Goal: Task Accomplishment & Management: Use online tool/utility

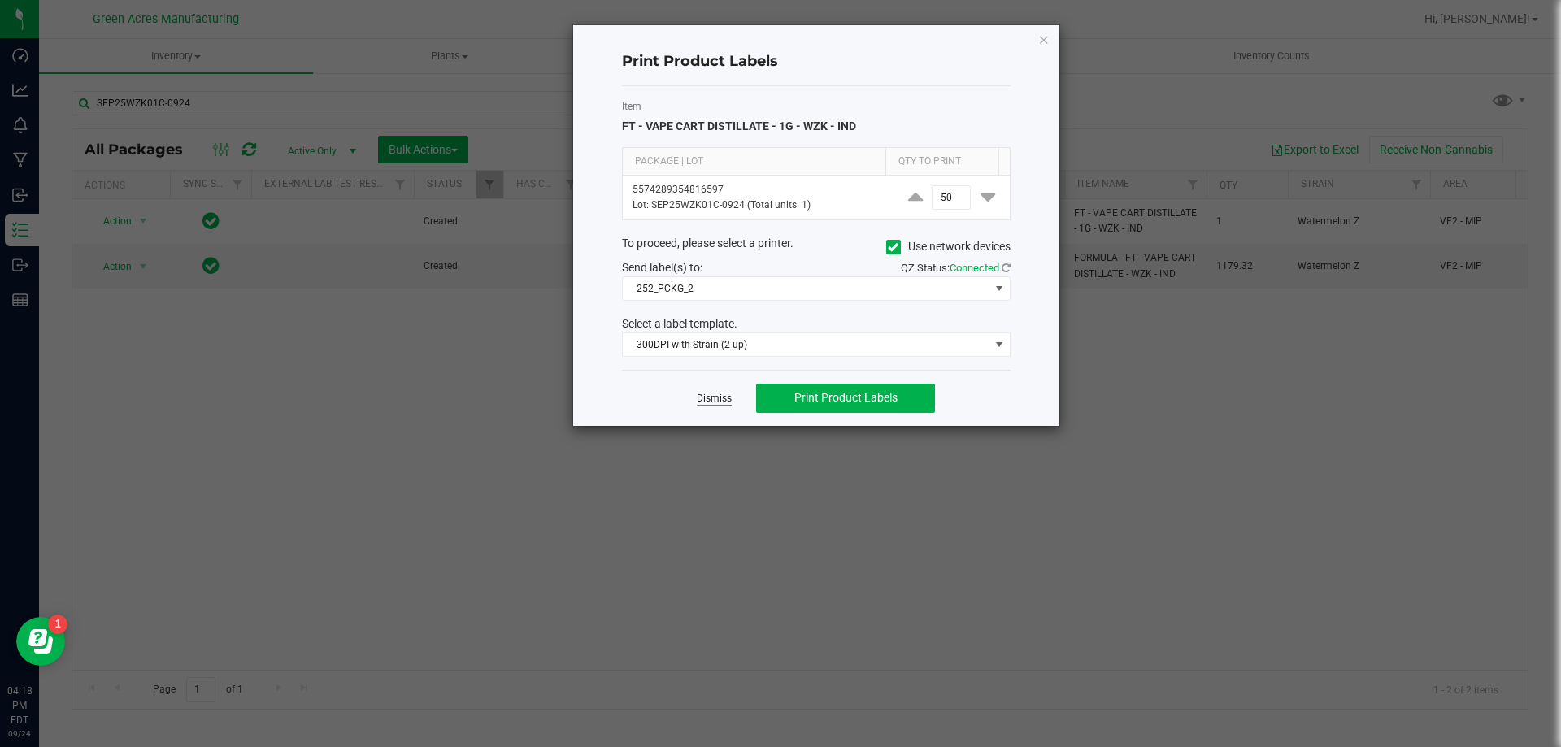
click at [724, 393] on link "Dismiss" at bounding box center [714, 399] width 35 height 14
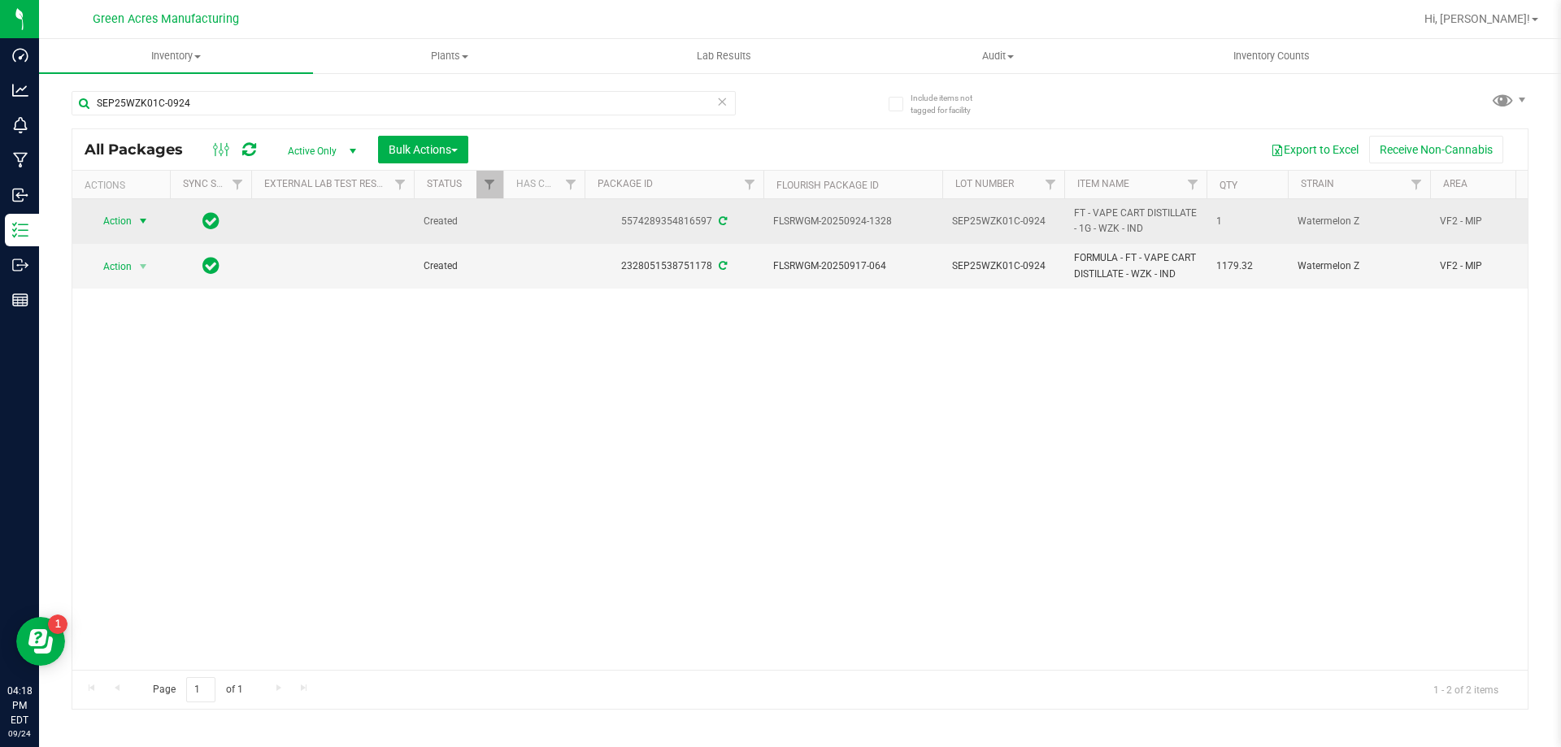
click at [133, 219] on span "select" at bounding box center [143, 221] width 20 height 23
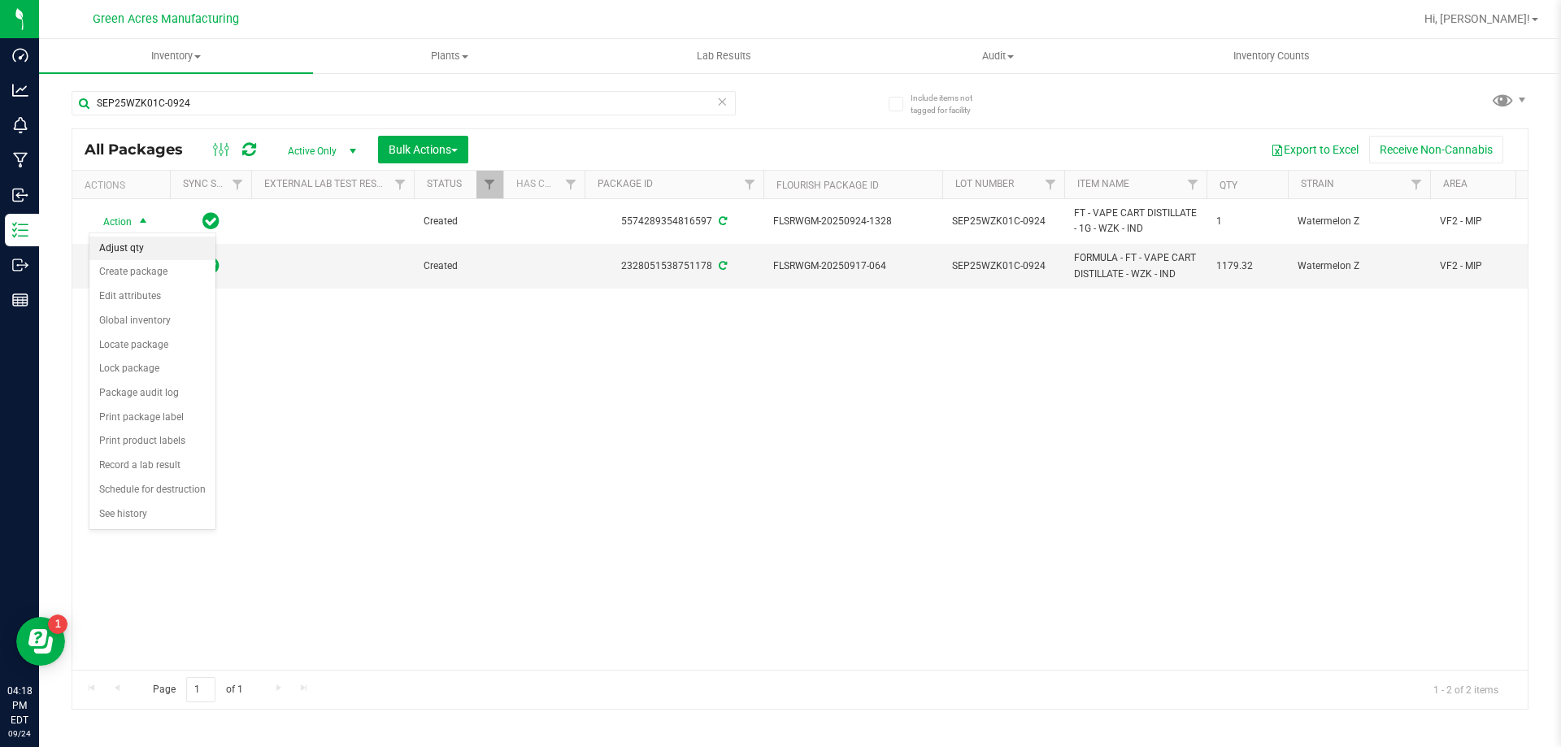
click at [163, 237] on li "Adjust qty" at bounding box center [152, 249] width 126 height 24
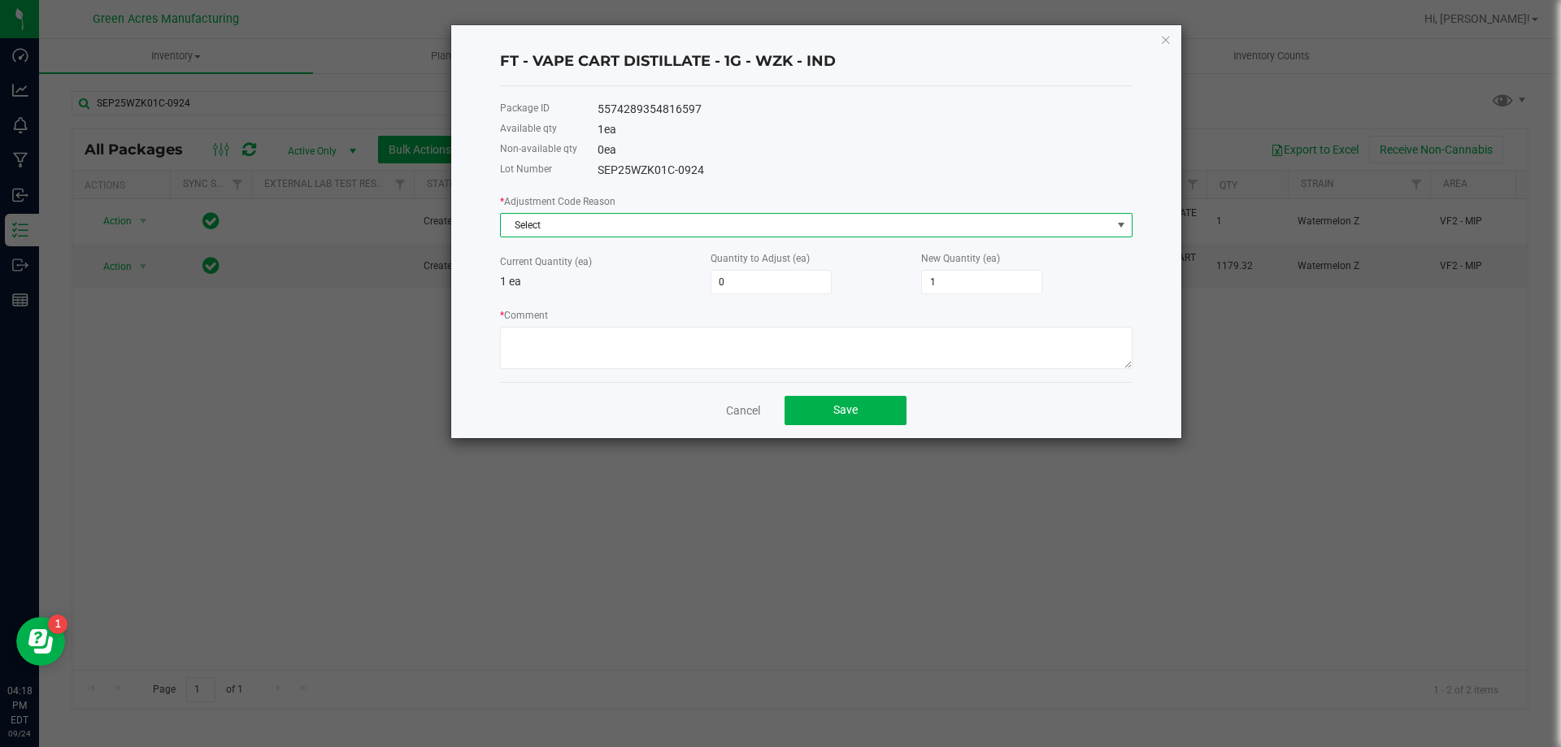
click at [826, 224] on span "Select" at bounding box center [806, 225] width 610 height 23
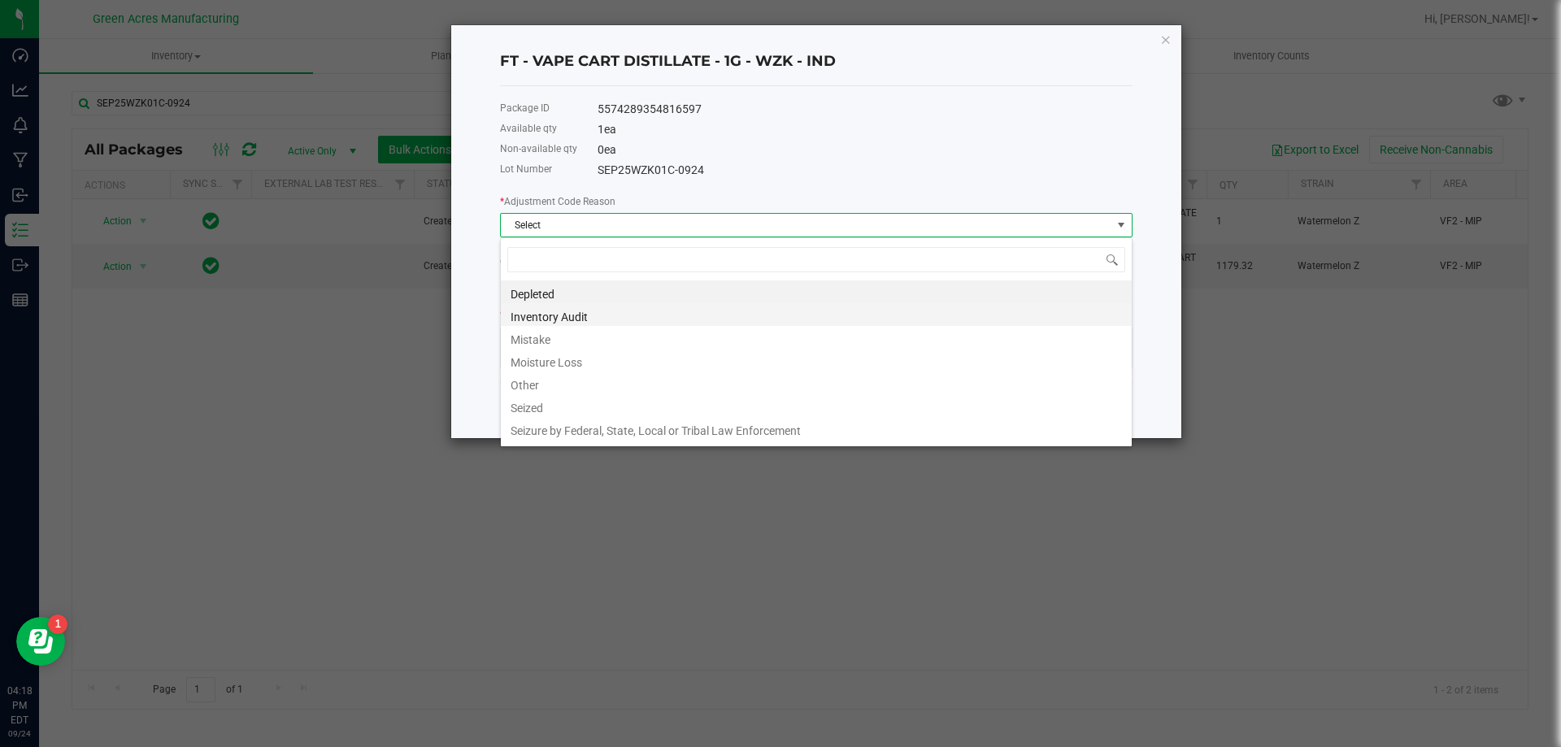
scroll to position [24, 632]
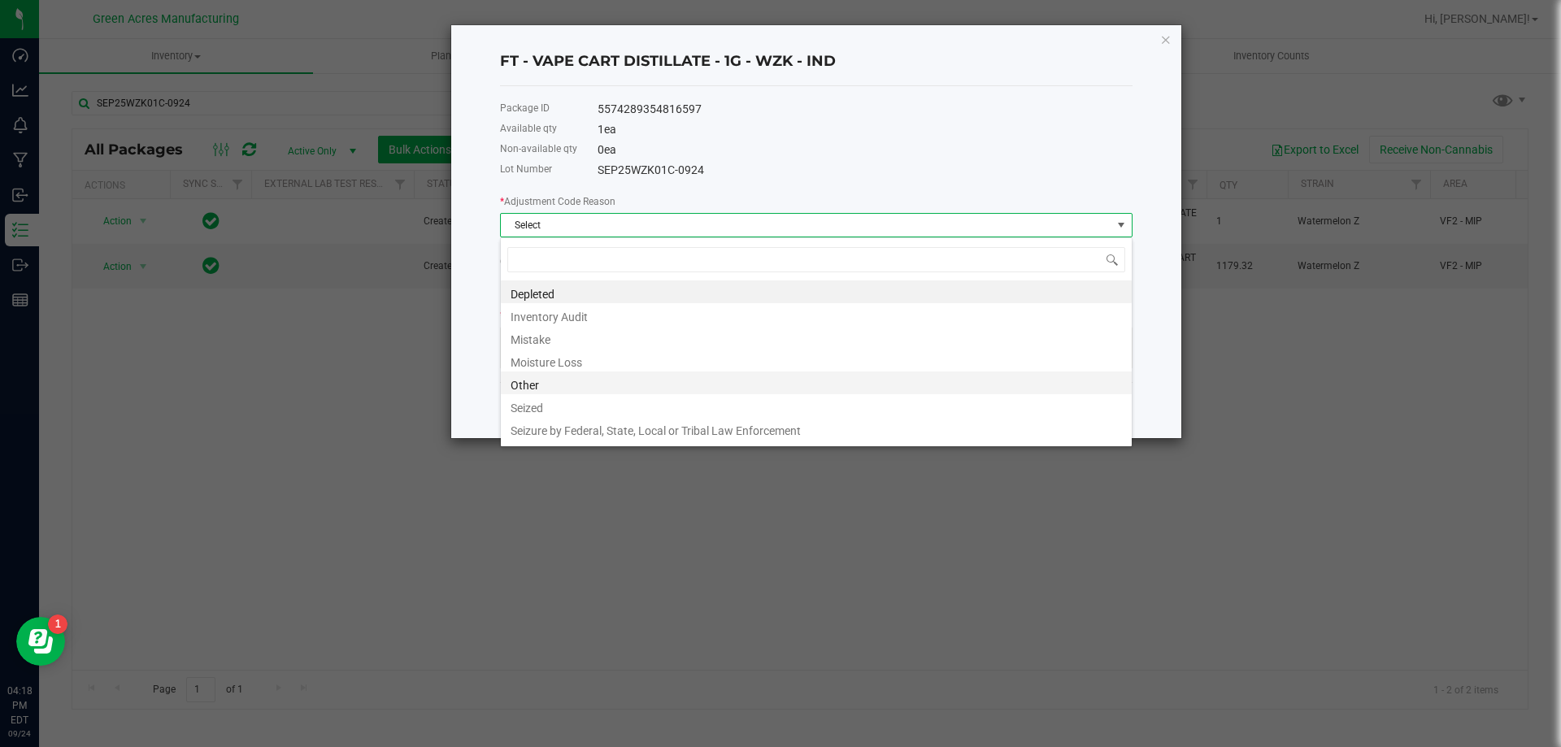
click at [810, 387] on li "Other" at bounding box center [816, 382] width 631 height 23
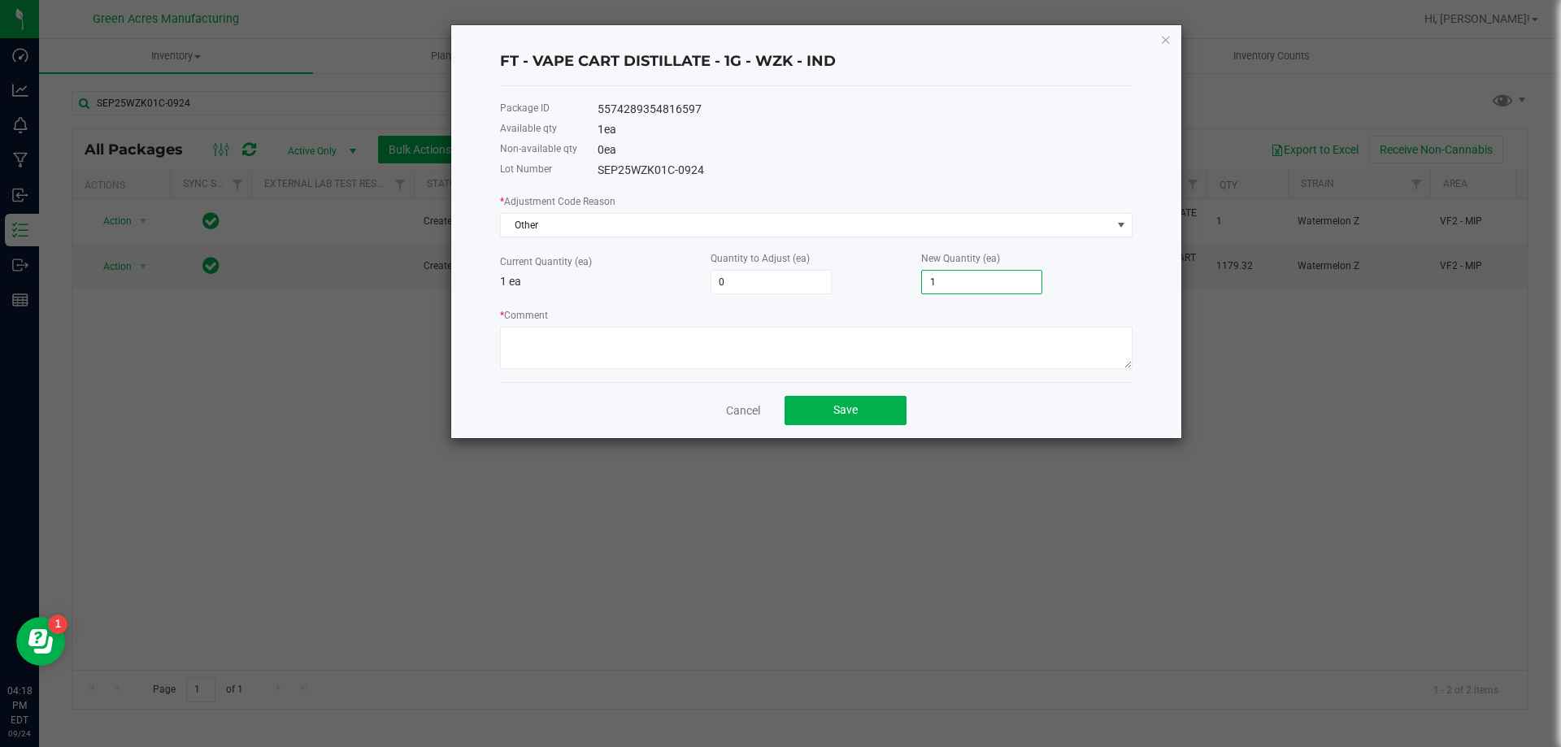
click at [968, 282] on input "1" at bounding box center [981, 282] width 119 height 23
type input "-1"
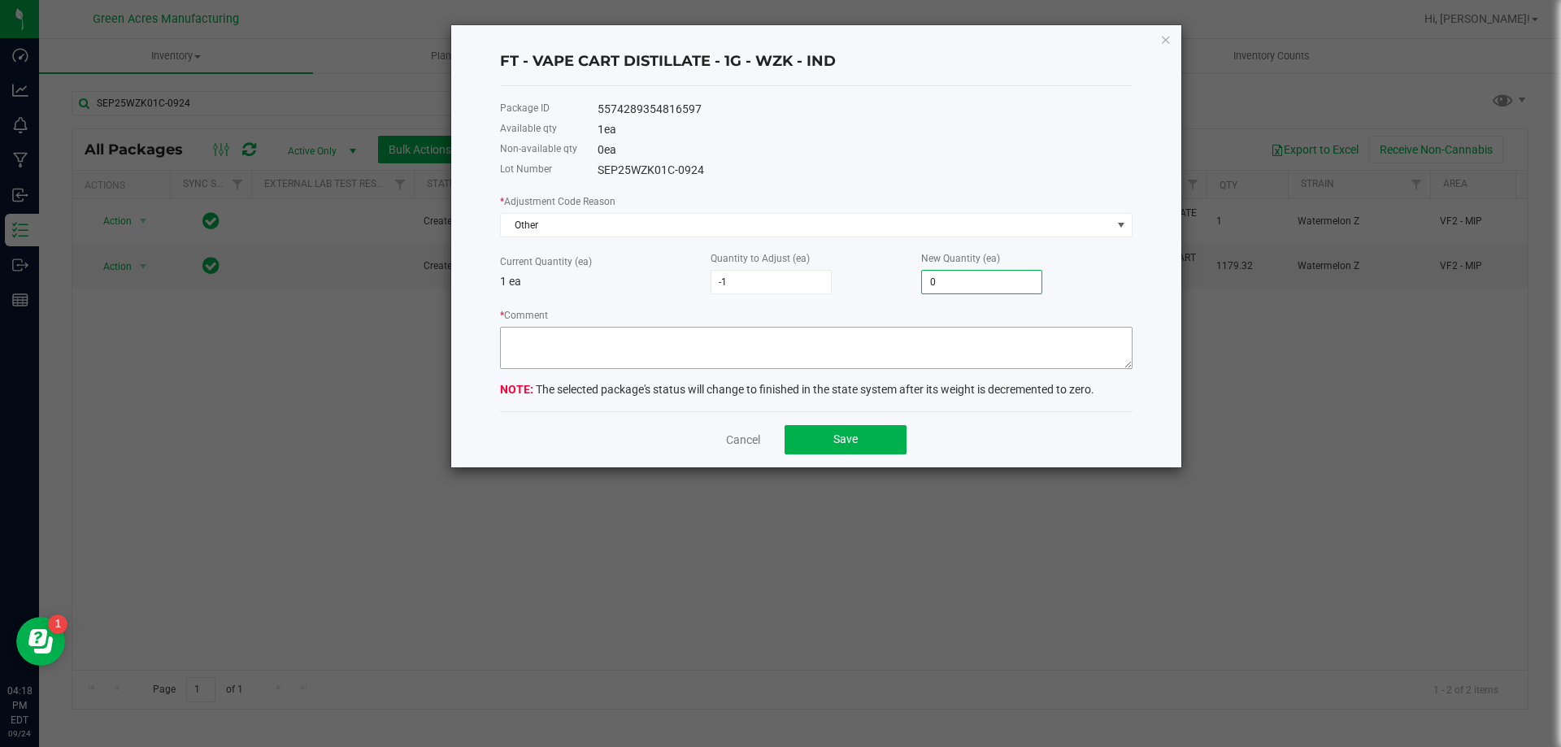
type input "0"
click at [905, 363] on textarea "* Comment" at bounding box center [816, 348] width 632 height 42
type textarea "Run completed. RD"
click at [803, 438] on button "Save" at bounding box center [845, 439] width 122 height 29
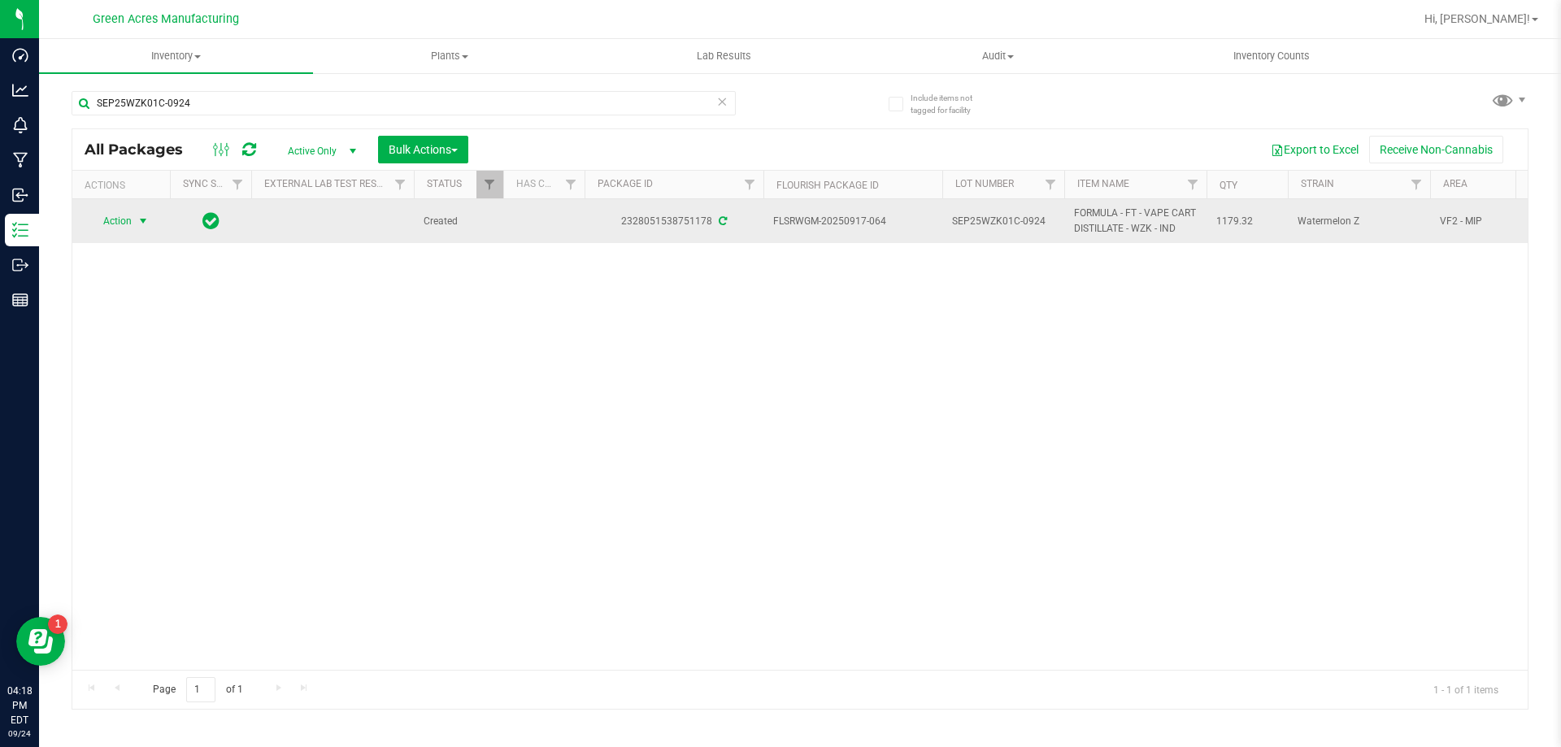
click at [120, 224] on span "Action" at bounding box center [111, 221] width 44 height 23
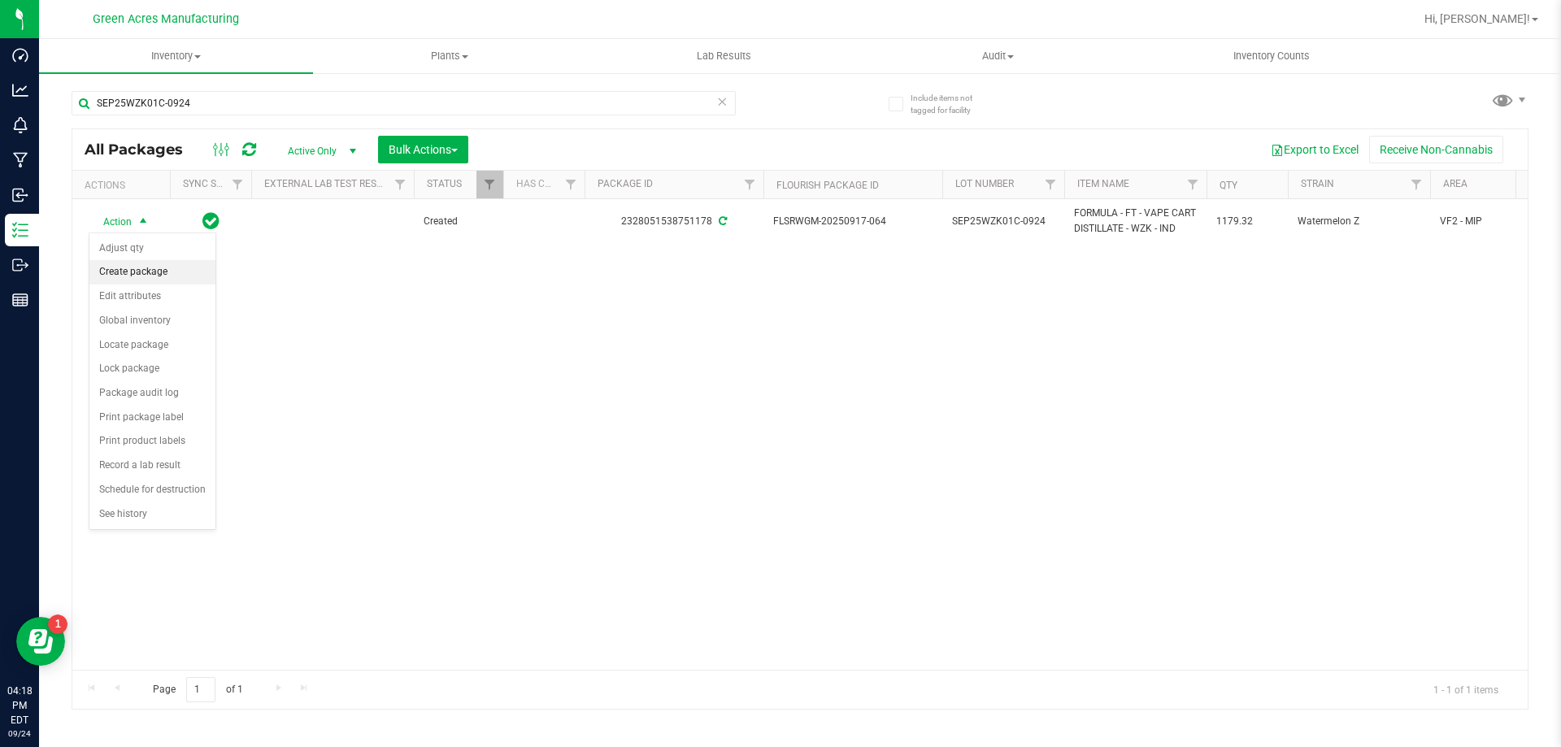
click at [160, 273] on li "Create package" at bounding box center [152, 272] width 126 height 24
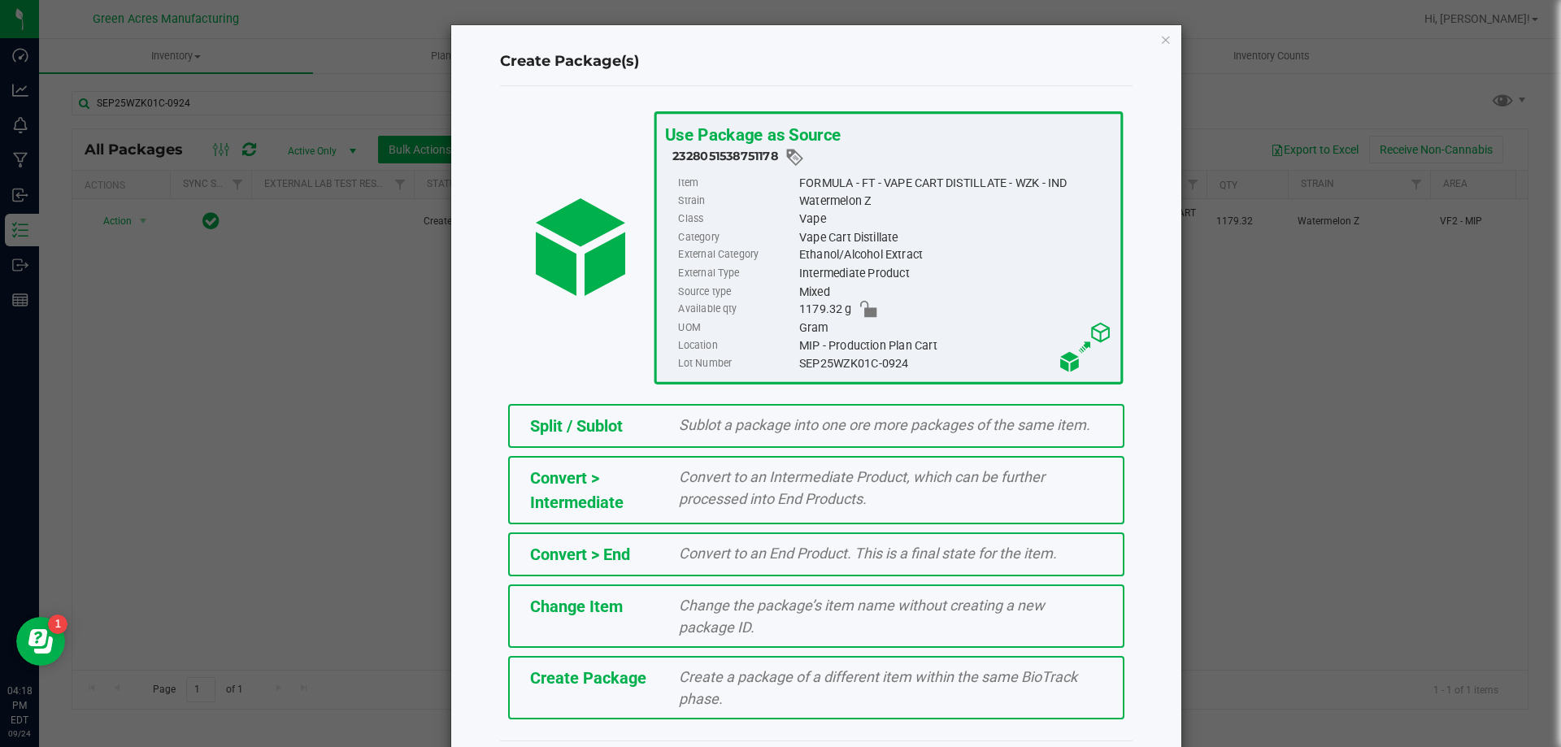
click at [933, 690] on div "Create a package of a different item within the same BioTrack phase." at bounding box center [891, 688] width 448 height 44
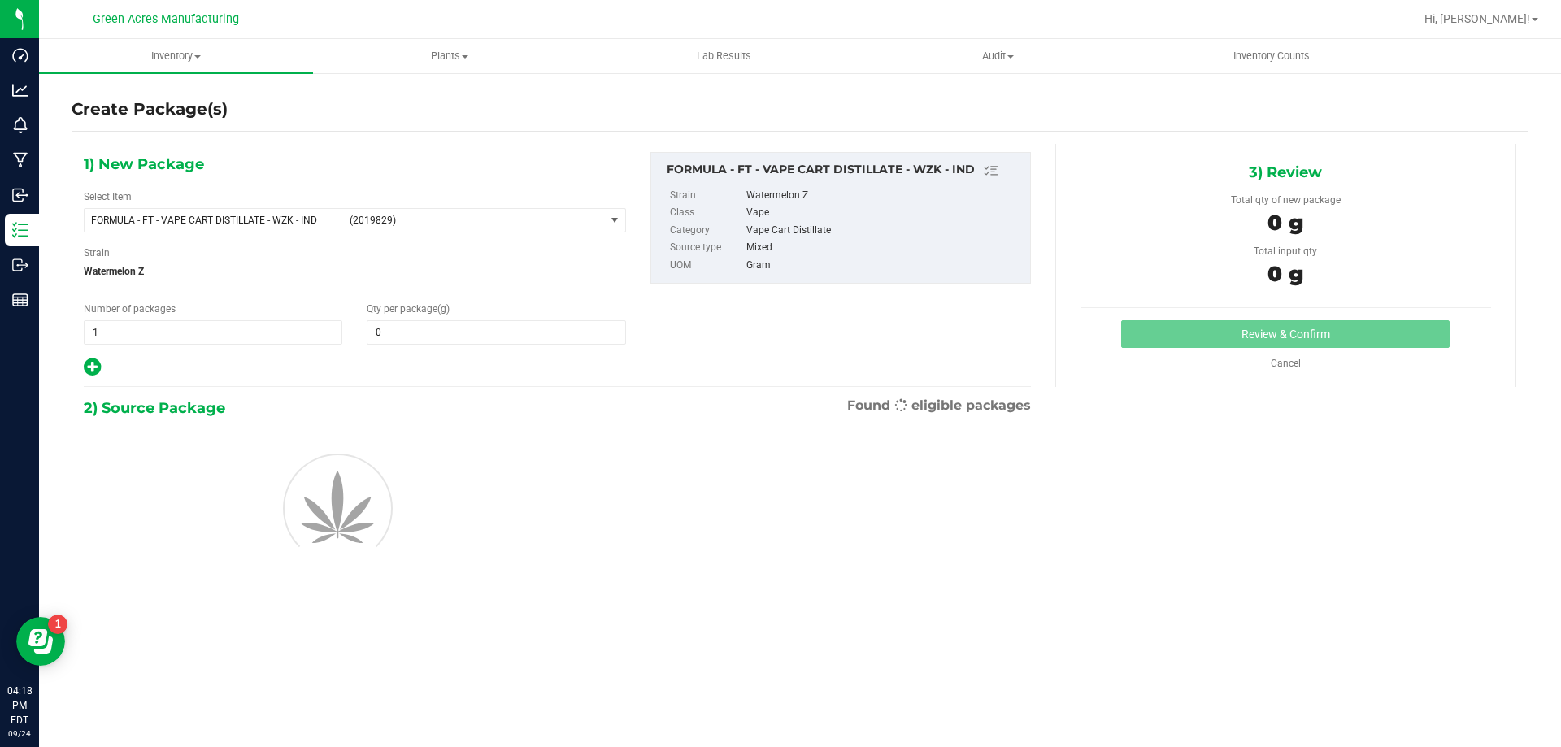
type input "0.0000"
click at [216, 228] on span "FORMULA - FT - VAPE CART DISTILLATE - WZK - IND (2019829)" at bounding box center [345, 220] width 520 height 23
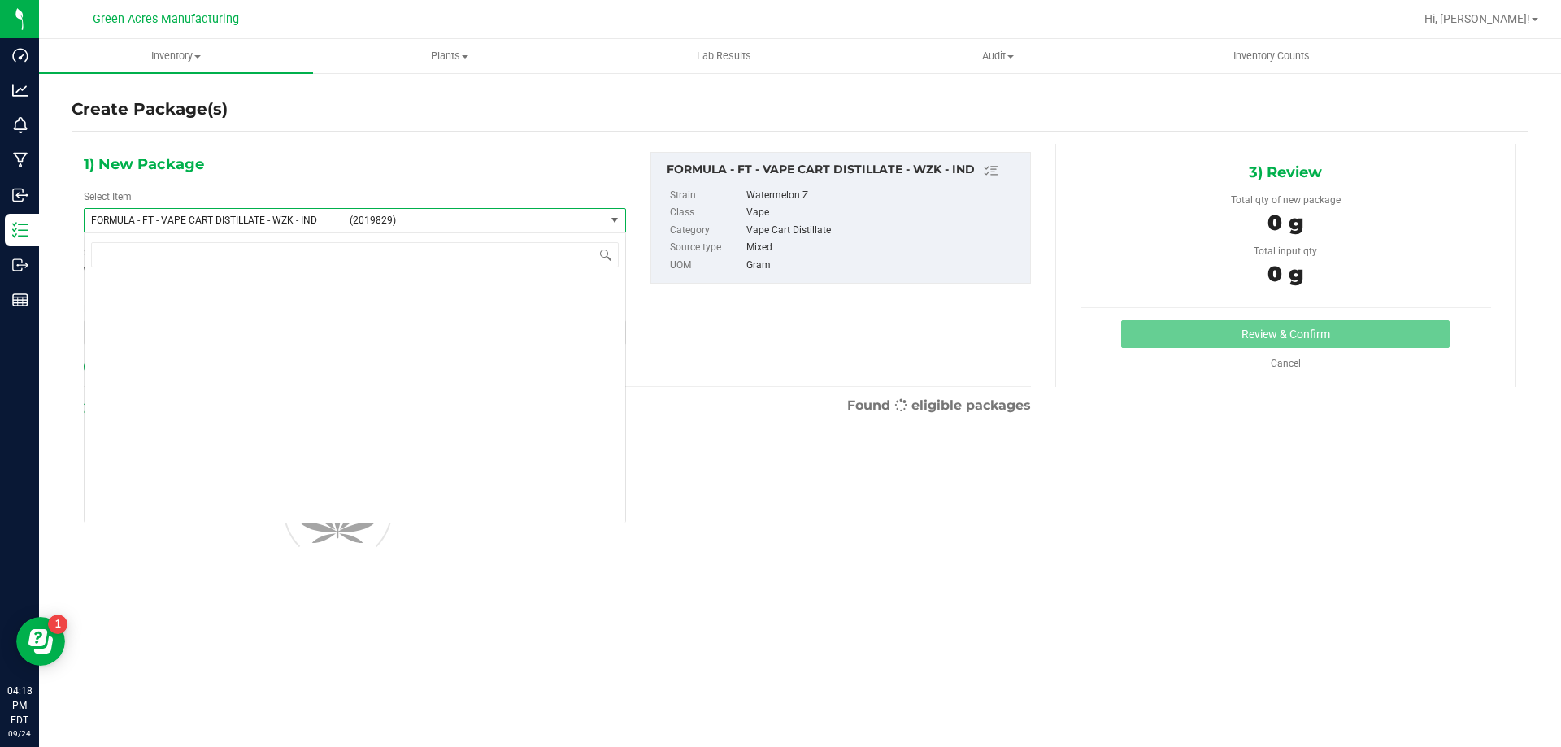
scroll to position [36300, 0]
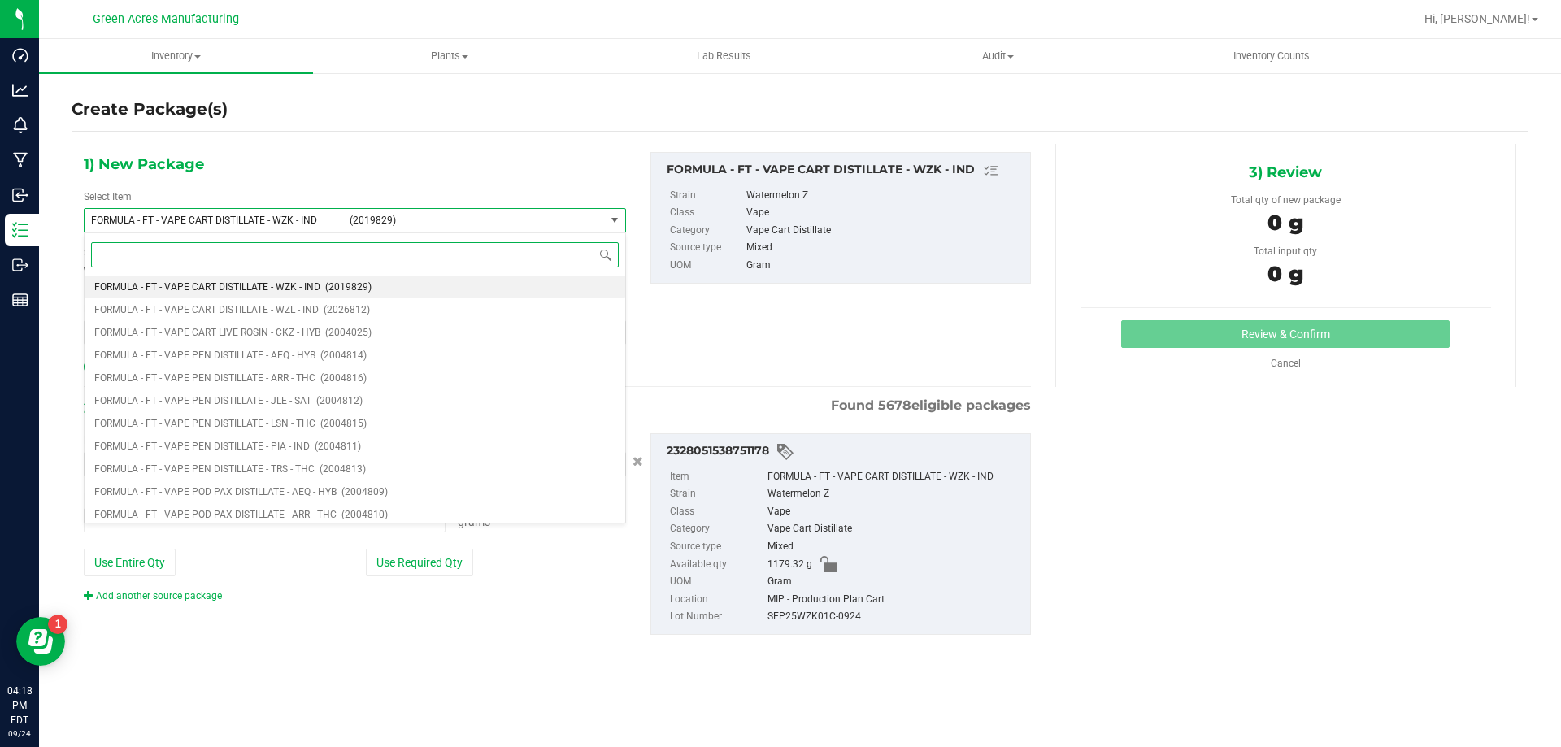
type input "0.0000 g"
type input "qc"
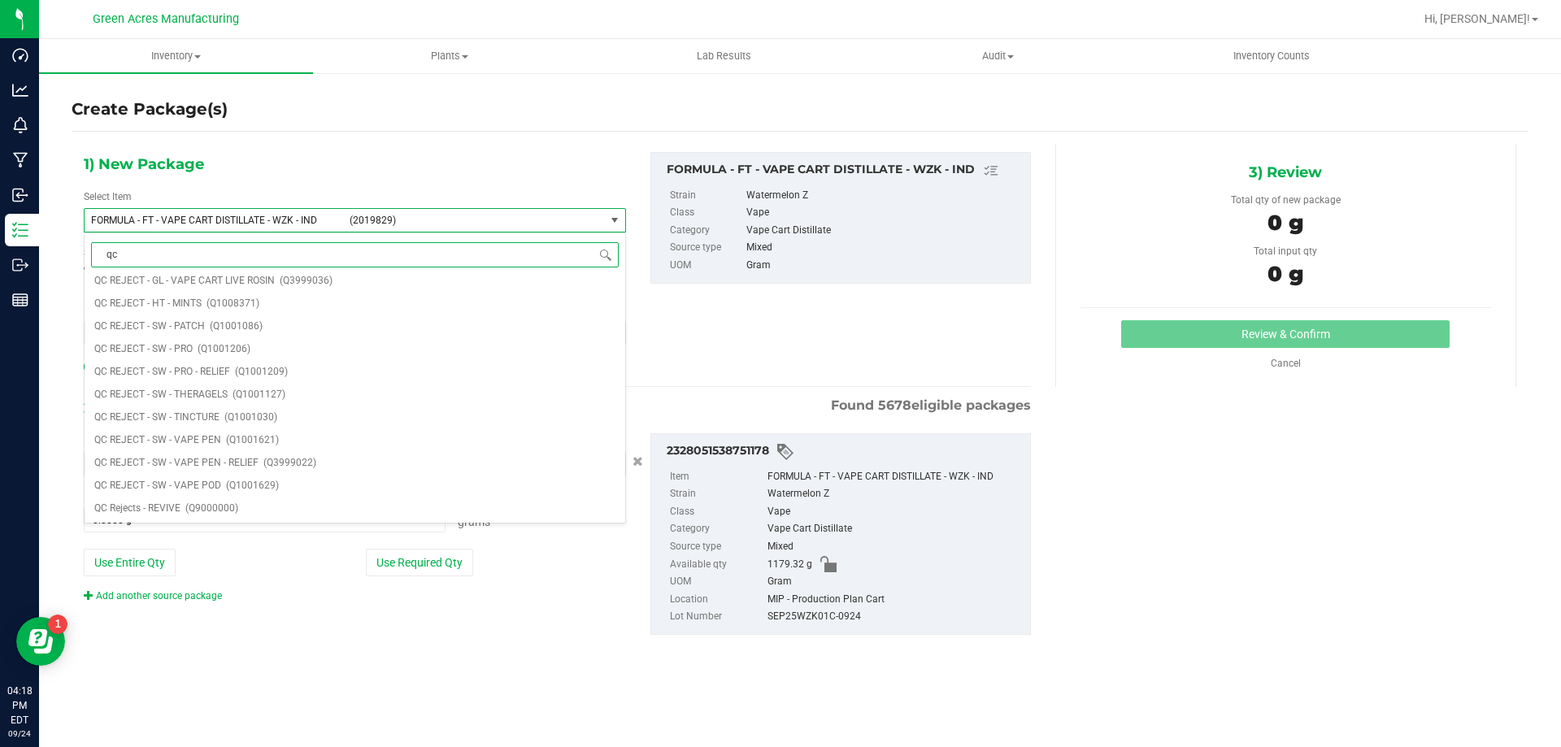
scroll to position [0, 0]
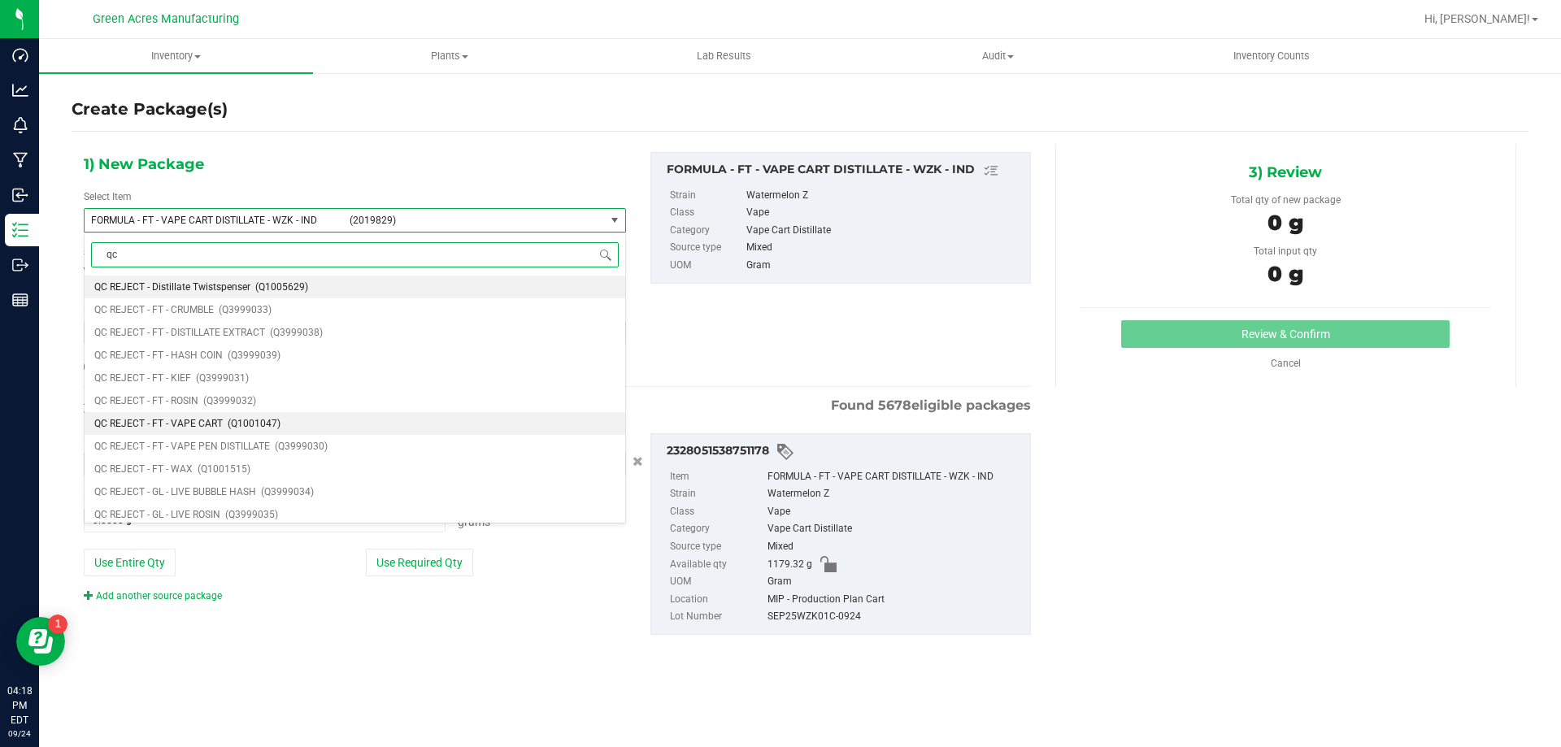
click at [317, 427] on li "QC REJECT - FT - VAPE CART (Q1001047)" at bounding box center [355, 423] width 541 height 23
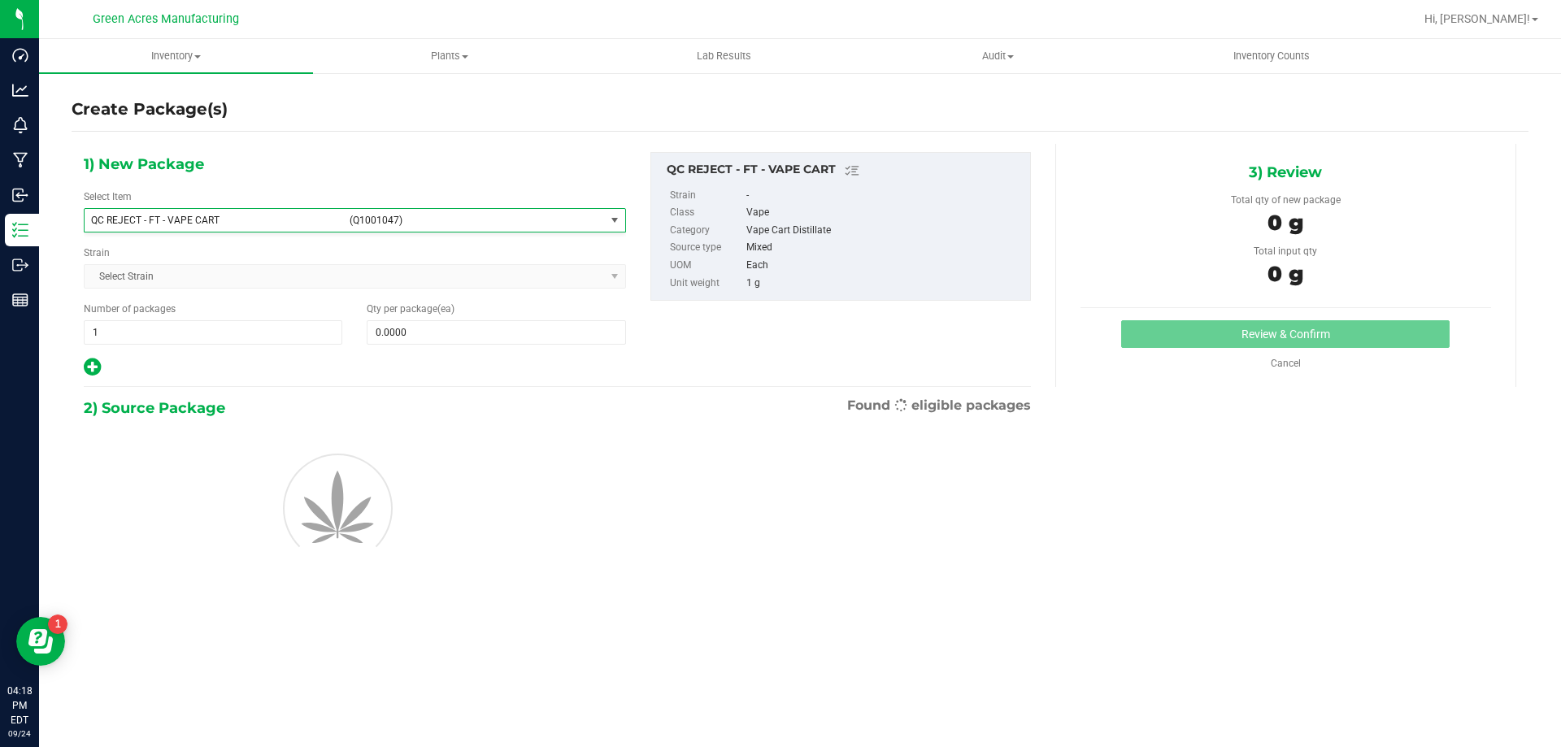
type input "0"
drag, startPoint x: 438, startPoint y: 293, endPoint x: 450, endPoint y: 321, distance: 31.0
click at [439, 293] on div "1) New Package Select Item QC REJECT - FT - VAPE CART (Q1001047) PUFFCO PLUS AC…" at bounding box center [355, 265] width 567 height 226
click at [455, 331] on span at bounding box center [496, 332] width 258 height 24
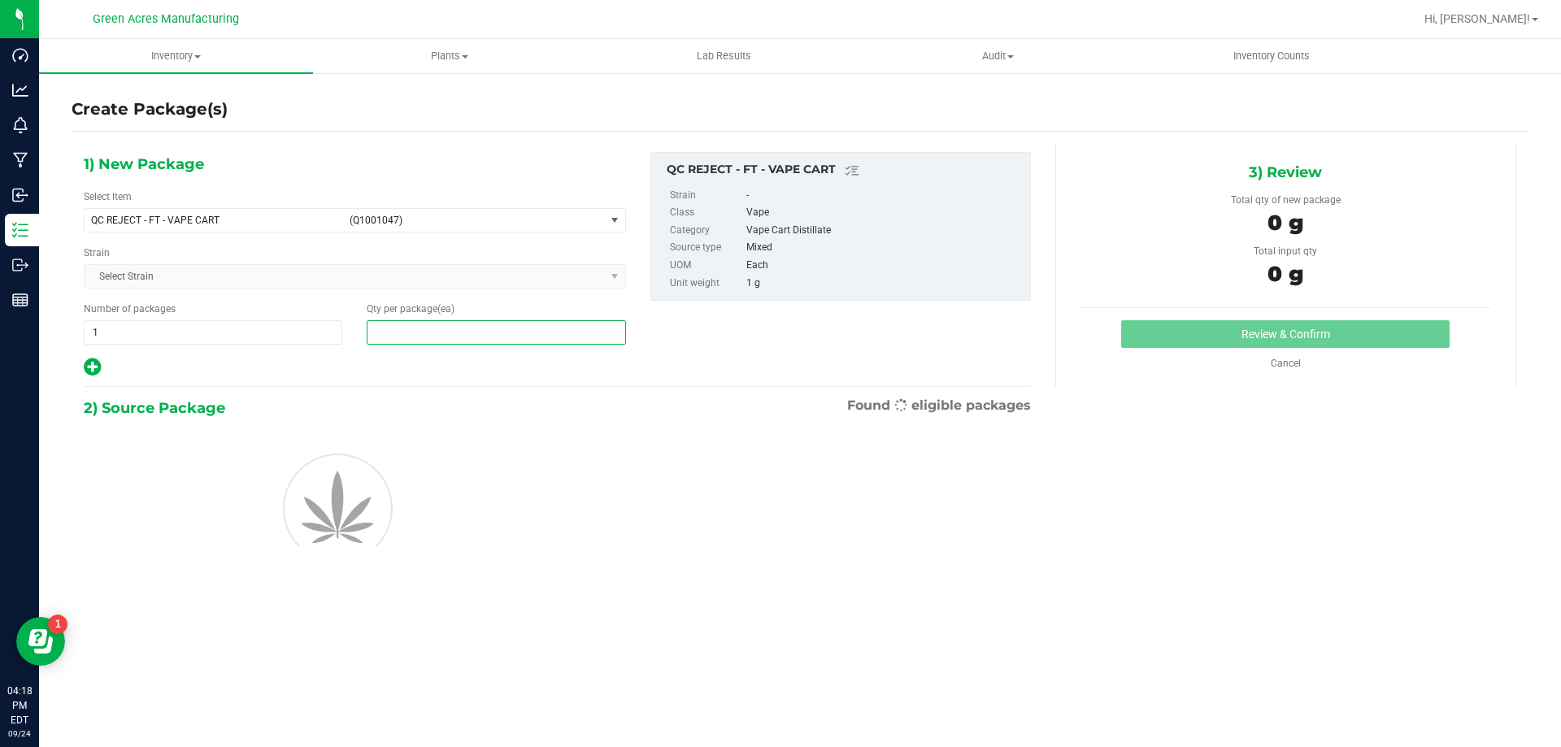
type input "4"
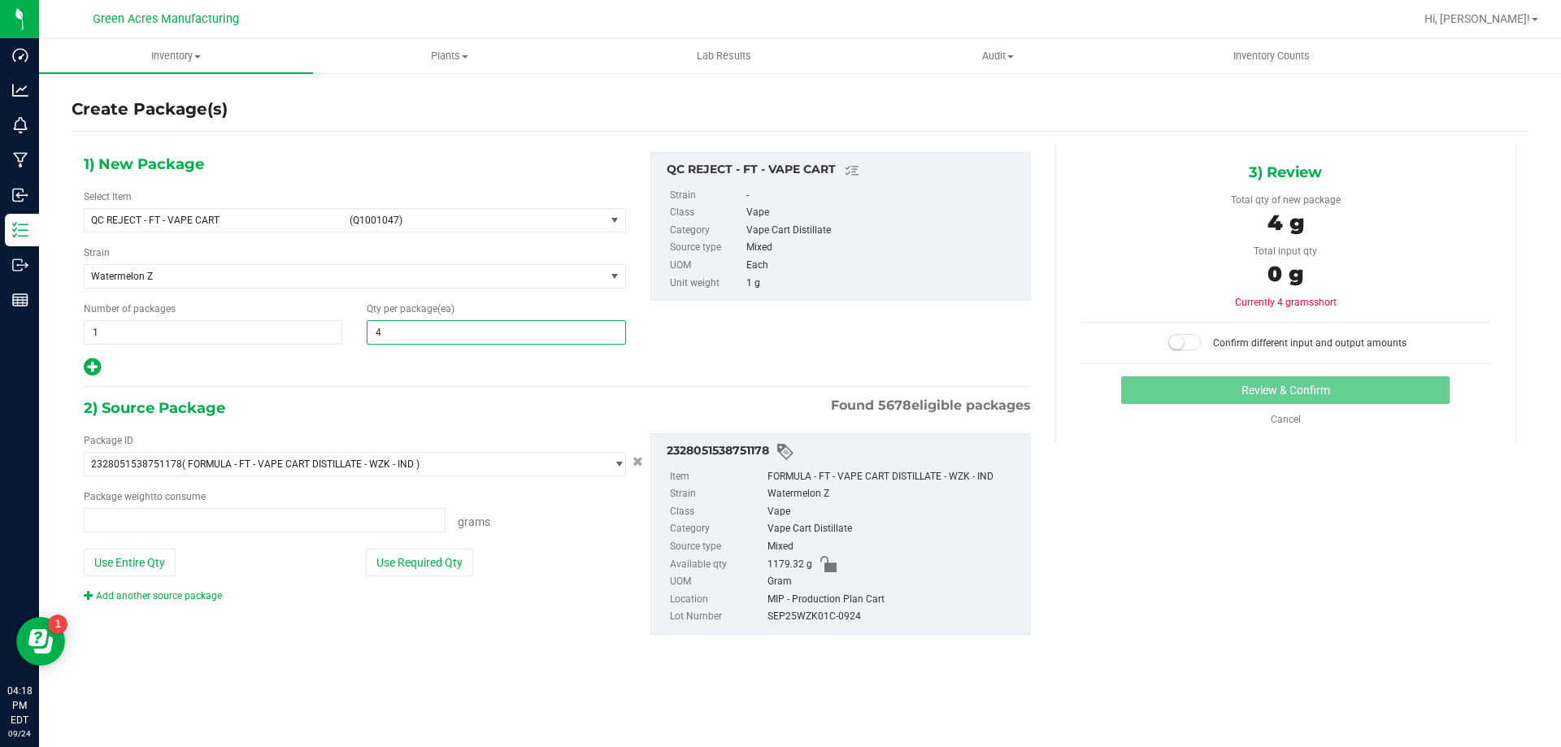
type input "0.0000 g"
type input "4"
click at [418, 567] on button "Use Required Qty" at bounding box center [419, 563] width 107 height 28
type input "4.0000 g"
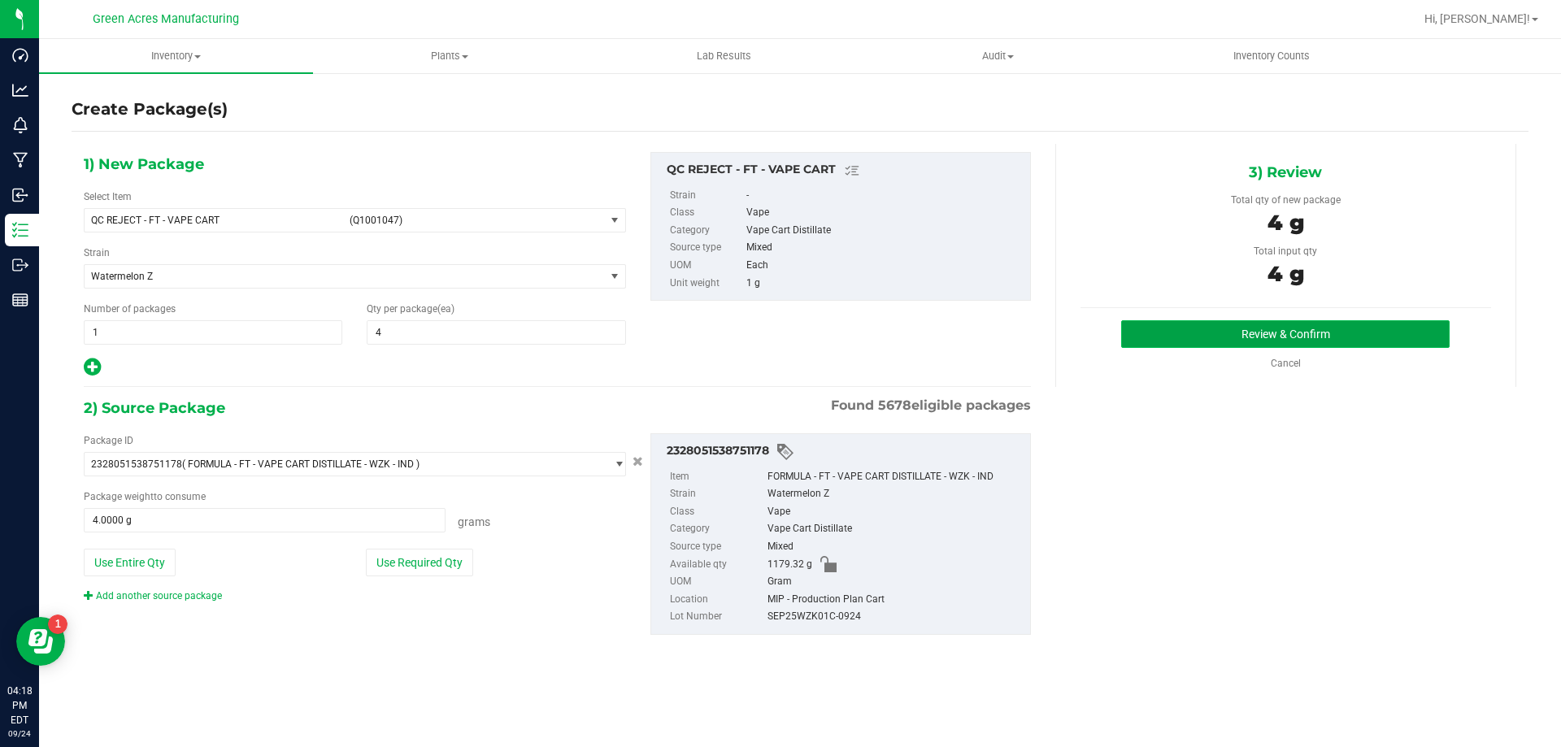
click at [1348, 320] on button "Review & Confirm" at bounding box center [1285, 334] width 328 height 28
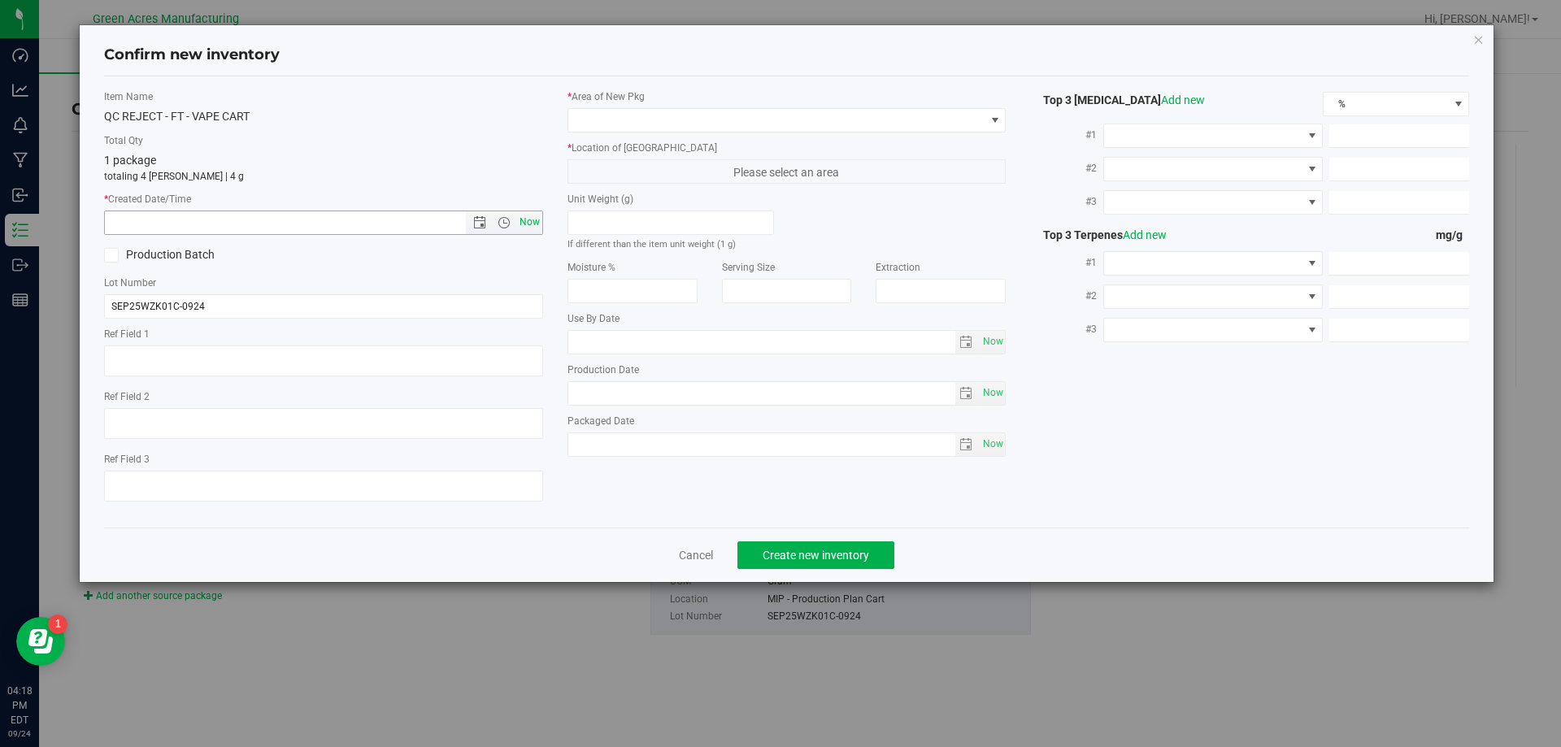
click at [528, 219] on span "Now" at bounding box center [529, 223] width 28 height 24
type input "[DATE] 4:18 PM"
click at [608, 125] on span at bounding box center [776, 120] width 417 height 23
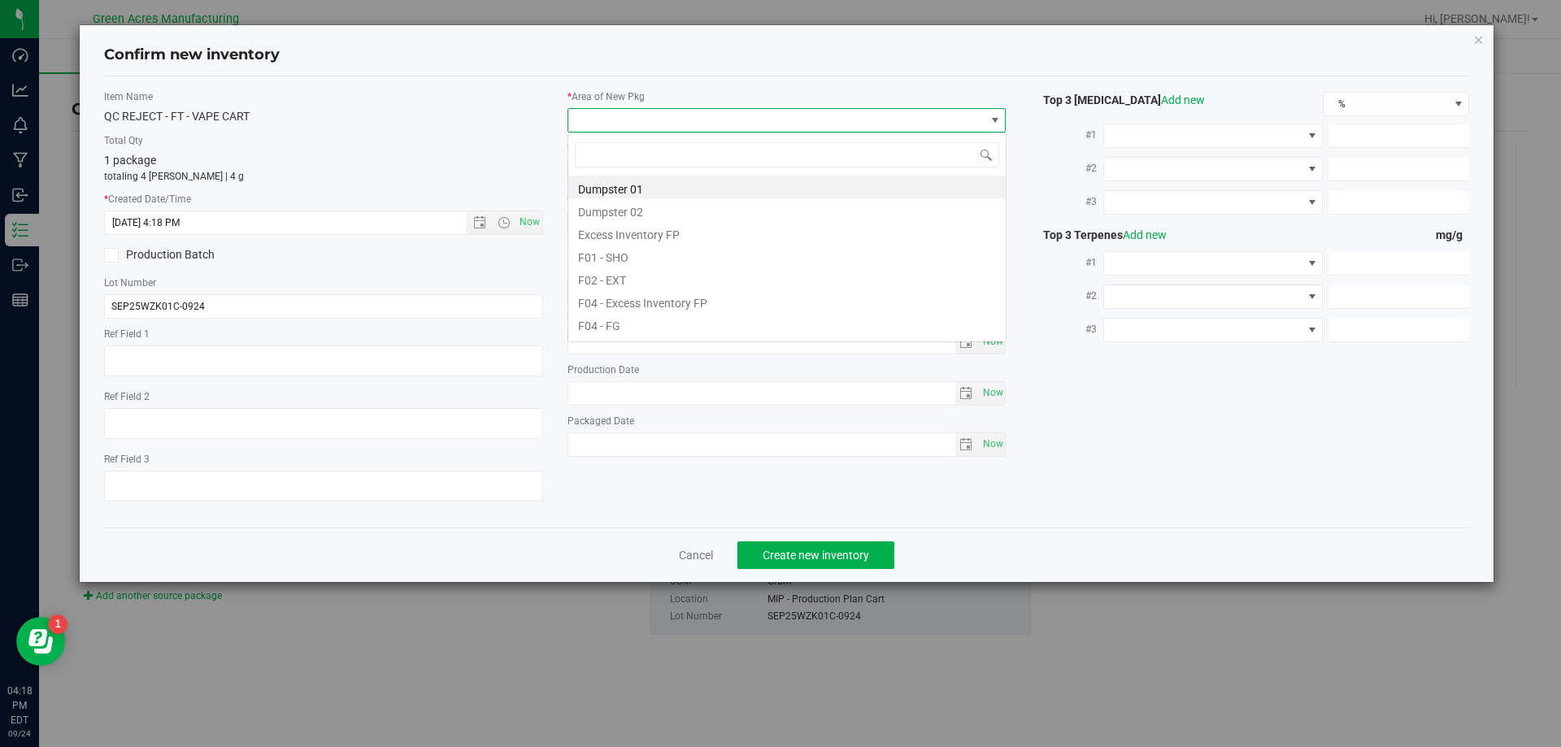
scroll to position [24, 439]
type input "mip"
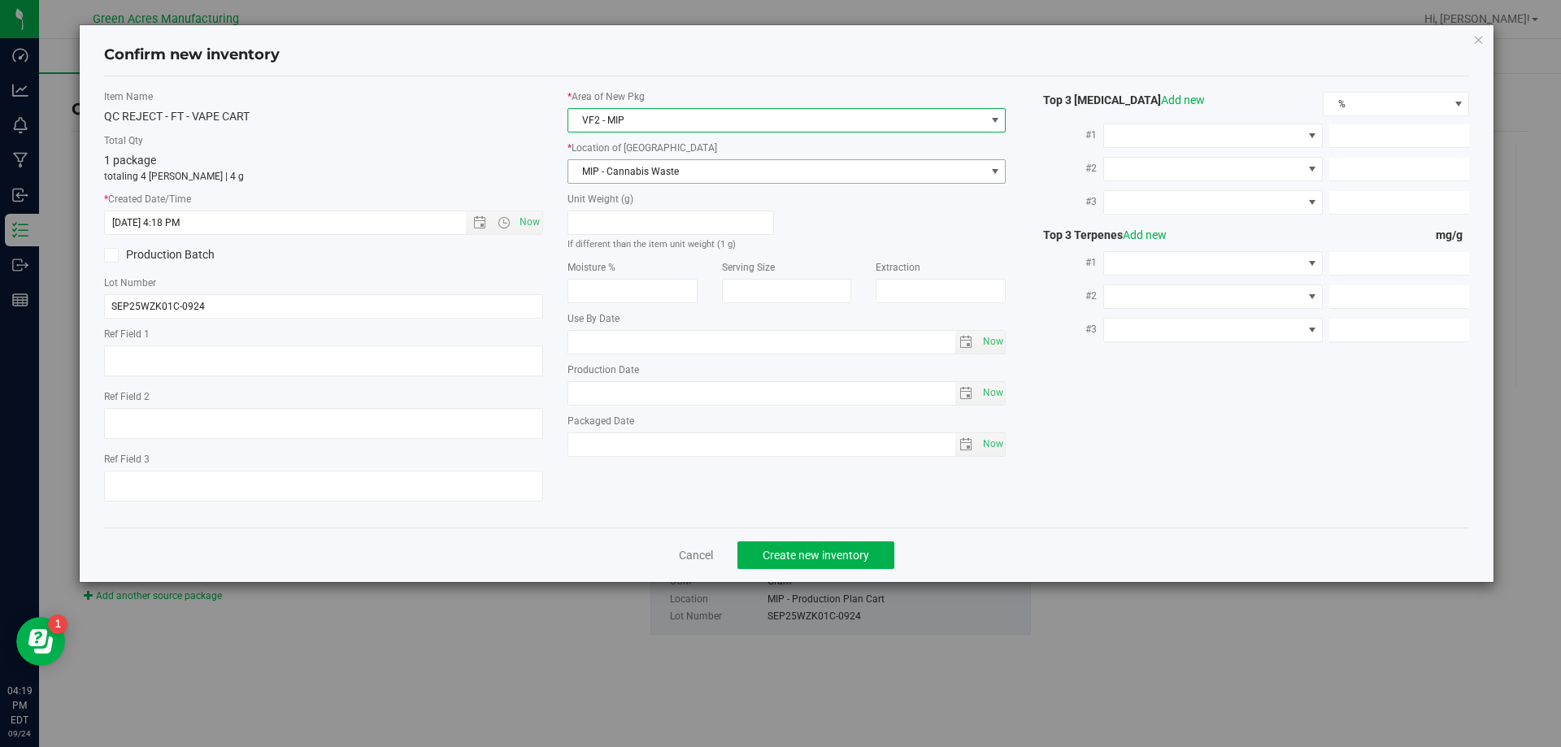
click at [614, 167] on span "MIP - Cannabis Waste" at bounding box center [776, 171] width 417 height 23
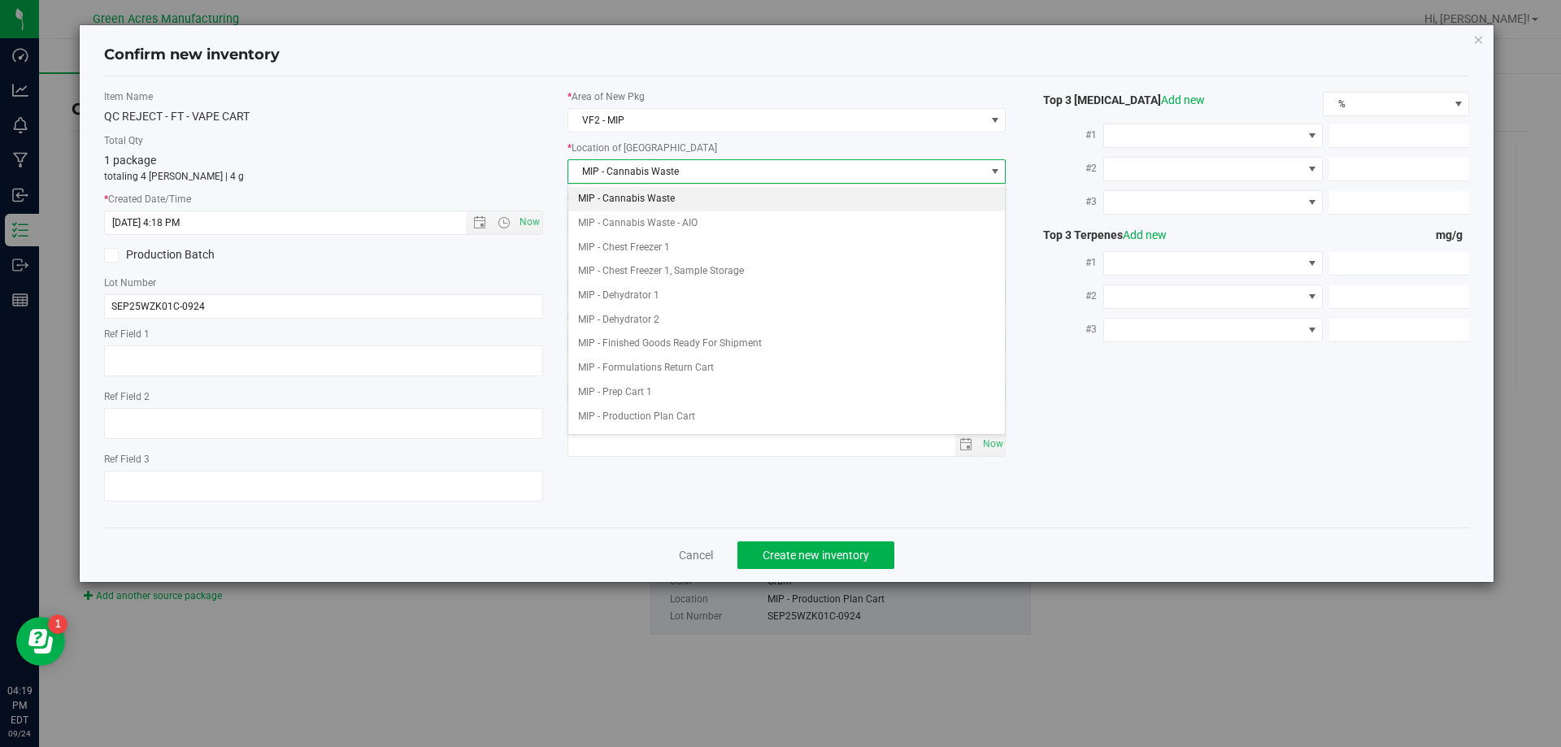
click at [627, 206] on li "MIP - Cannabis Waste" at bounding box center [786, 199] width 437 height 24
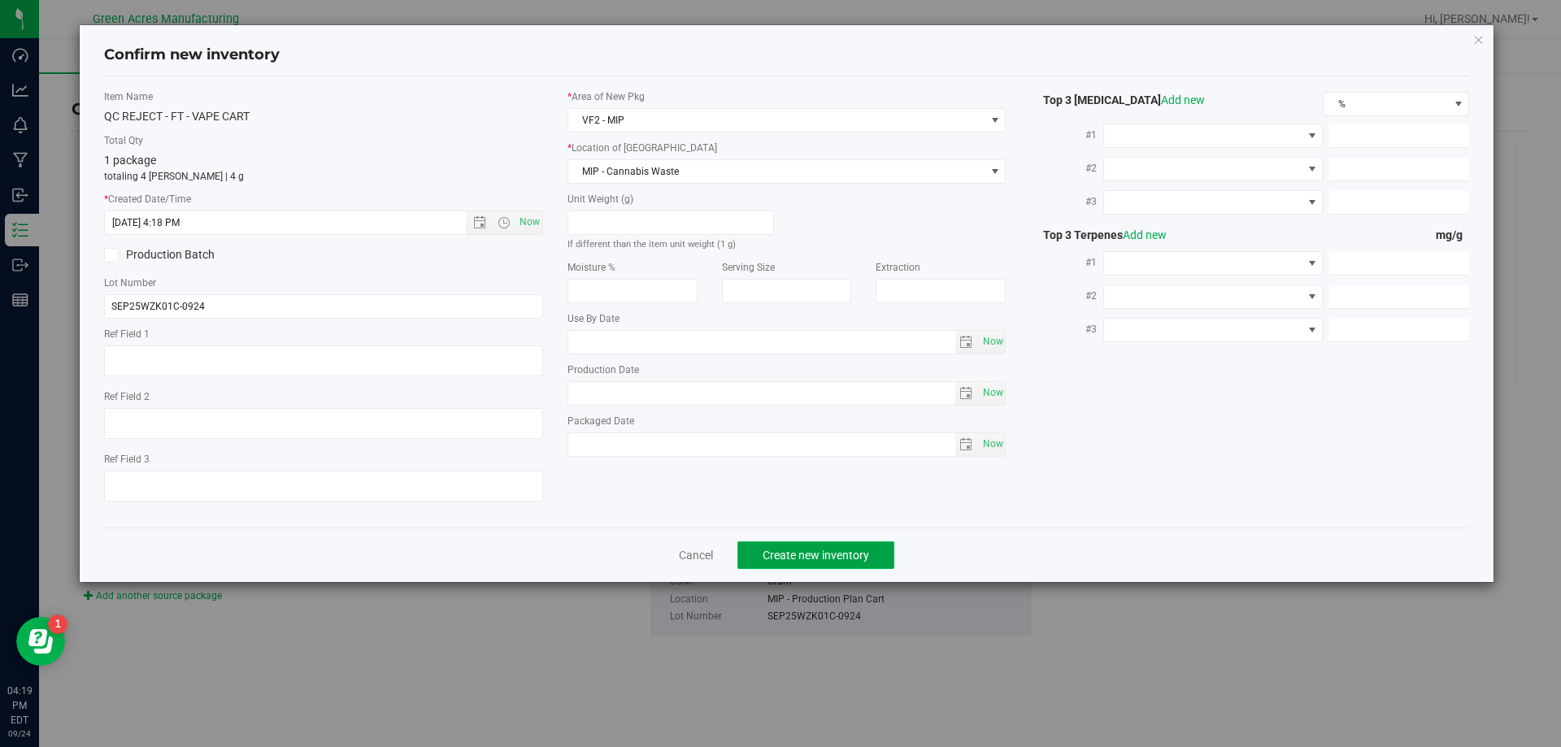
click at [840, 558] on span "Create new inventory" at bounding box center [815, 555] width 106 height 13
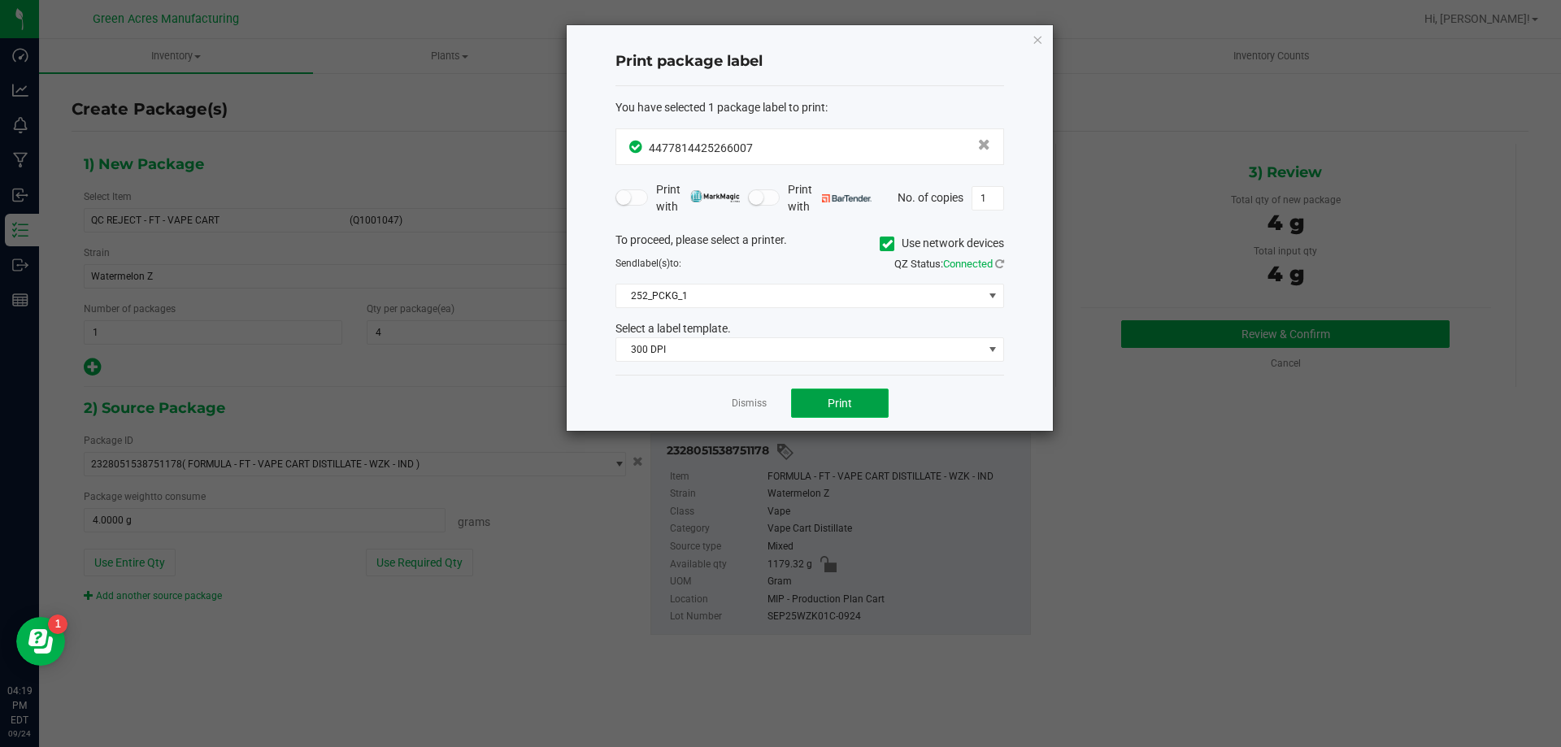
click at [854, 397] on button "Print" at bounding box center [840, 403] width 98 height 29
click at [752, 402] on link "Dismiss" at bounding box center [749, 404] width 35 height 14
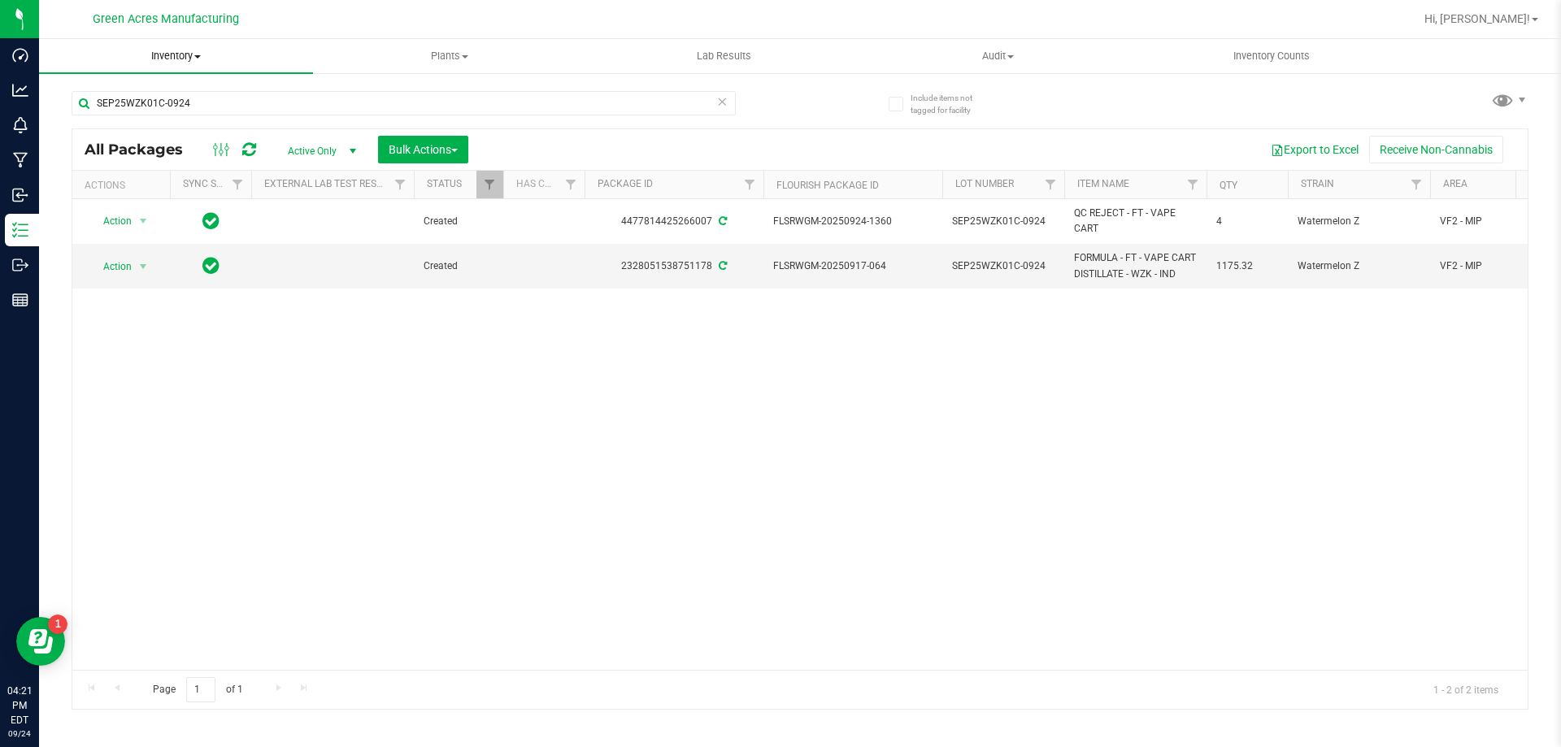
click at [181, 56] on span "Inventory" at bounding box center [176, 56] width 274 height 15
click at [203, 188] on li "From bill of materials" at bounding box center [176, 196] width 274 height 20
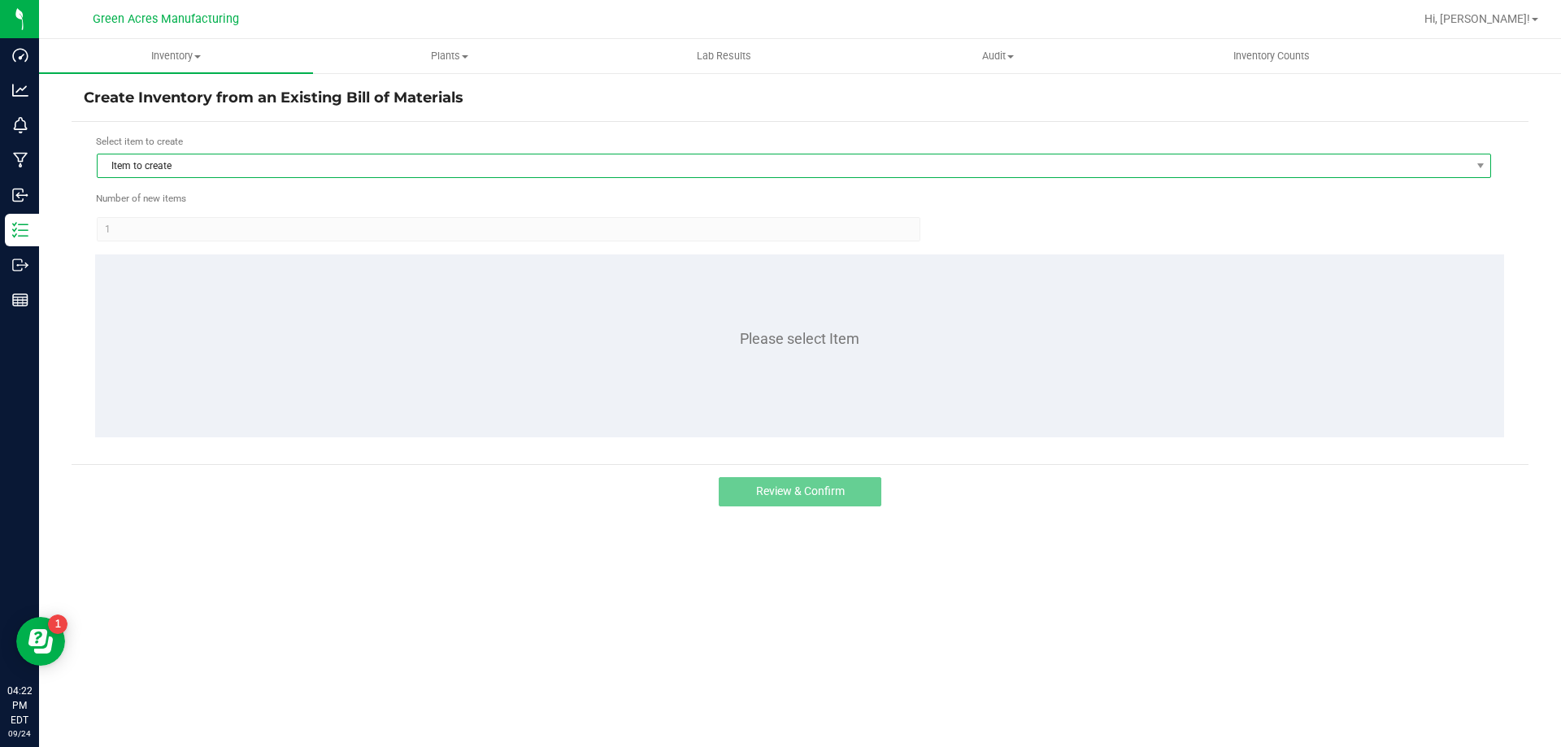
click at [417, 169] on span "Item to create" at bounding box center [784, 165] width 1372 height 23
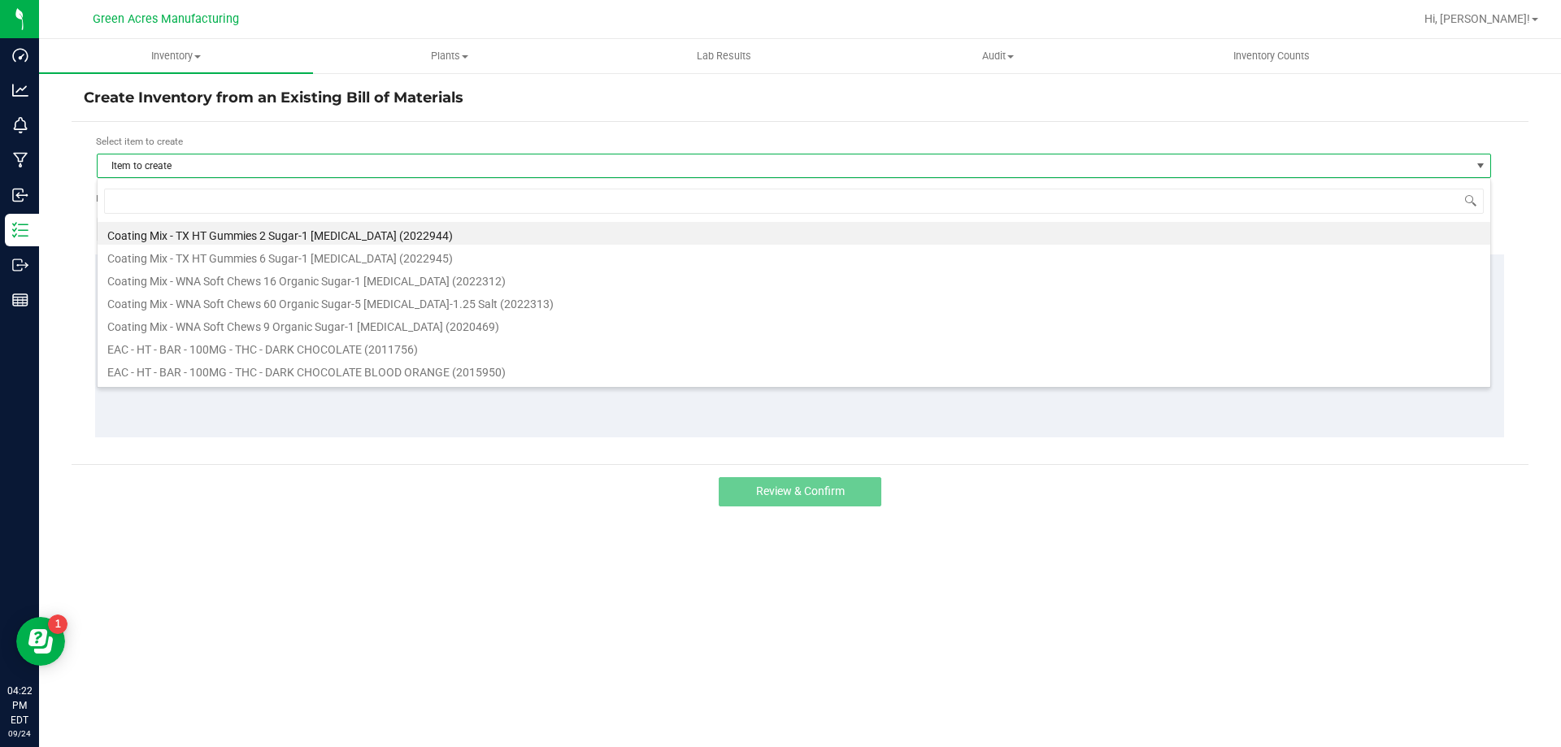
scroll to position [24, 1394]
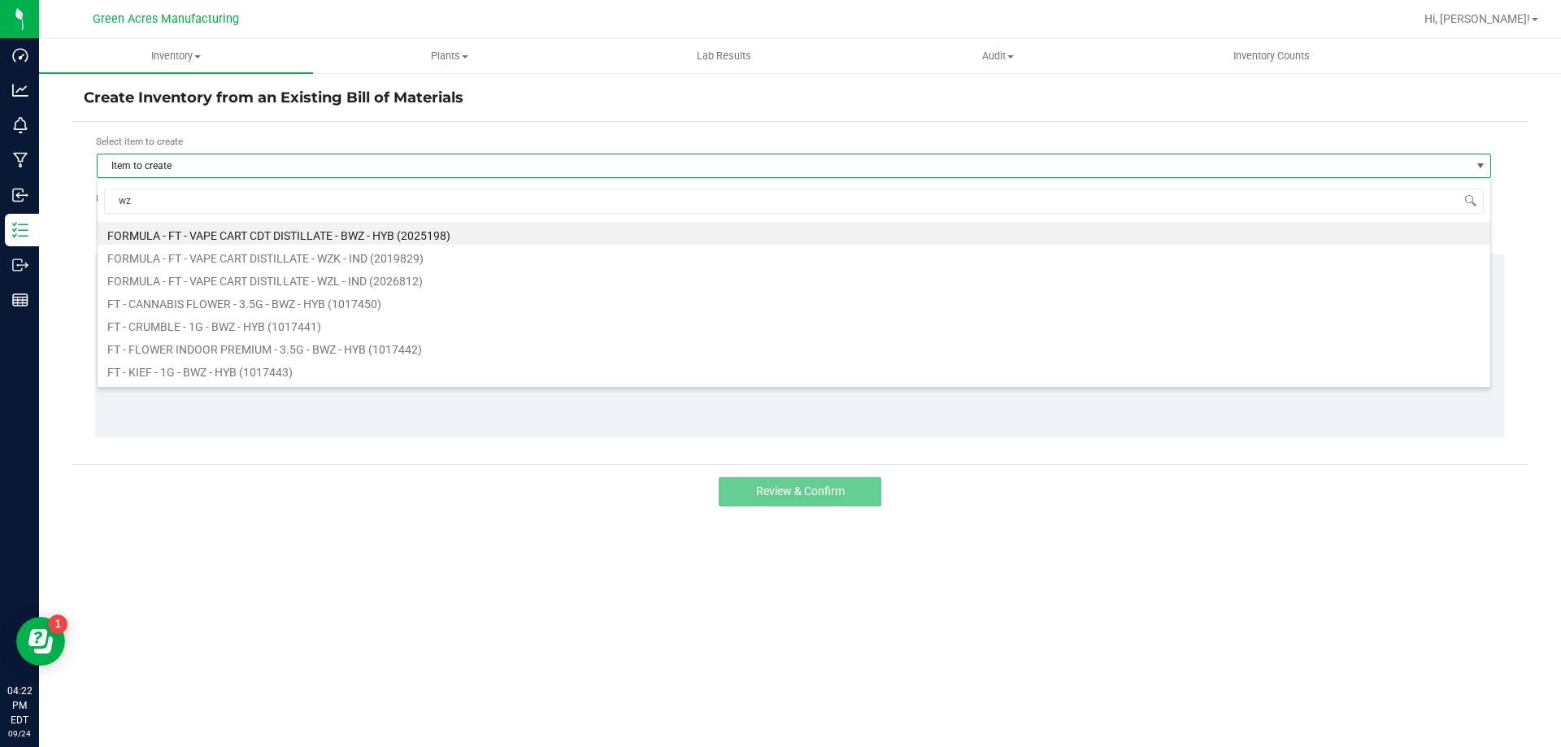
type input "wzk"
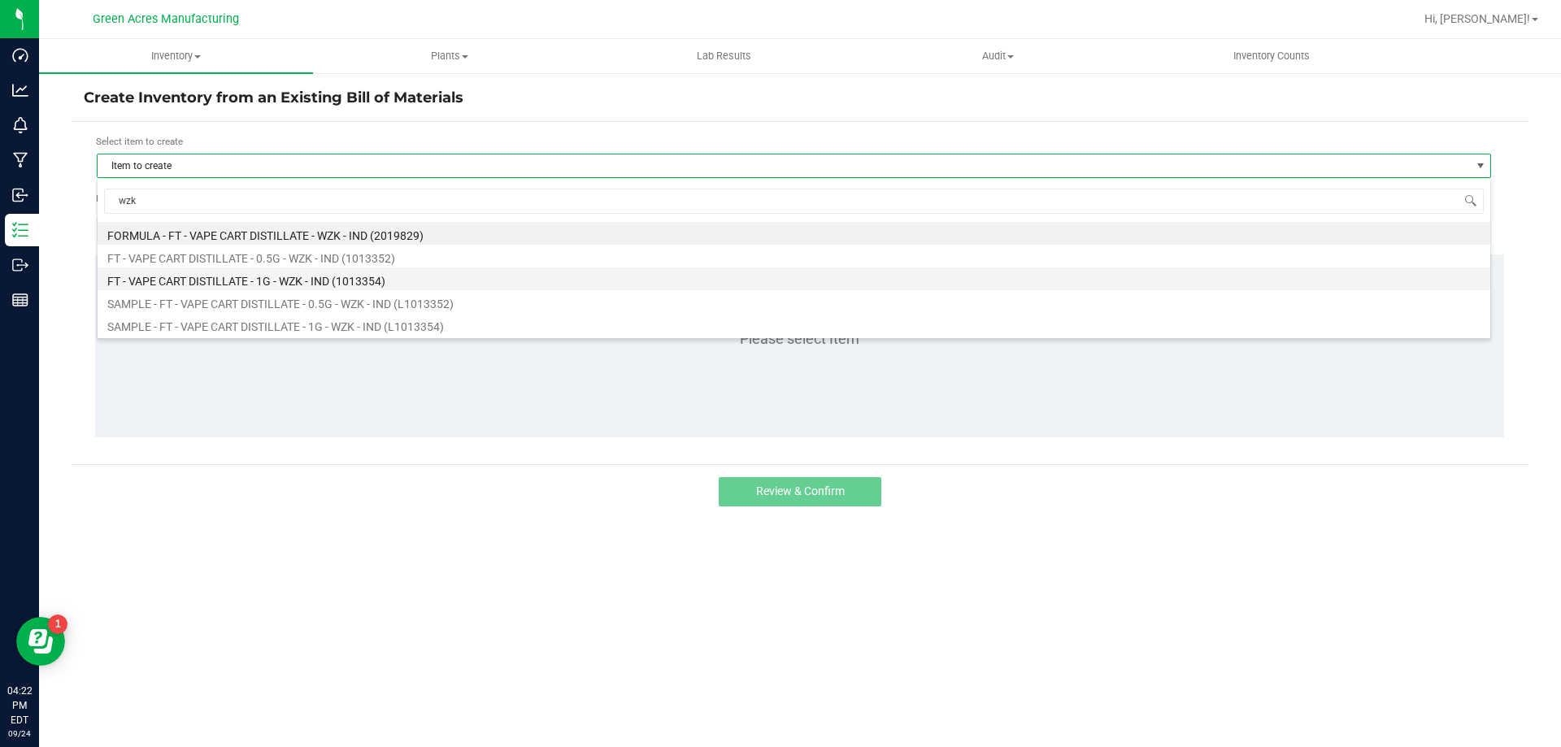
click at [445, 280] on li "FT - VAPE CART DISTILLATE - 1G - WZK - IND (1013354)" at bounding box center [794, 278] width 1392 height 23
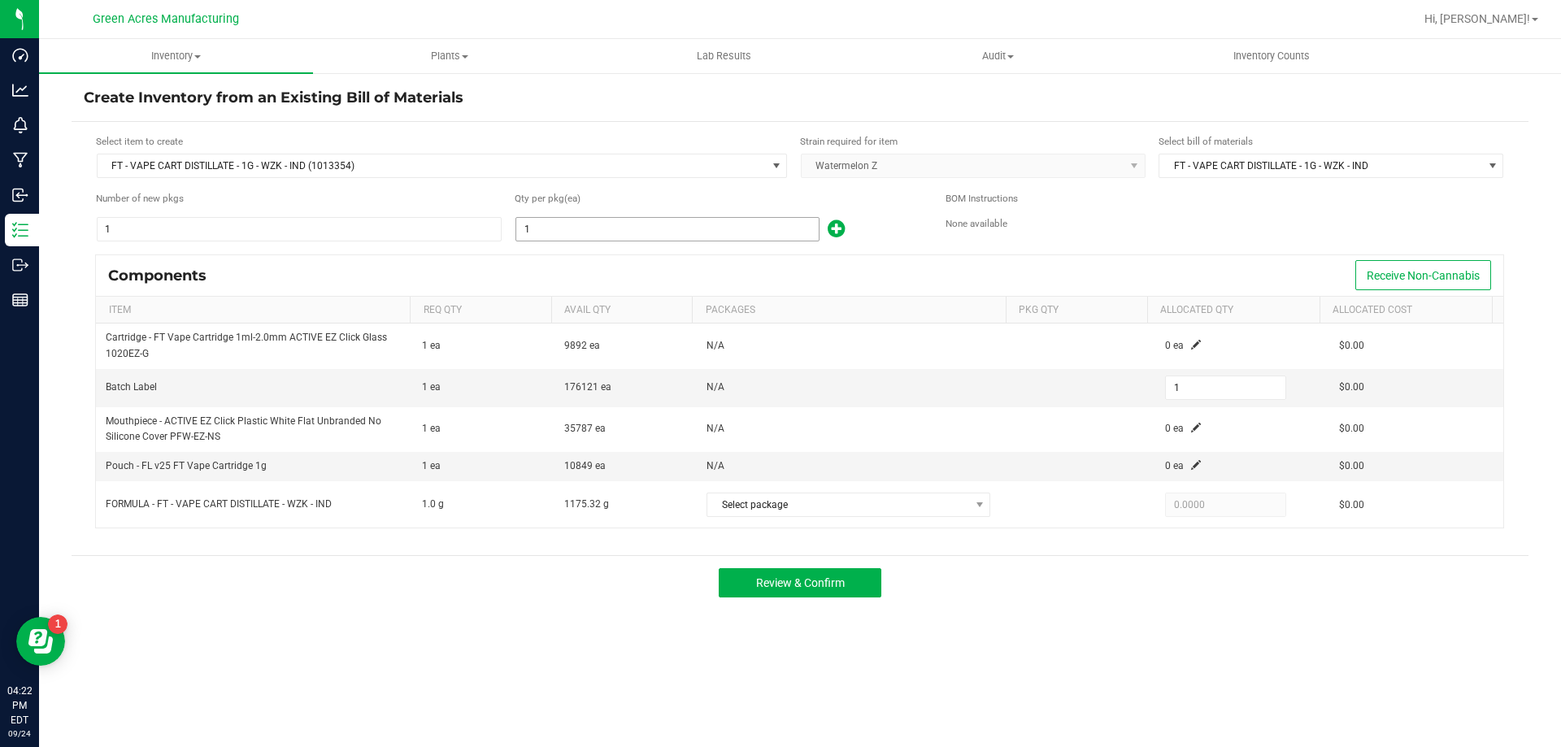
click at [574, 233] on input "1" at bounding box center [667, 229] width 302 height 23
type input "11"
type input "116"
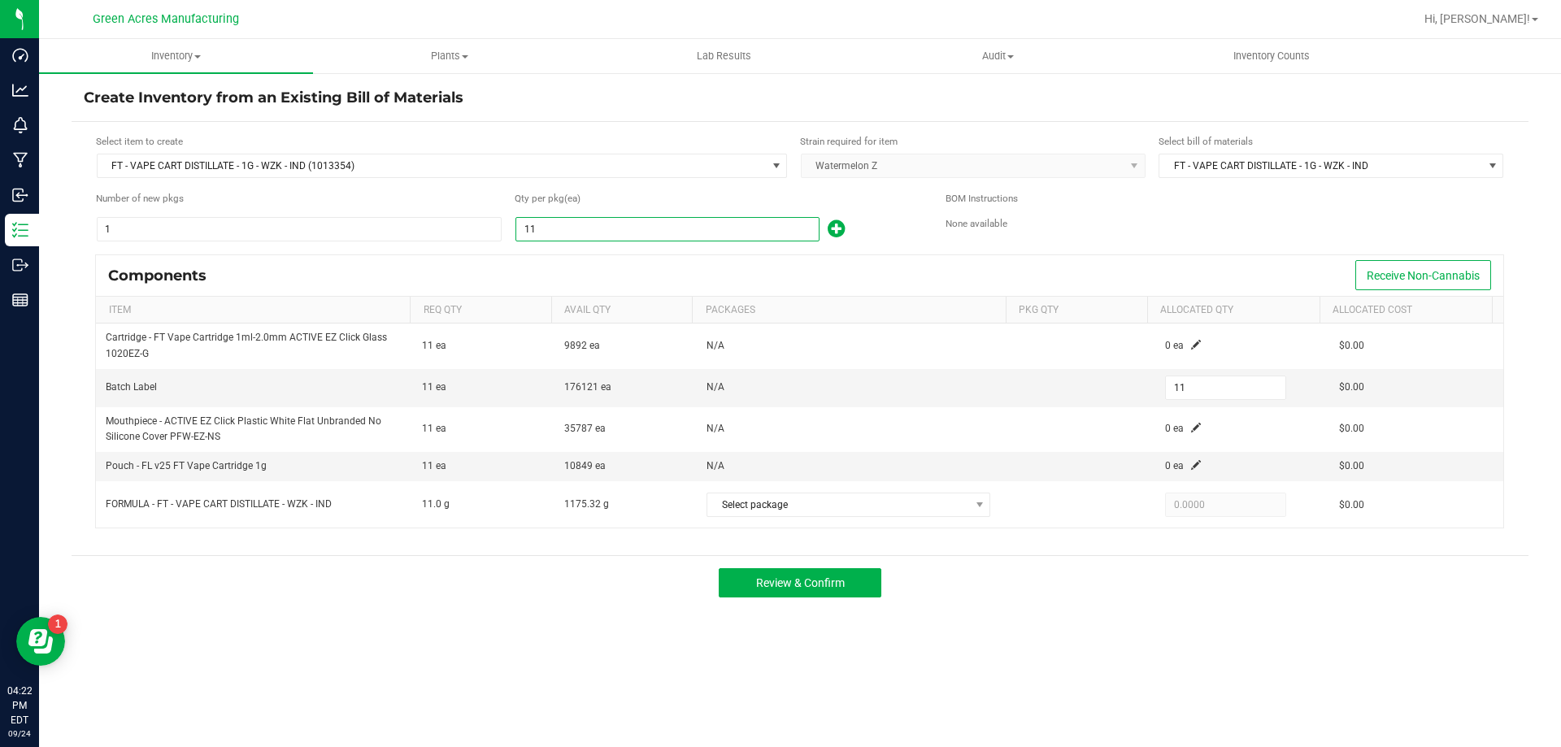
type input "116"
type input "1168"
type input "1,168"
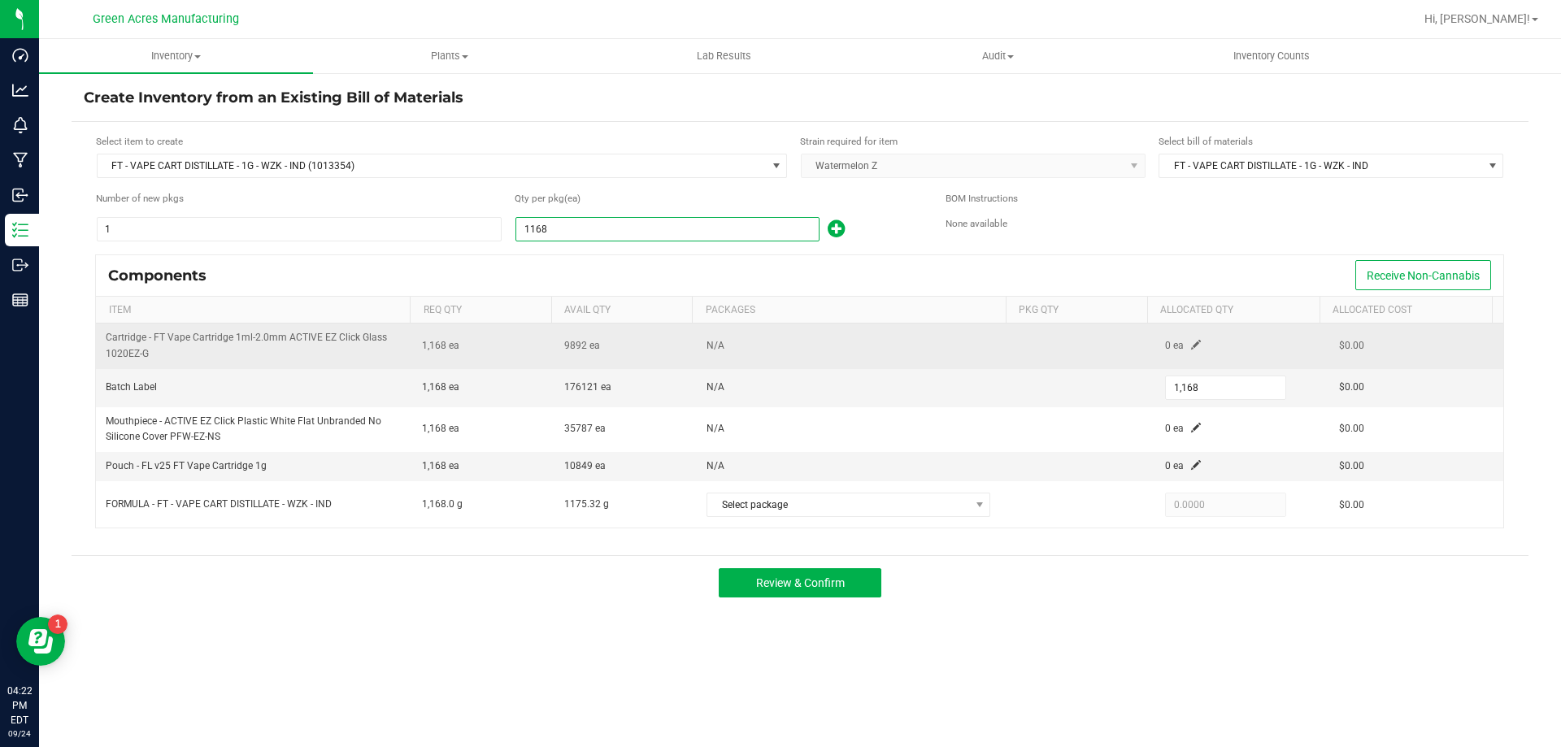
type input "1,168"
click at [1208, 357] on td "0 ea" at bounding box center [1242, 345] width 174 height 45
click at [1192, 344] on td "0 ea" at bounding box center [1242, 345] width 174 height 45
click at [1191, 342] on span at bounding box center [1196, 345] width 10 height 10
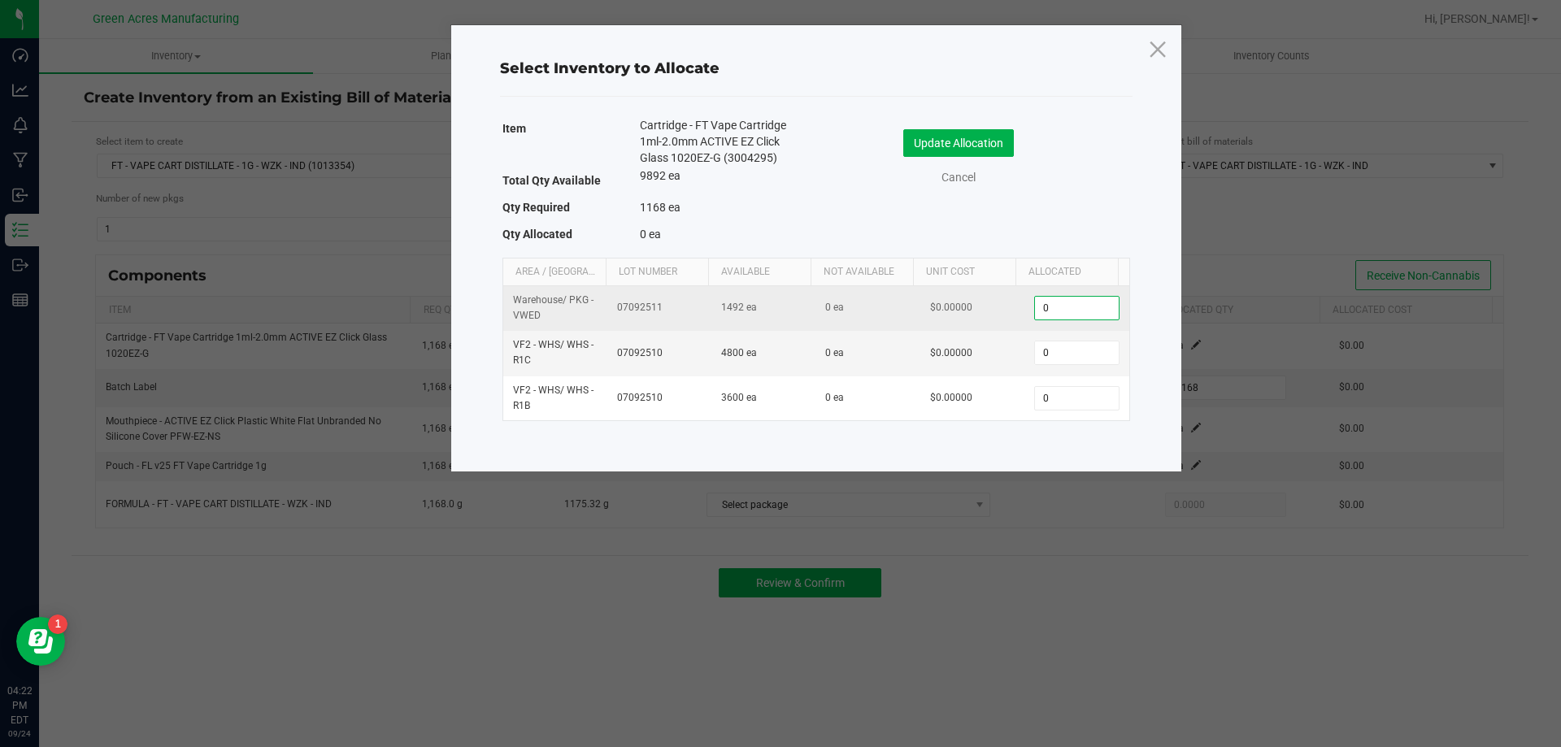
click at [1051, 313] on input "0" at bounding box center [1076, 308] width 83 height 23
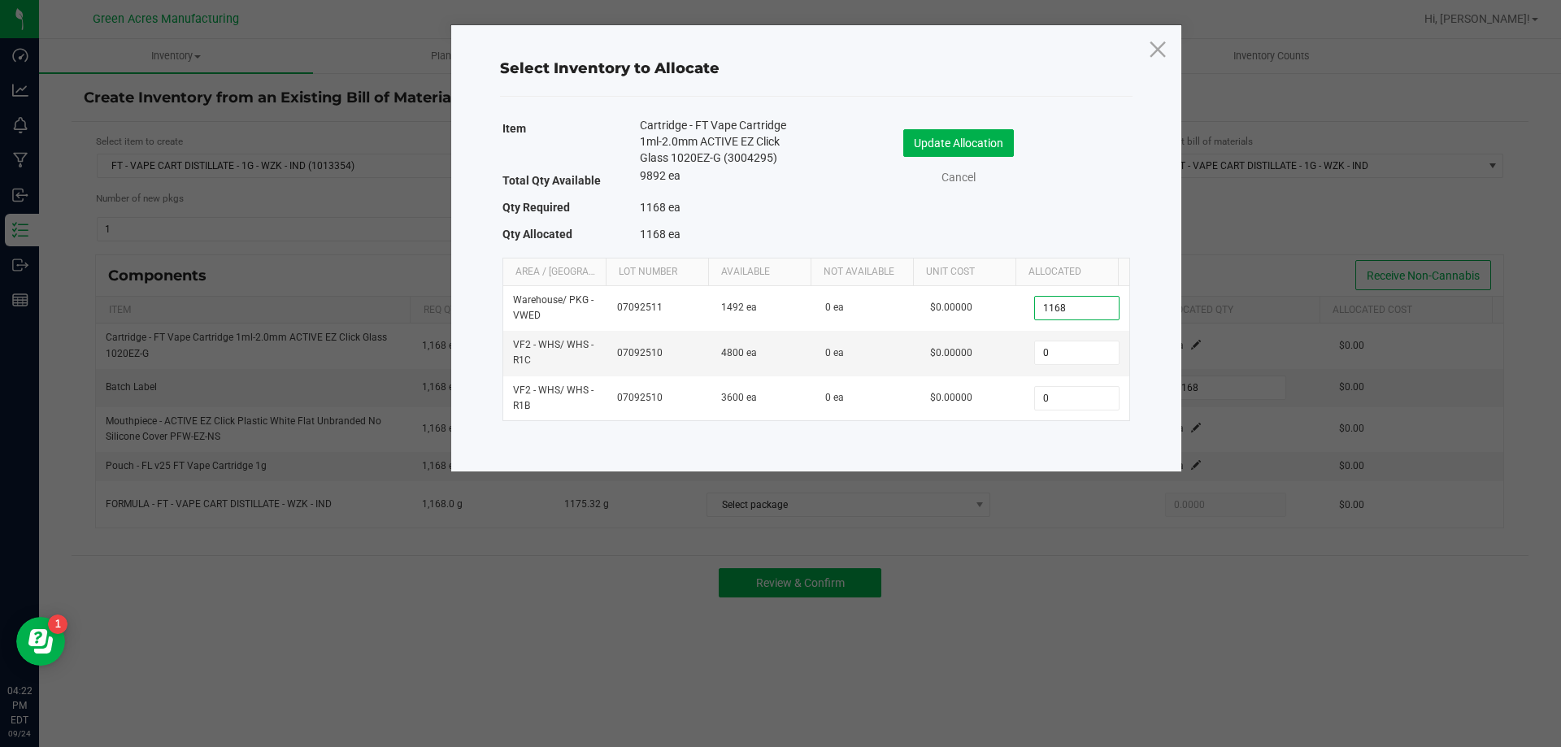
type input "1,168"
click at [1000, 119] on div "Update Allocation Cancel" at bounding box center [972, 159] width 289 height 85
click at [984, 154] on button "Update Allocation" at bounding box center [958, 143] width 111 height 28
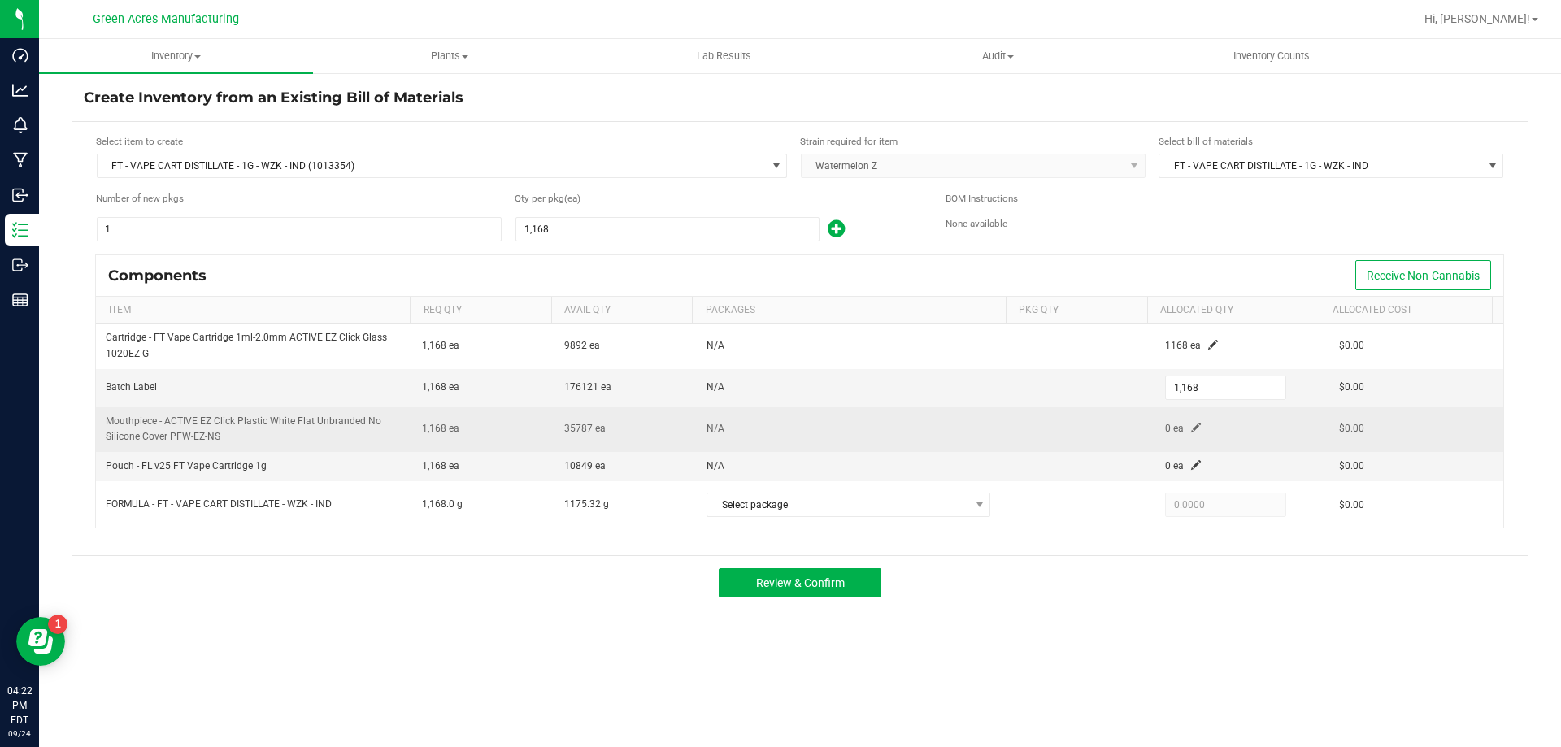
click at [1191, 431] on span at bounding box center [1196, 428] width 10 height 10
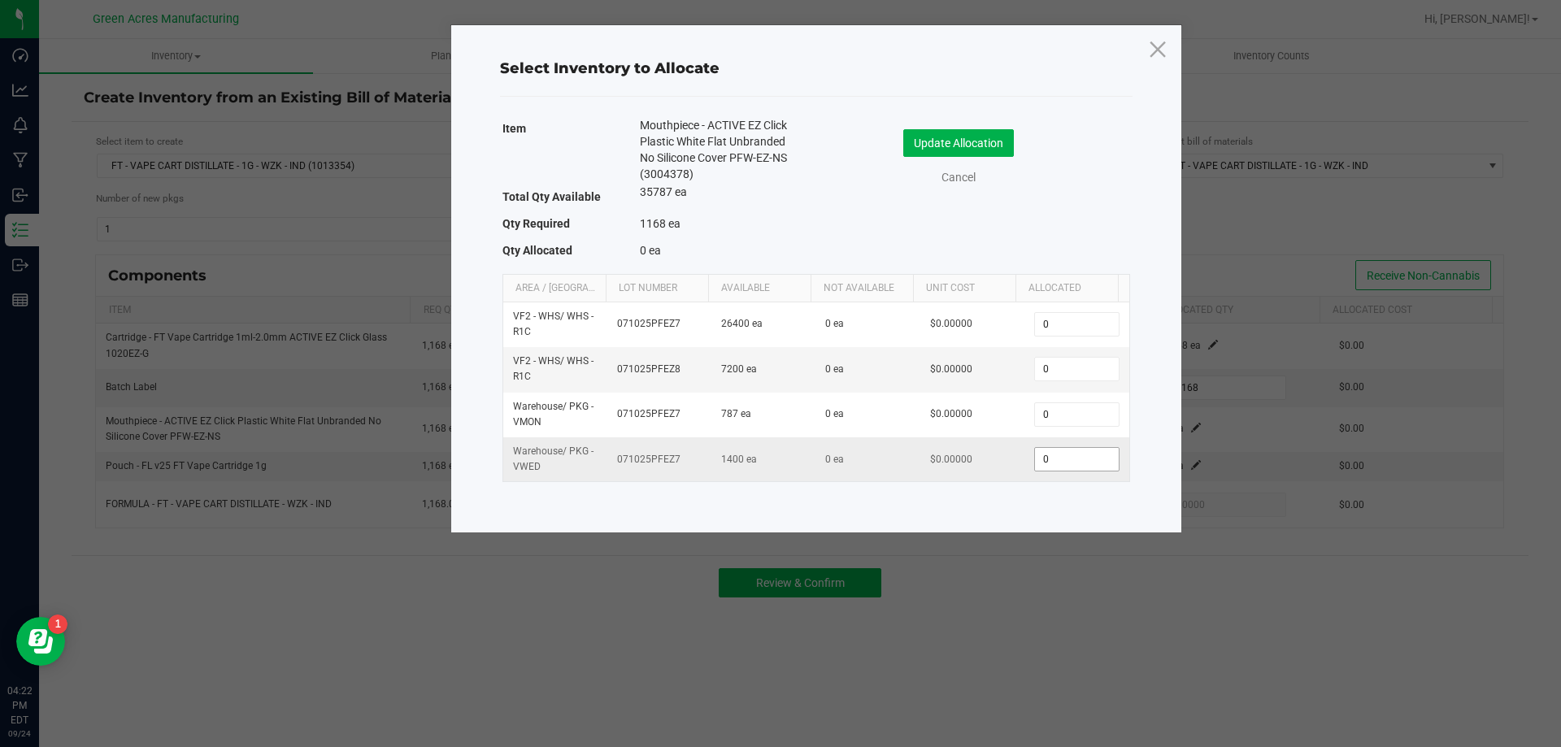
click at [1067, 464] on input "0" at bounding box center [1076, 459] width 83 height 23
type input "1,168"
click at [964, 156] on button "Update Allocation" at bounding box center [958, 143] width 111 height 28
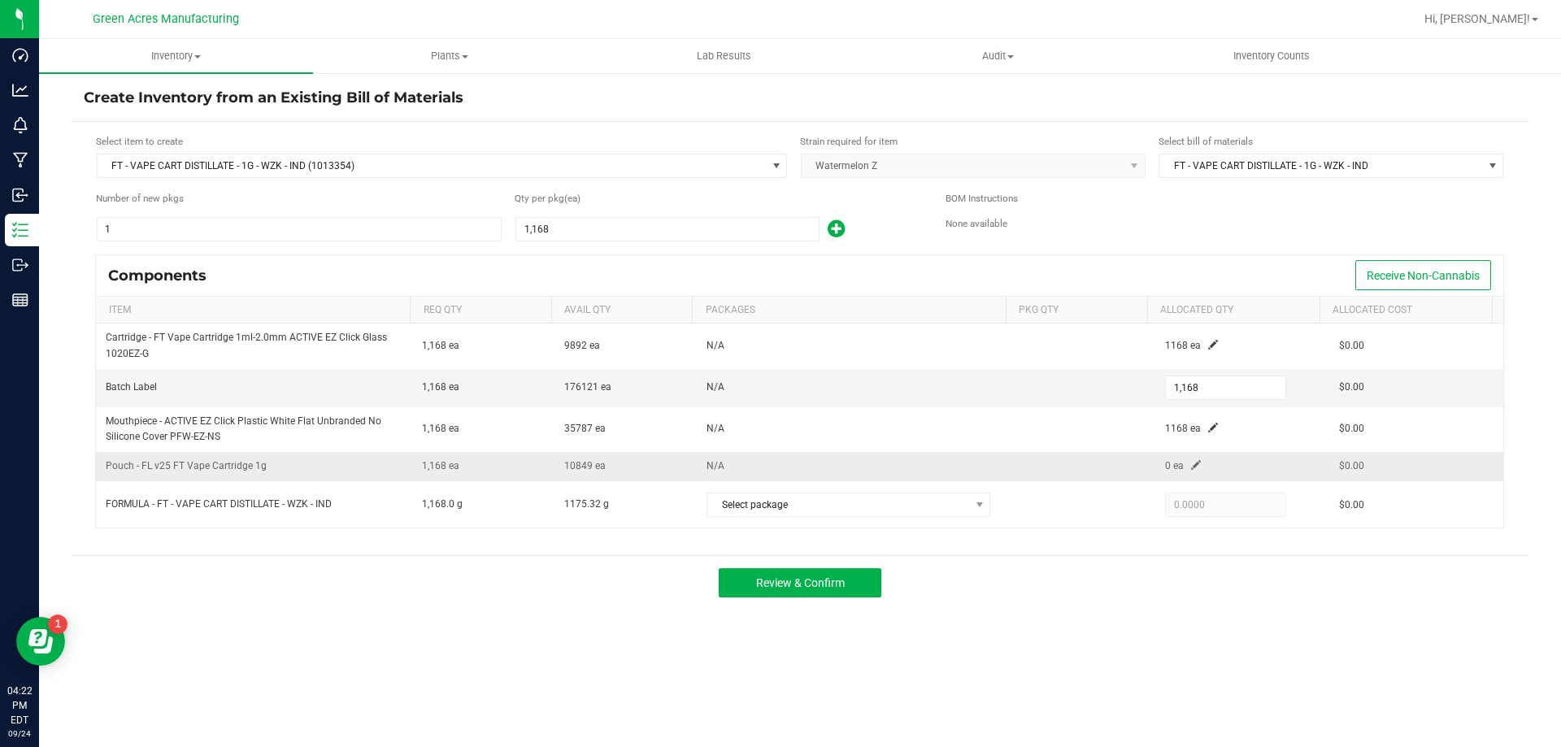
click at [1191, 467] on span at bounding box center [1196, 465] width 10 height 10
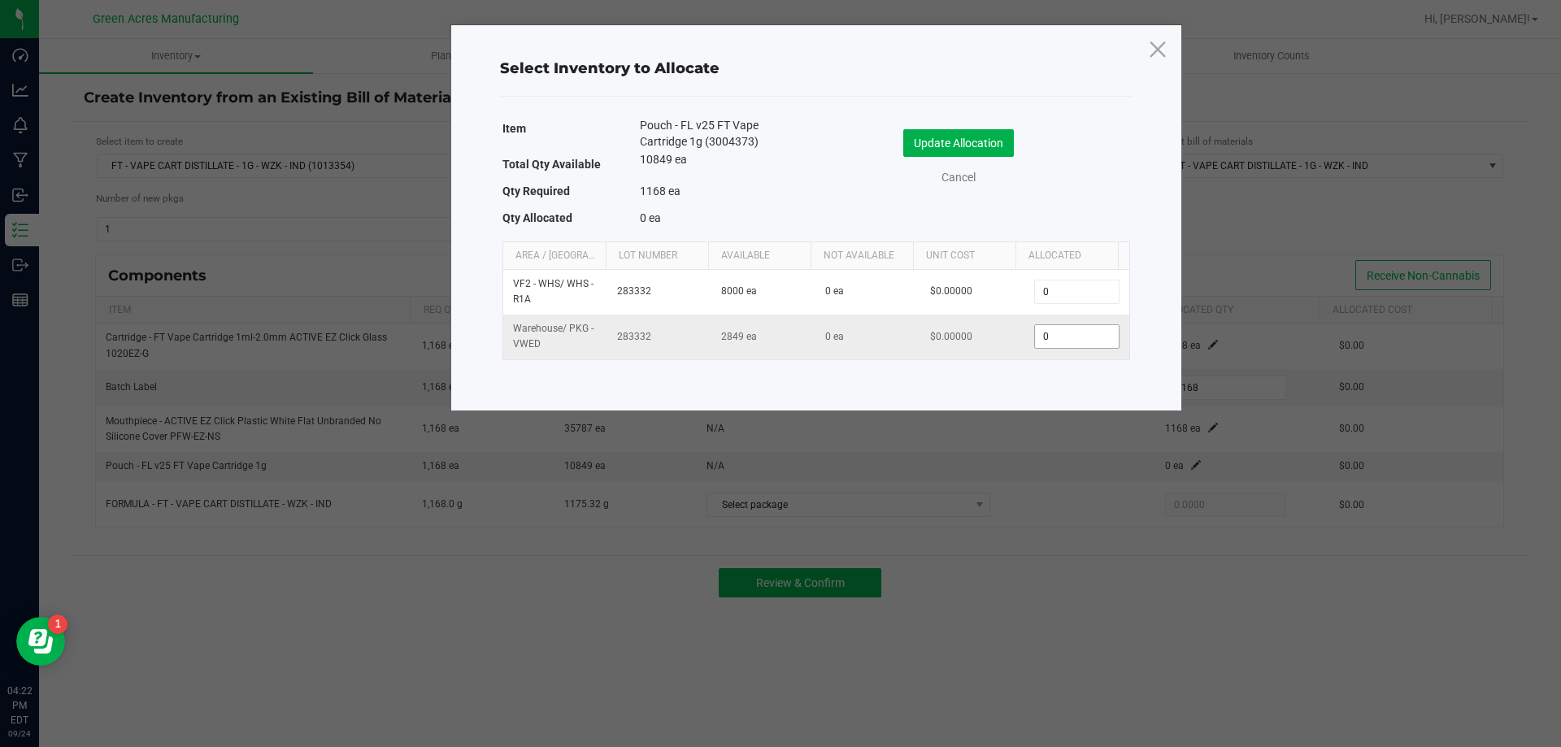
click at [1053, 333] on input "0" at bounding box center [1076, 336] width 83 height 23
type input "1,168"
click at [988, 160] on div "Update Allocation Cancel" at bounding box center [972, 157] width 289 height 57
click at [992, 149] on button "Update Allocation" at bounding box center [958, 143] width 111 height 28
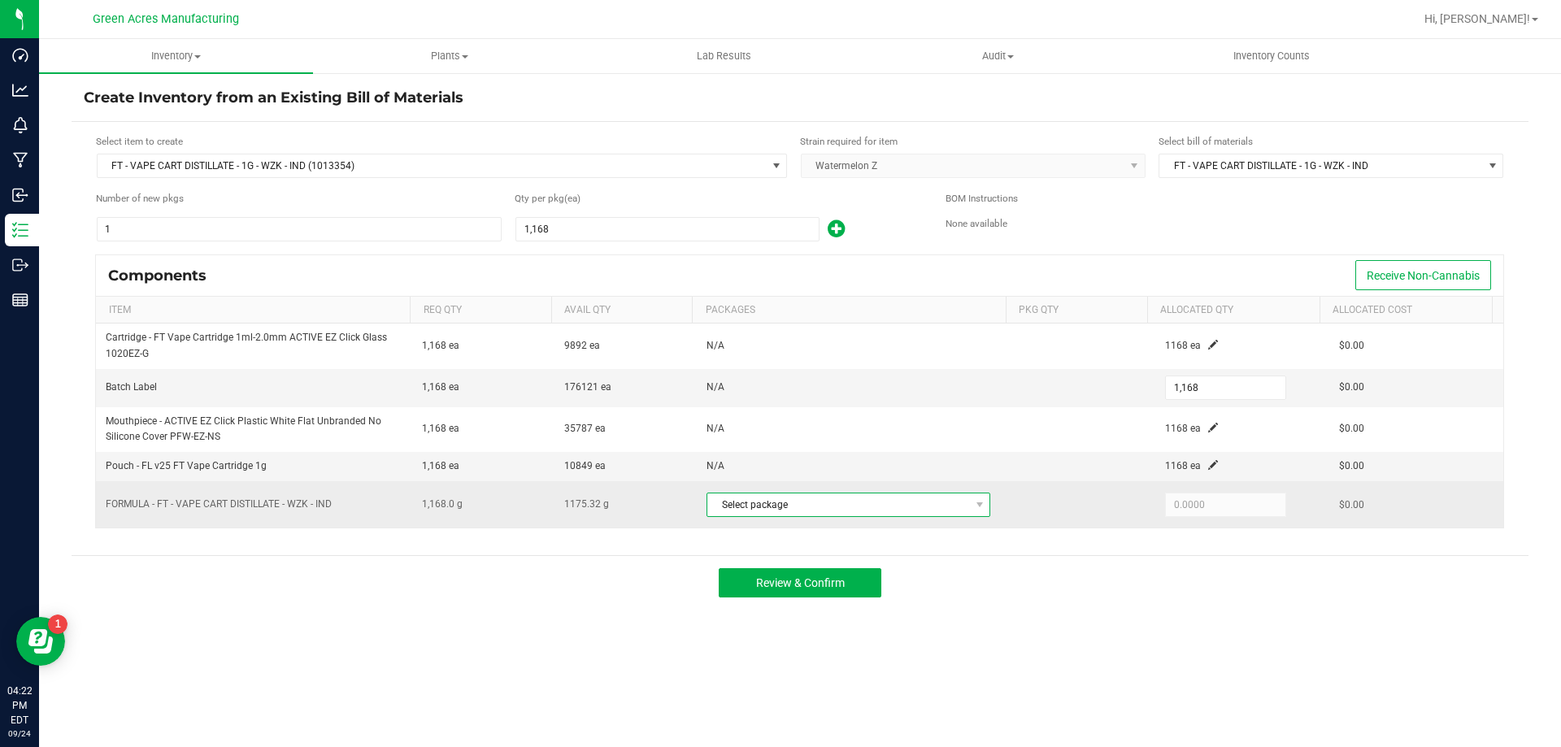
click at [912, 510] on span "Select package" at bounding box center [838, 504] width 262 height 23
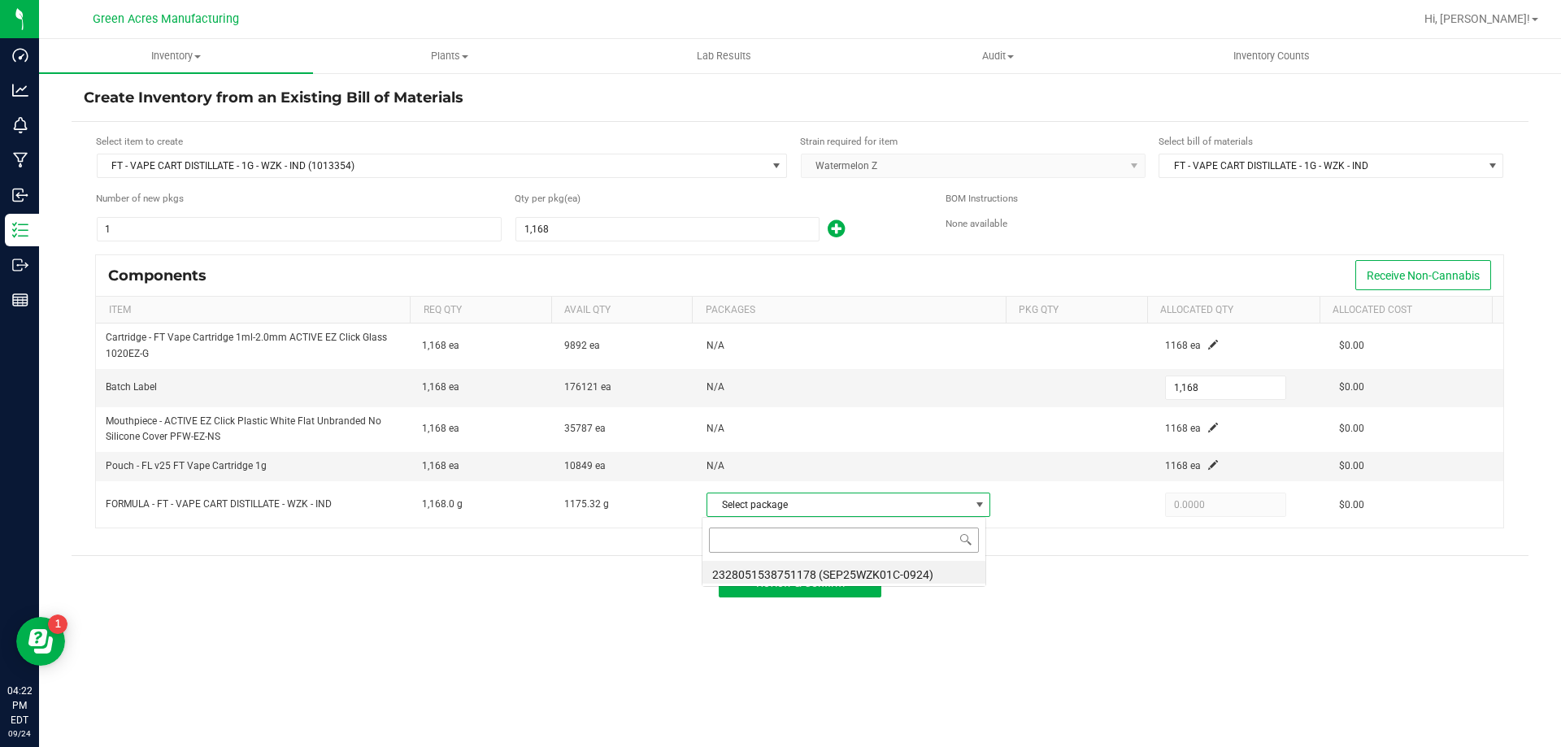
scroll to position [24, 280]
click at [903, 562] on li "2328051538751178 (SEP25WZK01C-0924)" at bounding box center [843, 572] width 283 height 23
type input "1,168.0000"
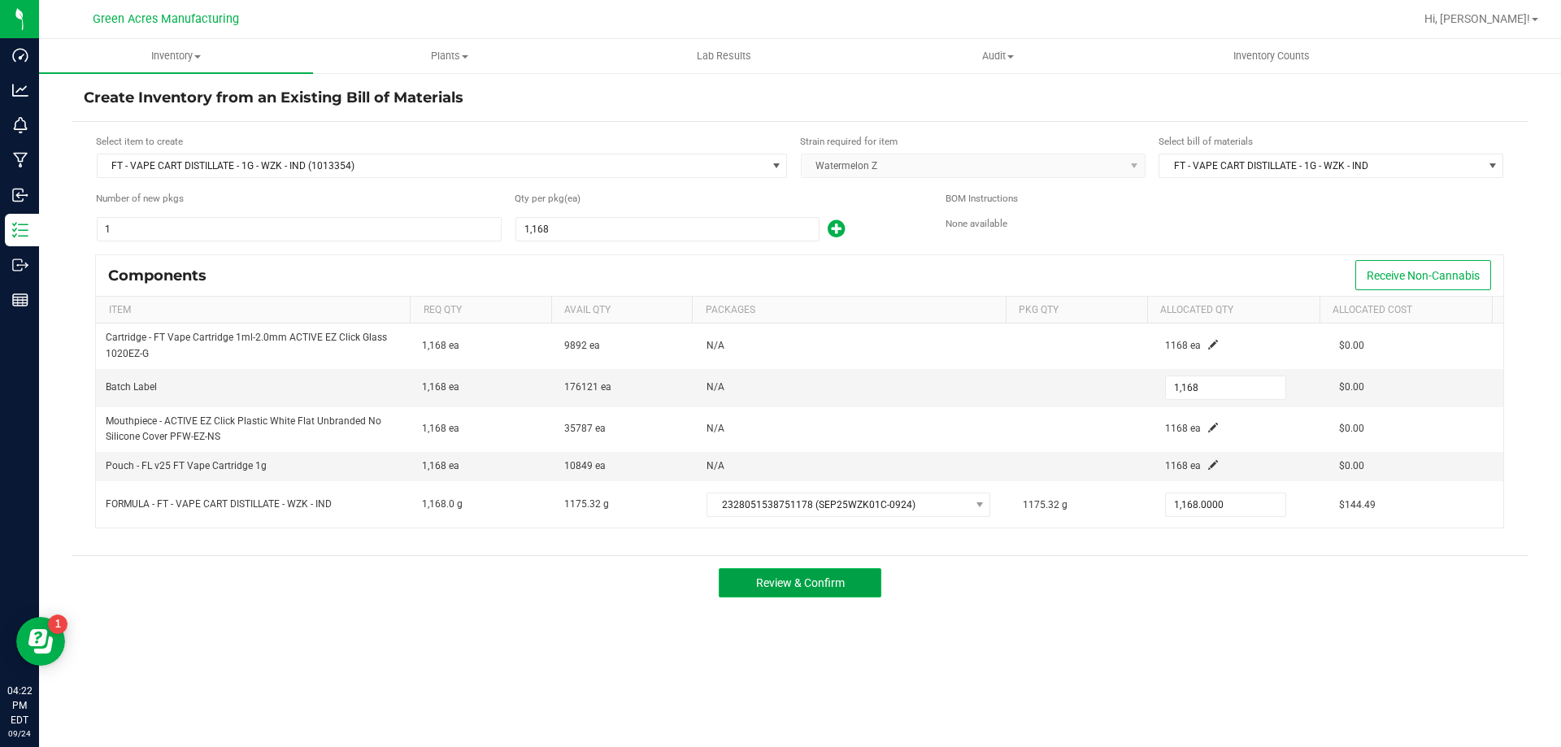
click at [853, 579] on button "Review & Confirm" at bounding box center [800, 582] width 163 height 29
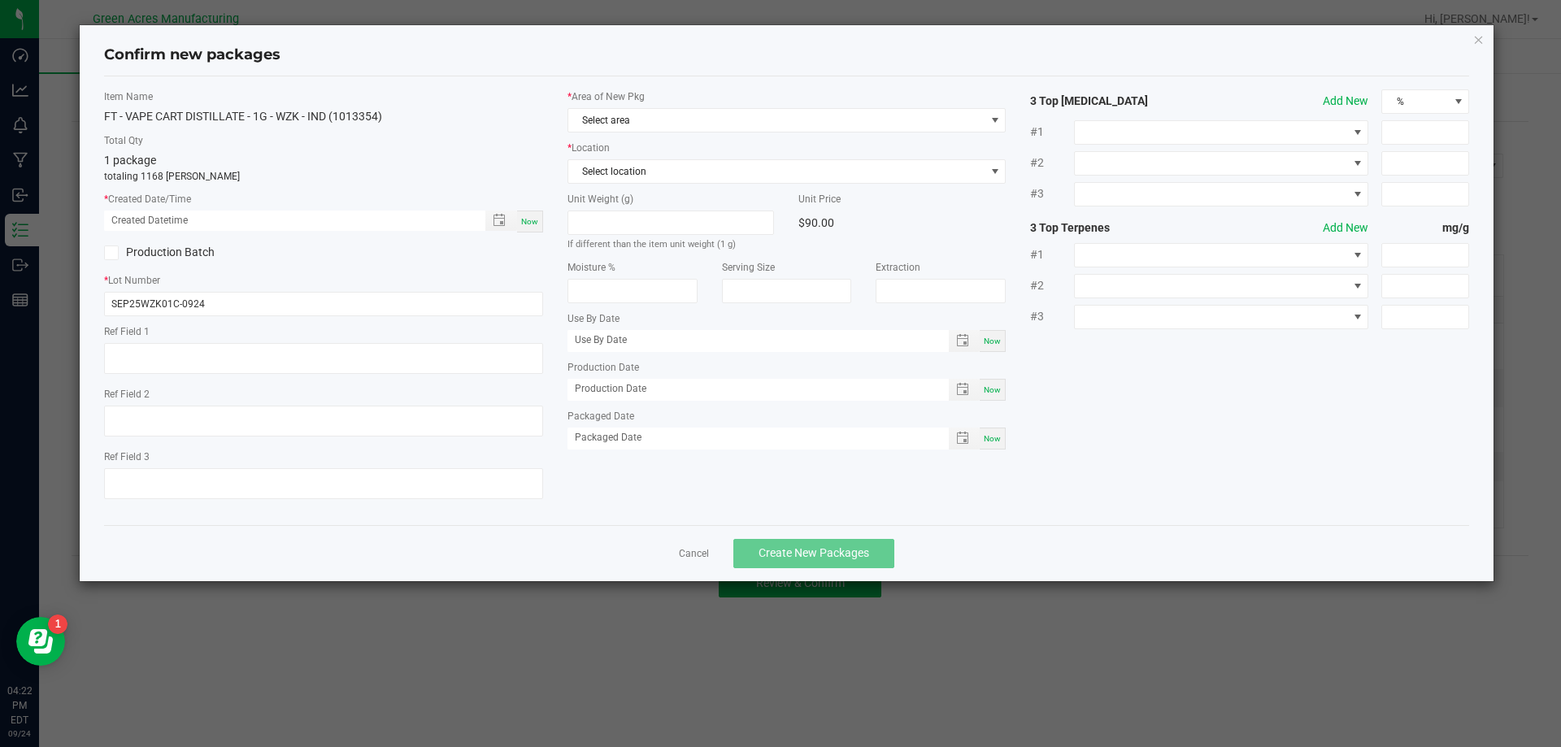
click at [534, 226] on span "Now" at bounding box center [529, 221] width 17 height 9
type input "[DATE] 04:22 PM"
click at [676, 126] on span "Select area" at bounding box center [776, 120] width 417 height 23
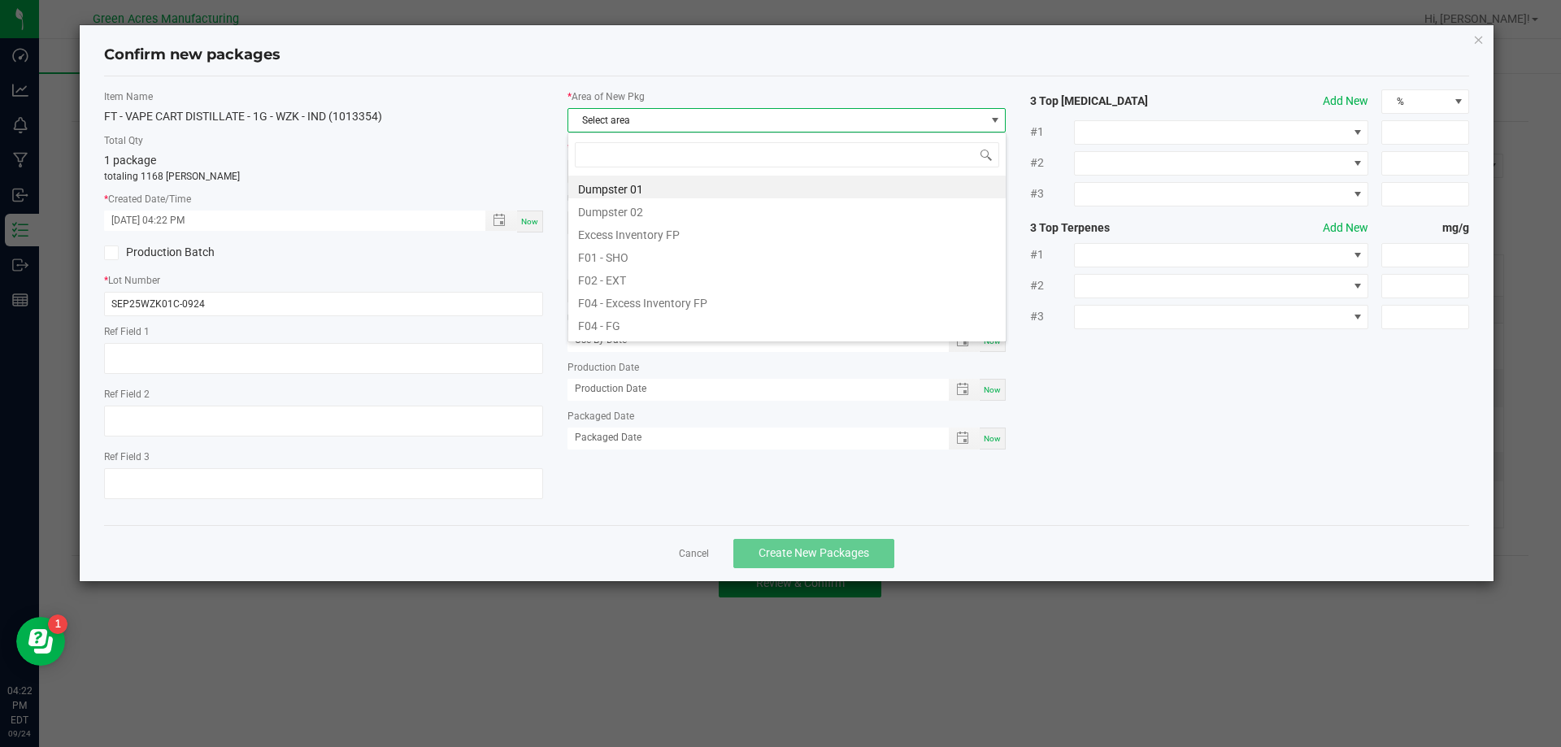
scroll to position [24, 439]
type input "va"
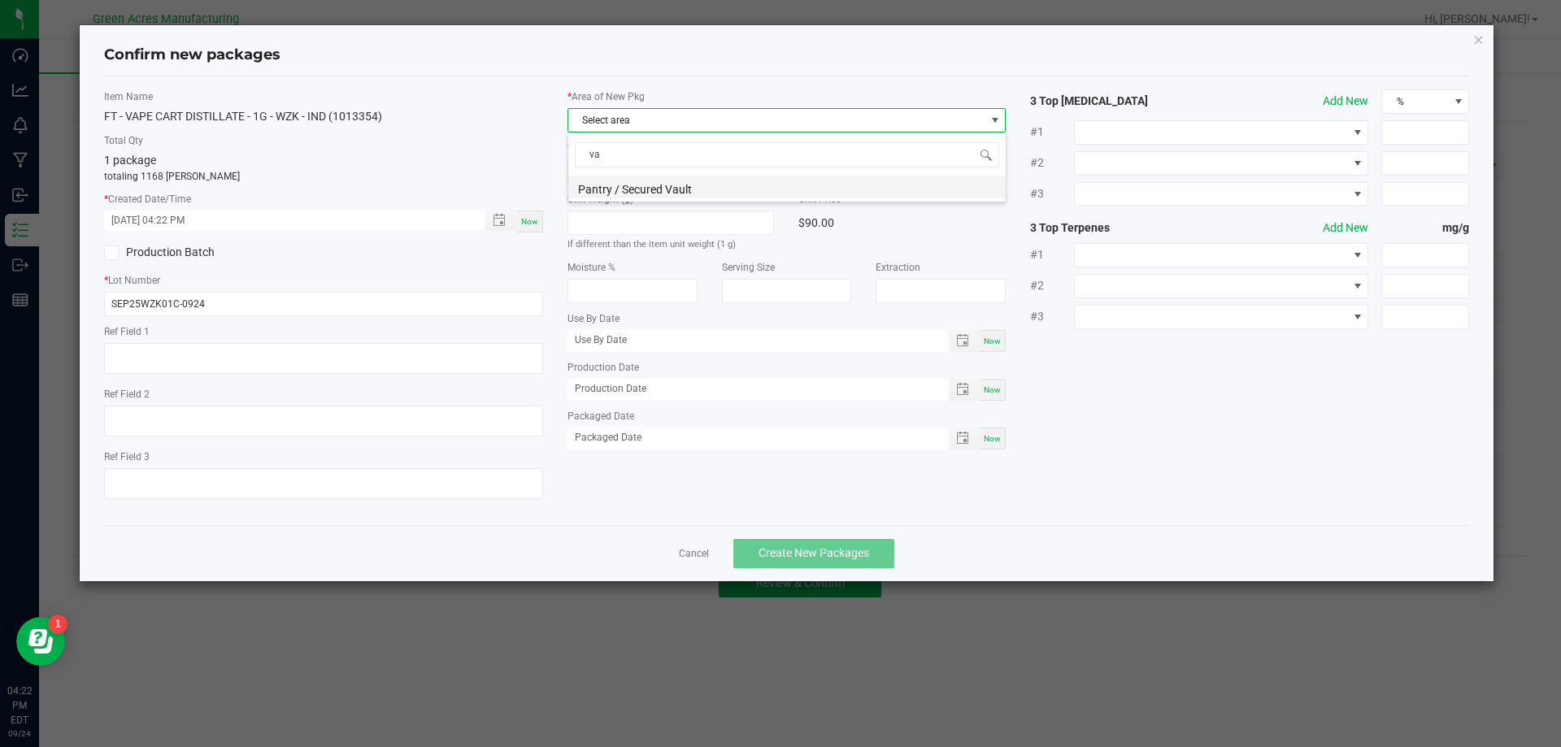
click at [680, 187] on li "Pantry / Secured Vault" at bounding box center [786, 187] width 437 height 23
click at [680, 175] on span "Select location" at bounding box center [776, 171] width 417 height 23
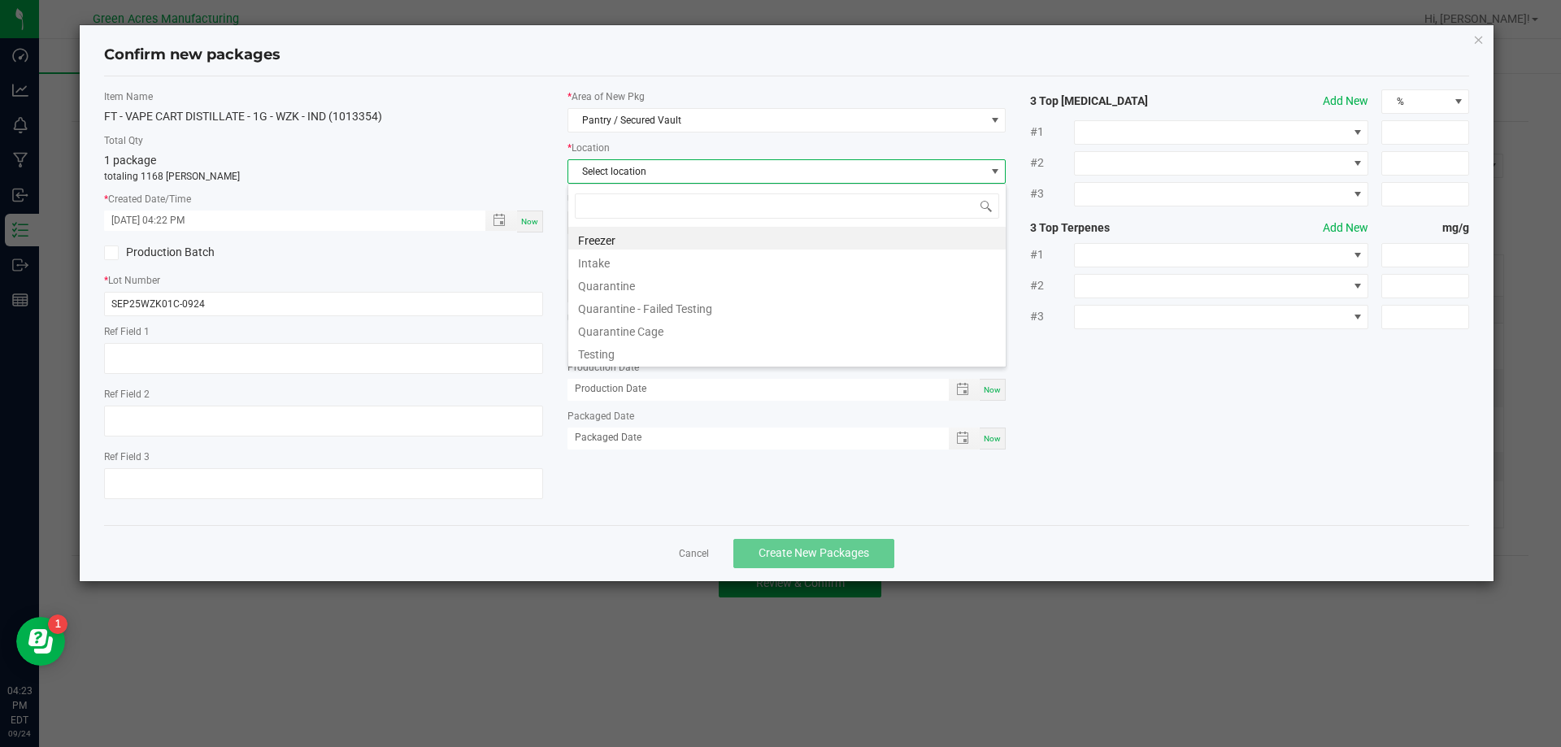
type input "i"
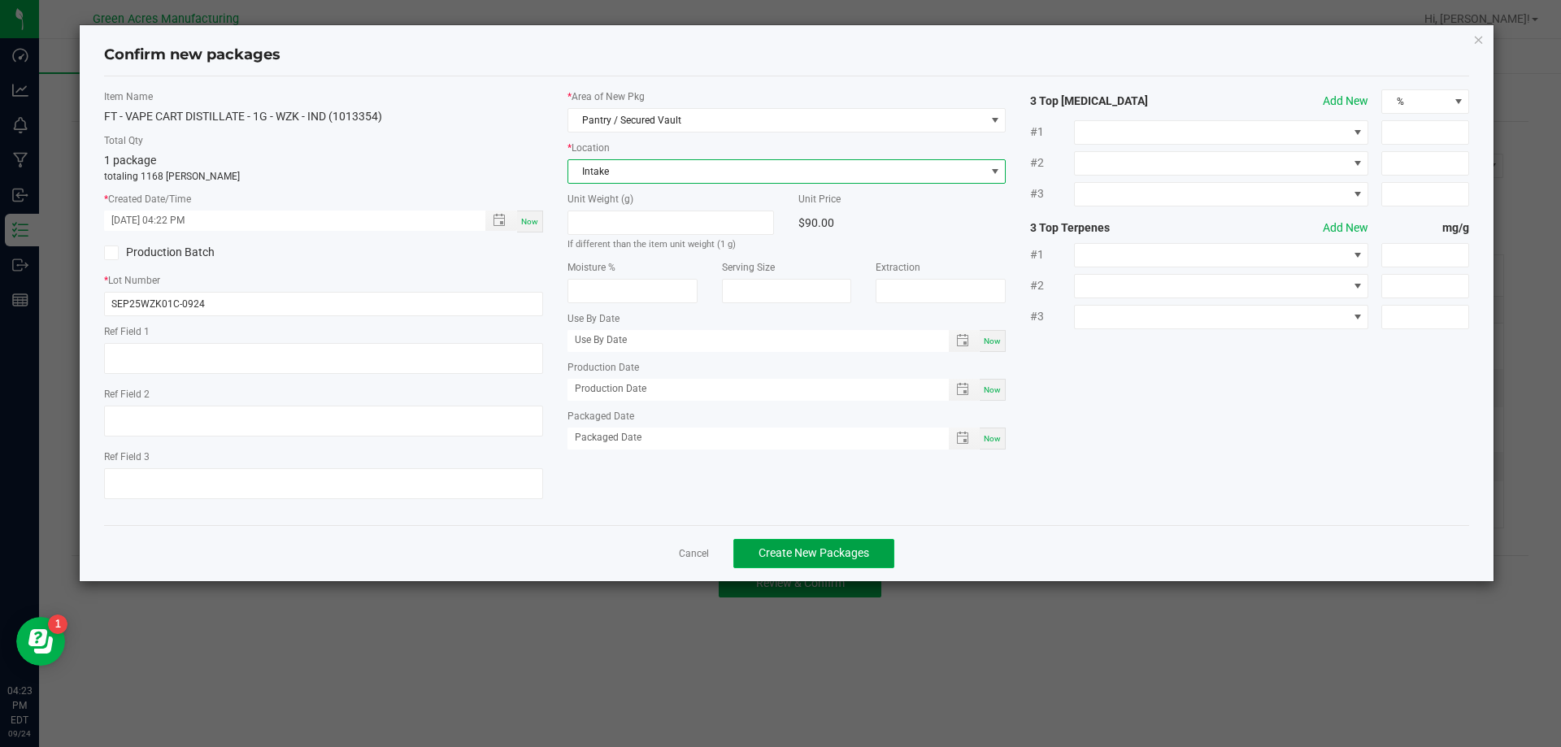
click at [795, 545] on button "Create New Packages" at bounding box center [813, 553] width 161 height 29
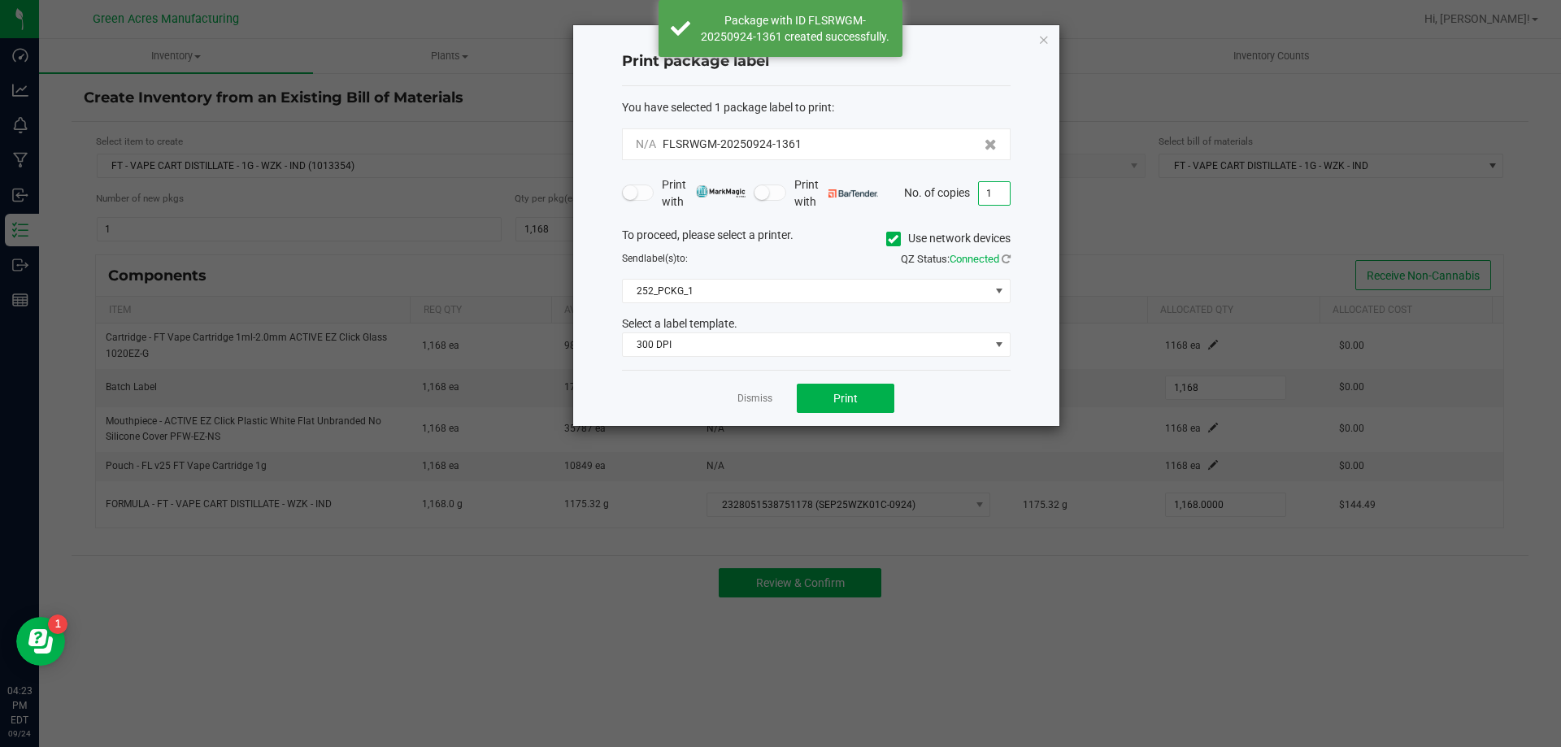
click at [991, 198] on input "1" at bounding box center [994, 193] width 31 height 23
type input "2"
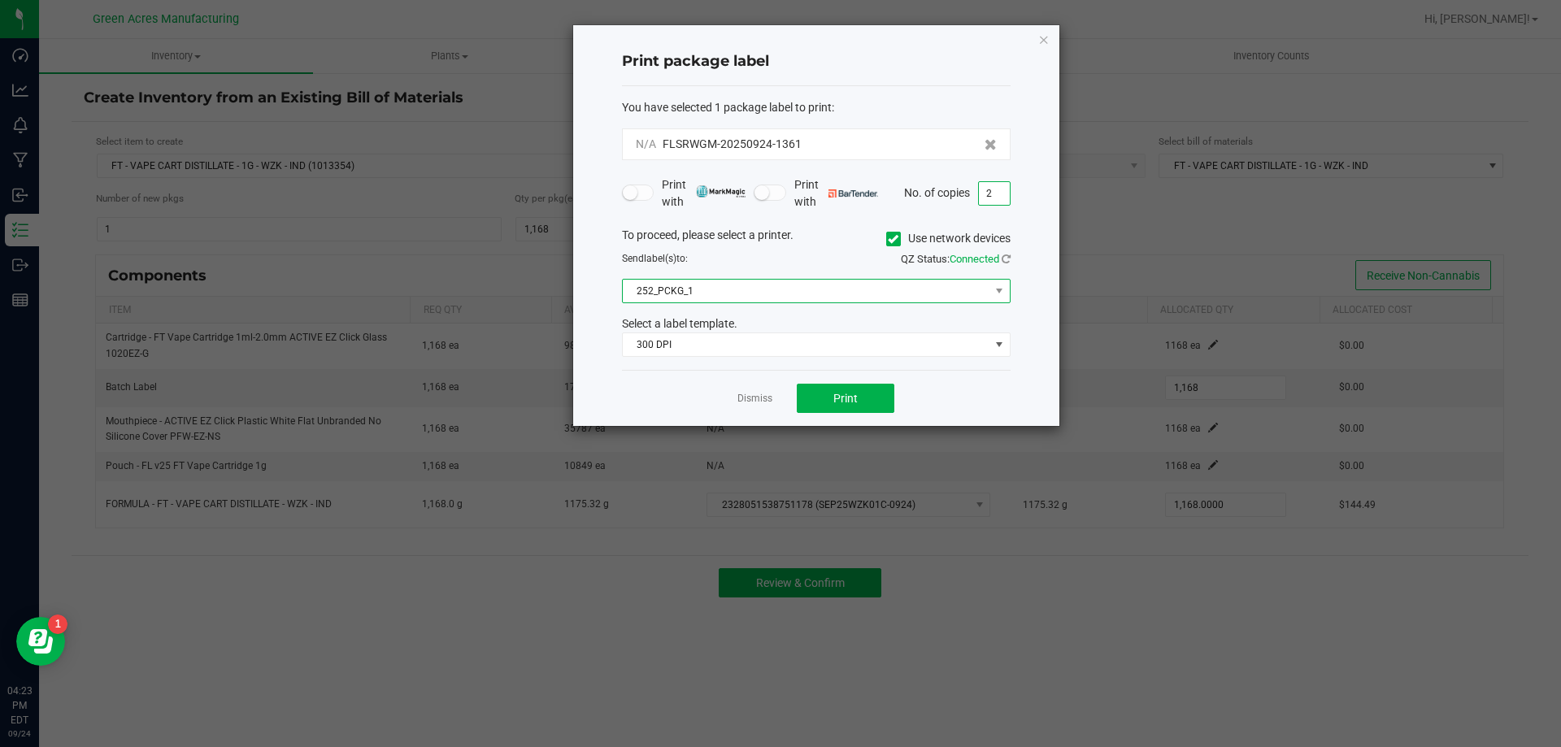
click at [821, 287] on span "252_PCKG_1" at bounding box center [806, 291] width 367 height 23
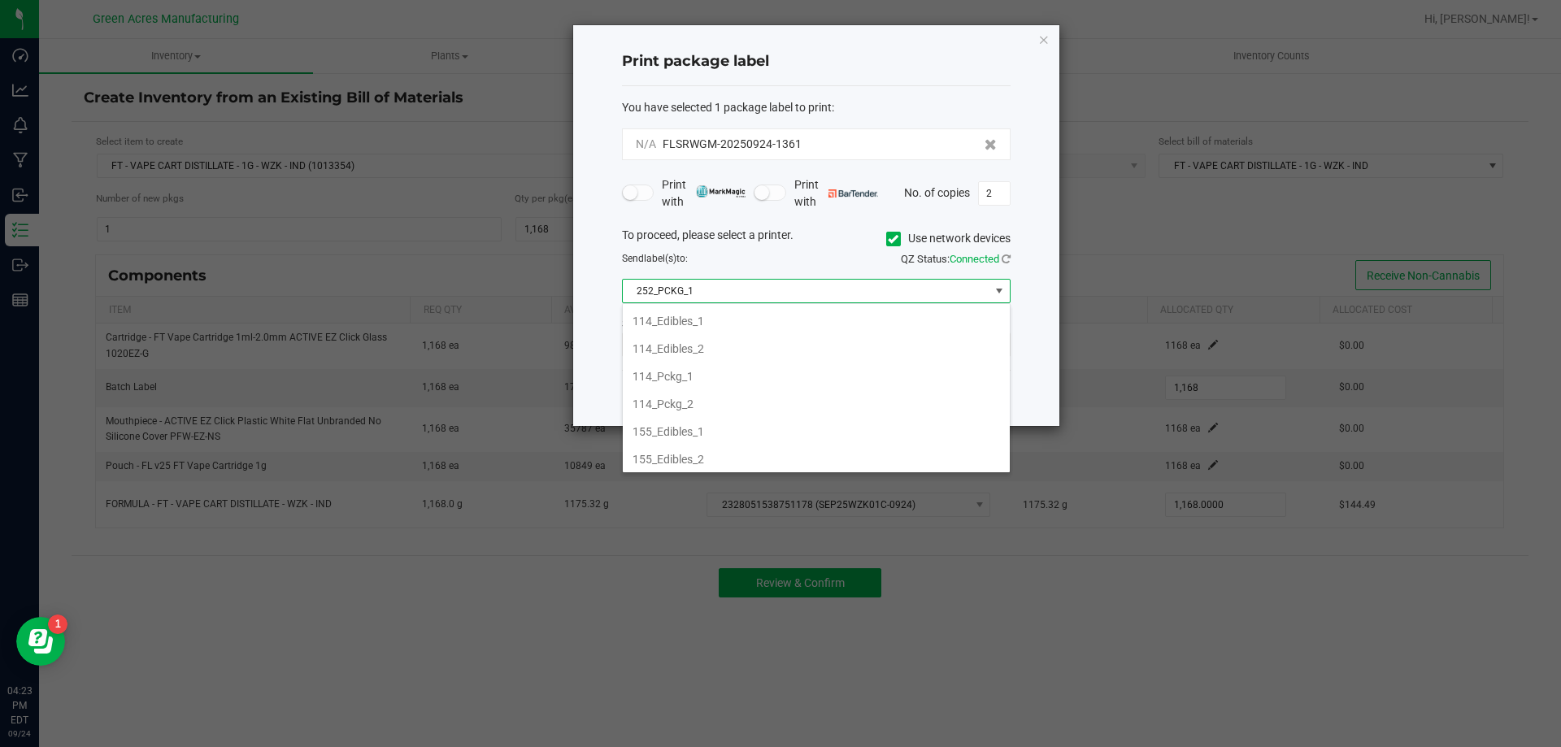
scroll to position [24, 389]
click at [822, 282] on span "252_PCKG_1" at bounding box center [806, 291] width 367 height 23
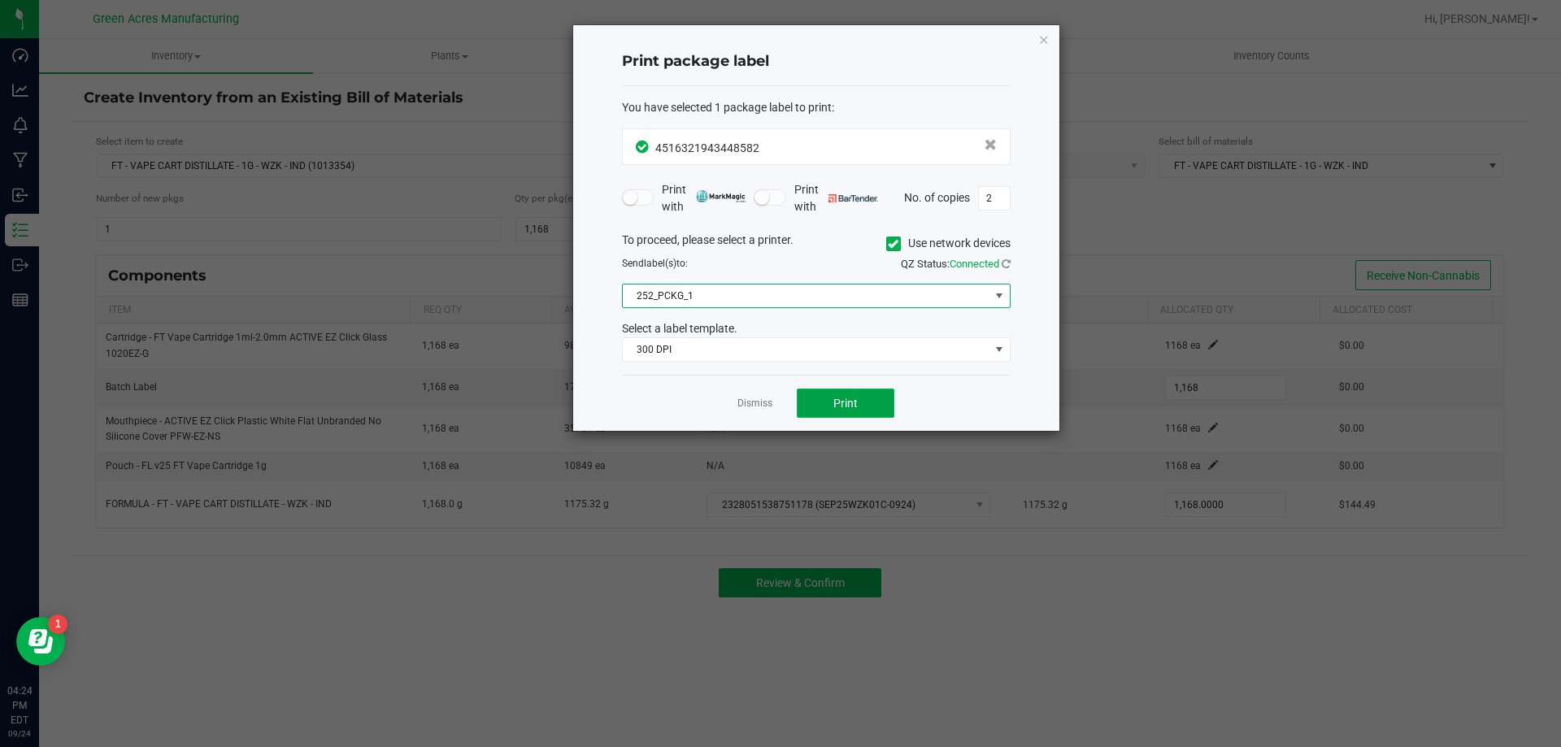
click at [847, 402] on span "Print" at bounding box center [845, 403] width 24 height 13
click at [757, 406] on link "Dismiss" at bounding box center [754, 404] width 35 height 14
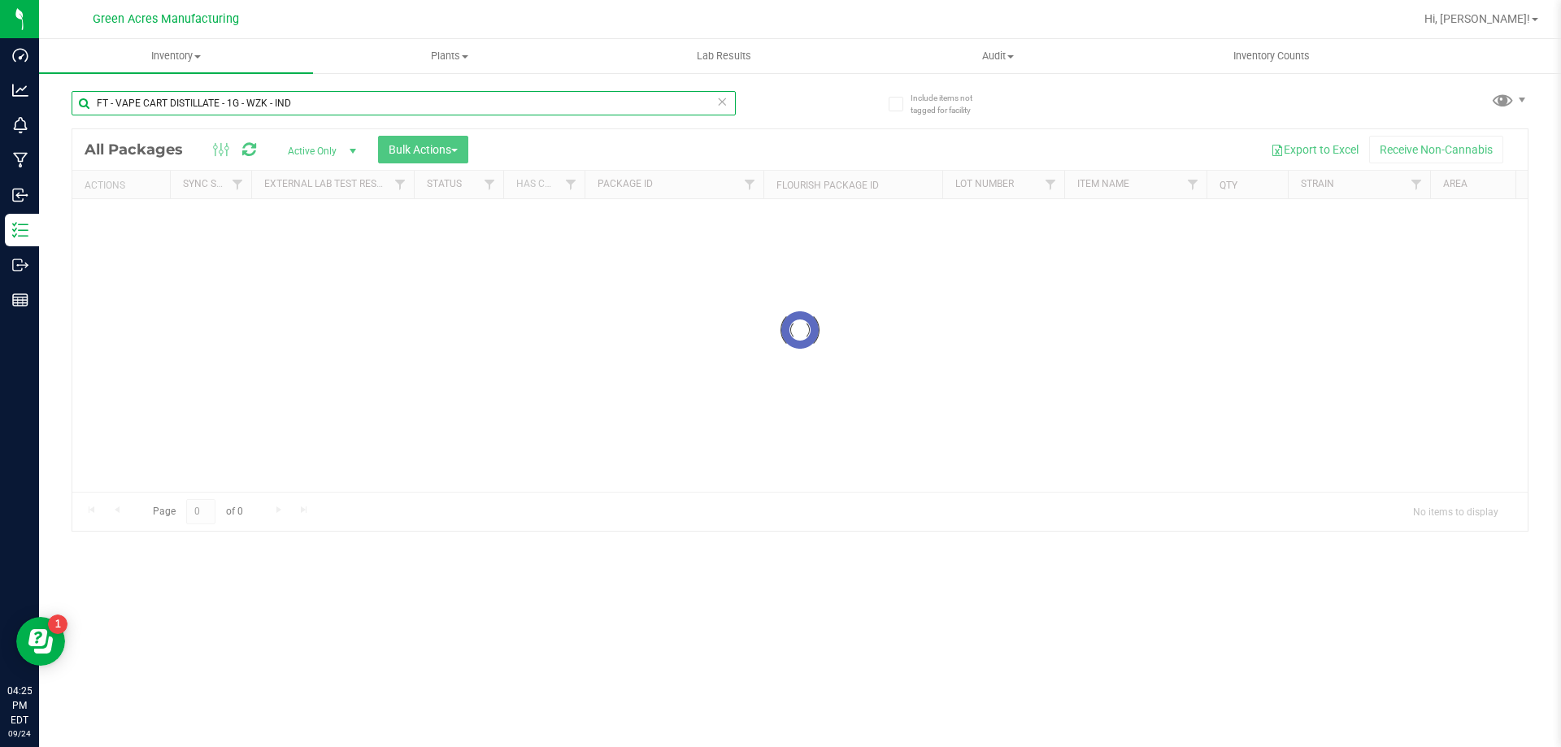
click at [398, 99] on input "FT - VAPE CART DISTILLATE - 1G - WZK - IND" at bounding box center [404, 103] width 664 height 24
type input "s"
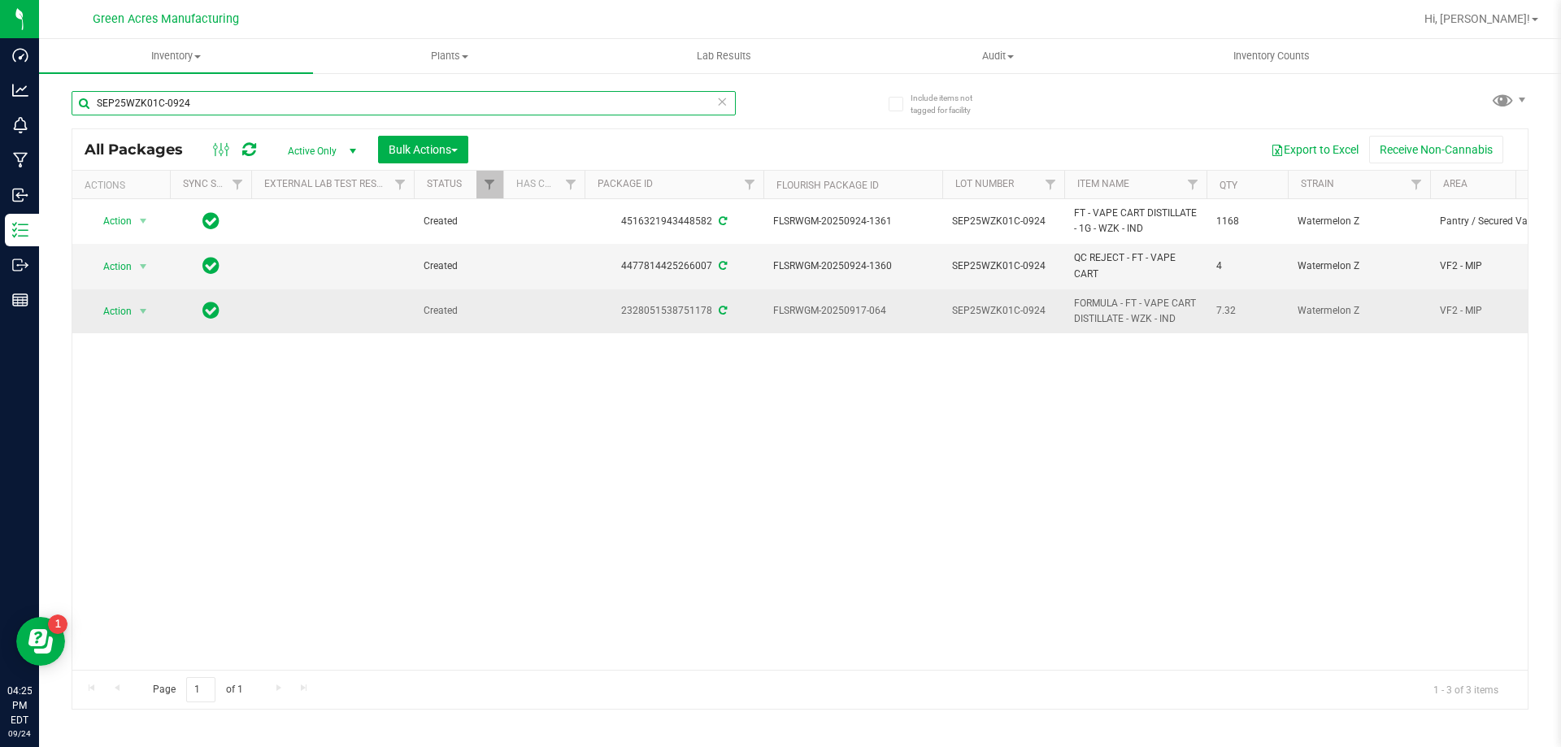
type input "SEP25WZK01C-0924"
click at [1053, 310] on span "SEP25WZK01C-0924" at bounding box center [1003, 310] width 102 height 15
type input "SEP25WZK01"
click at [141, 315] on span "select" at bounding box center [143, 311] width 13 height 13
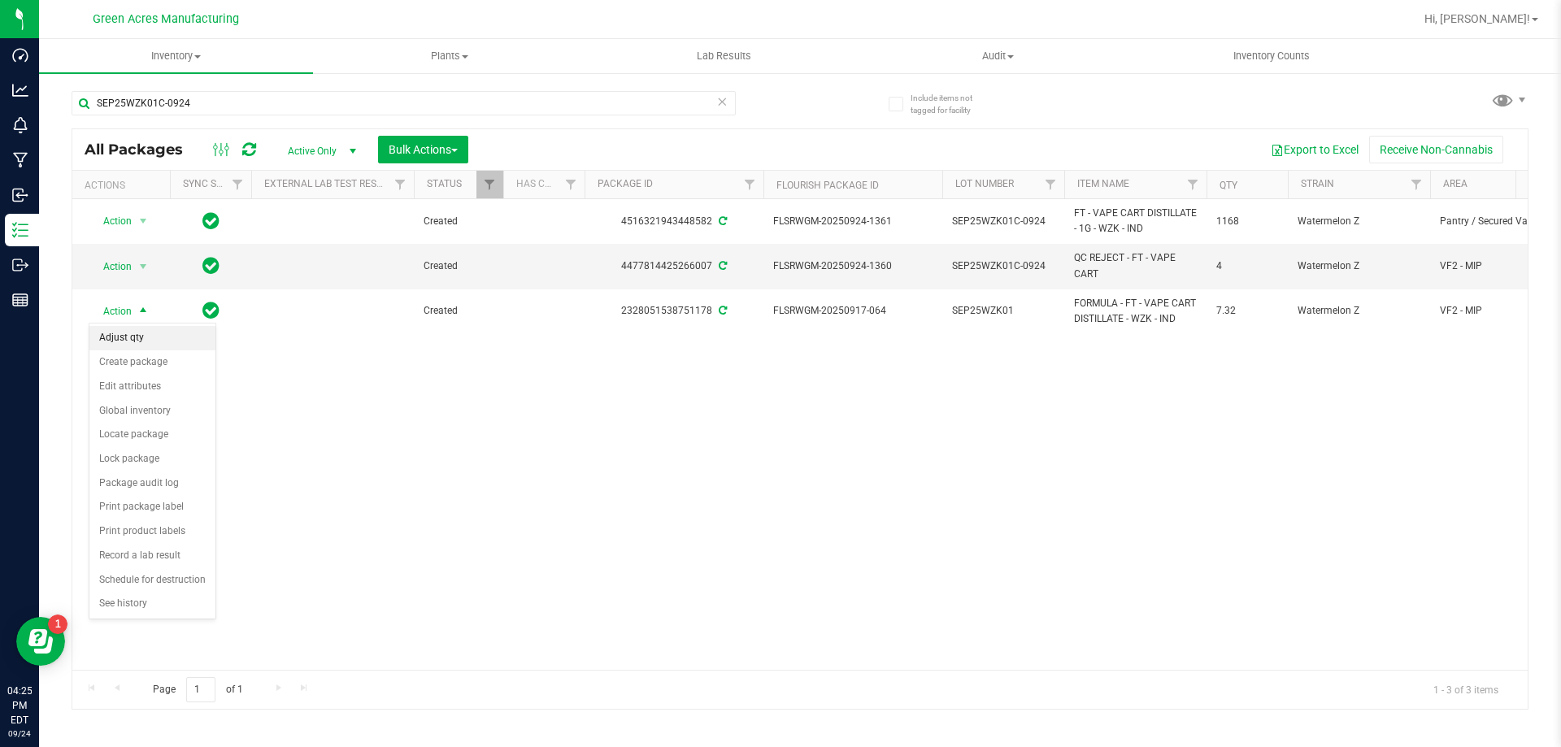
click at [172, 340] on li "Adjust qty" at bounding box center [152, 338] width 126 height 24
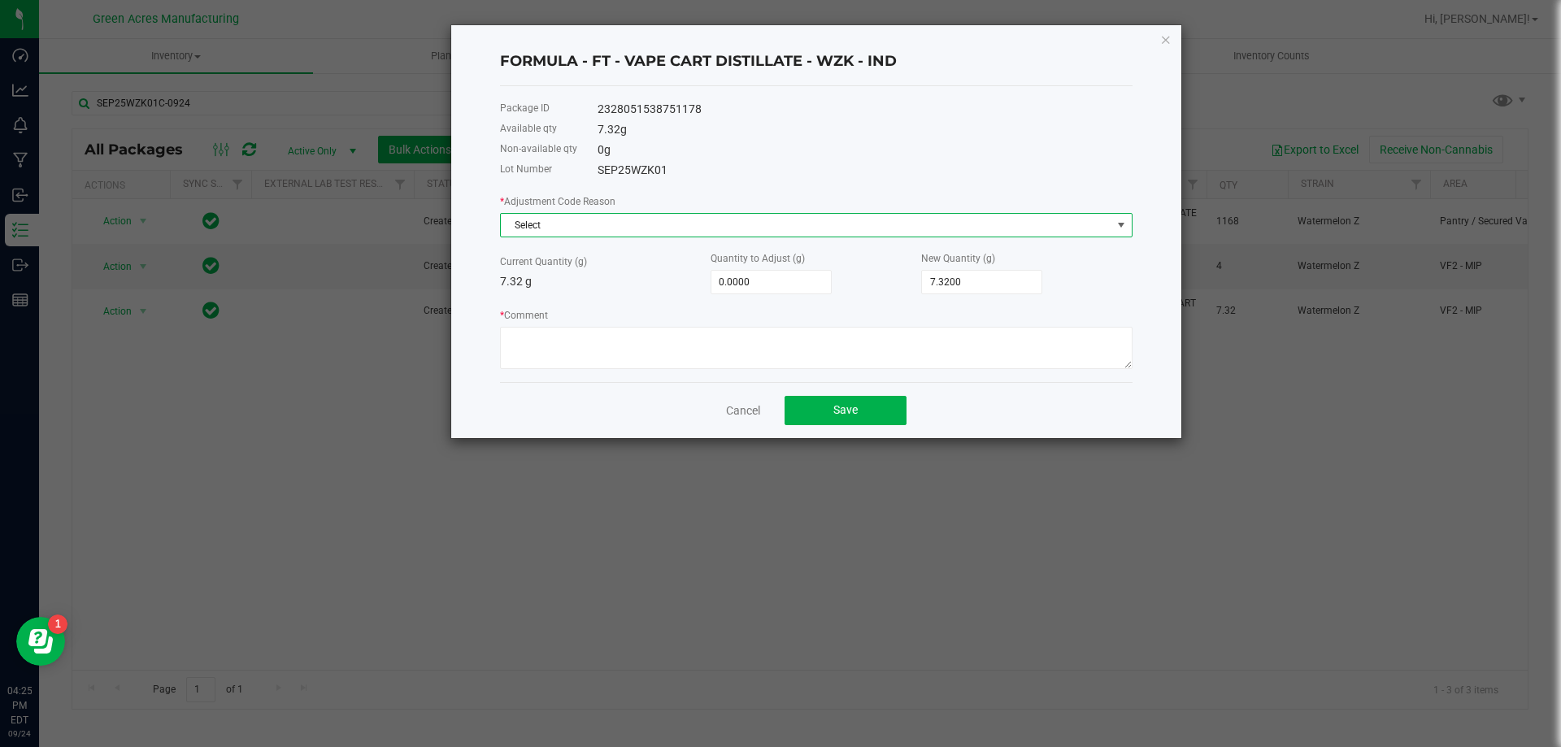
click at [752, 223] on span "Select" at bounding box center [806, 225] width 610 height 23
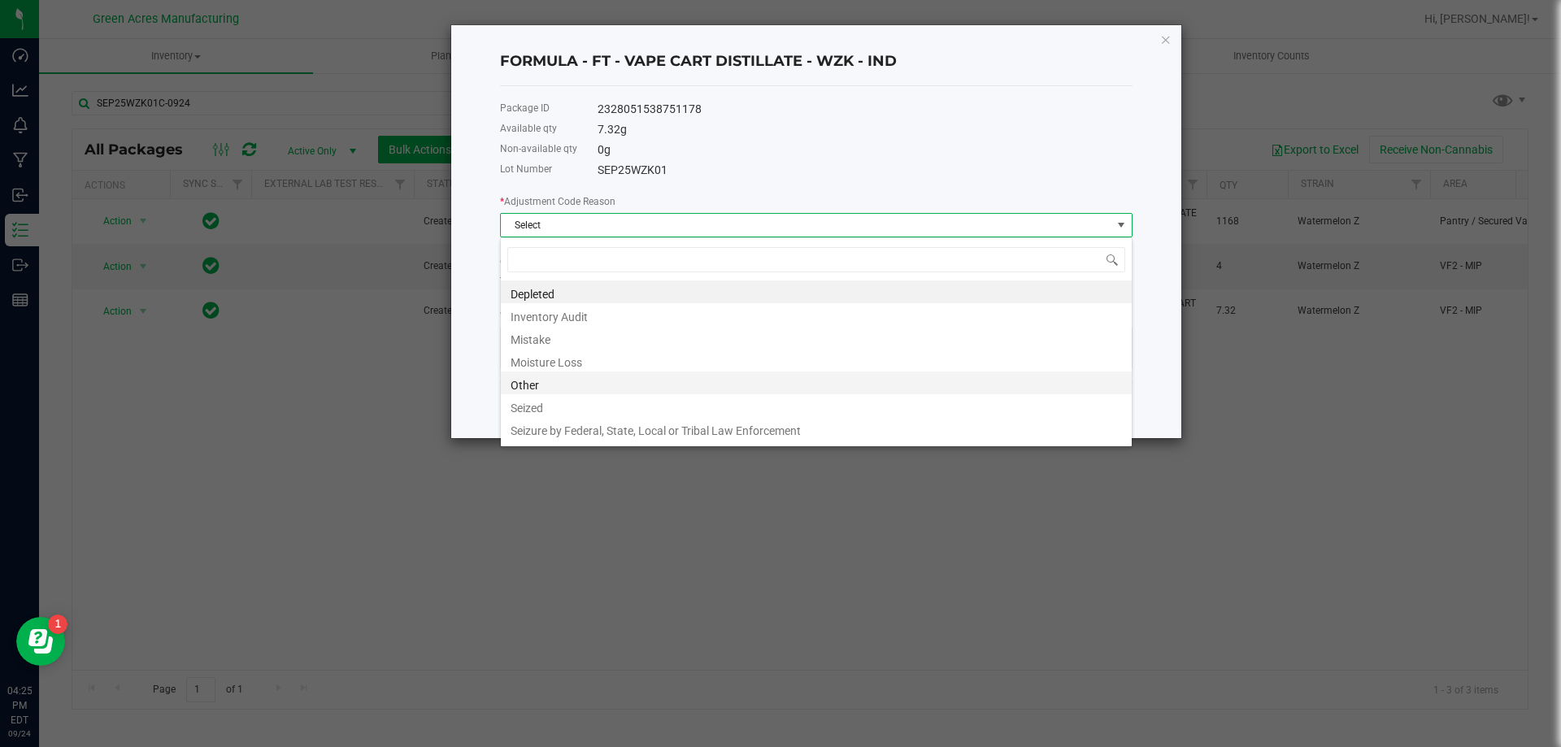
scroll to position [24, 632]
click at [706, 391] on li "Other" at bounding box center [816, 382] width 631 height 23
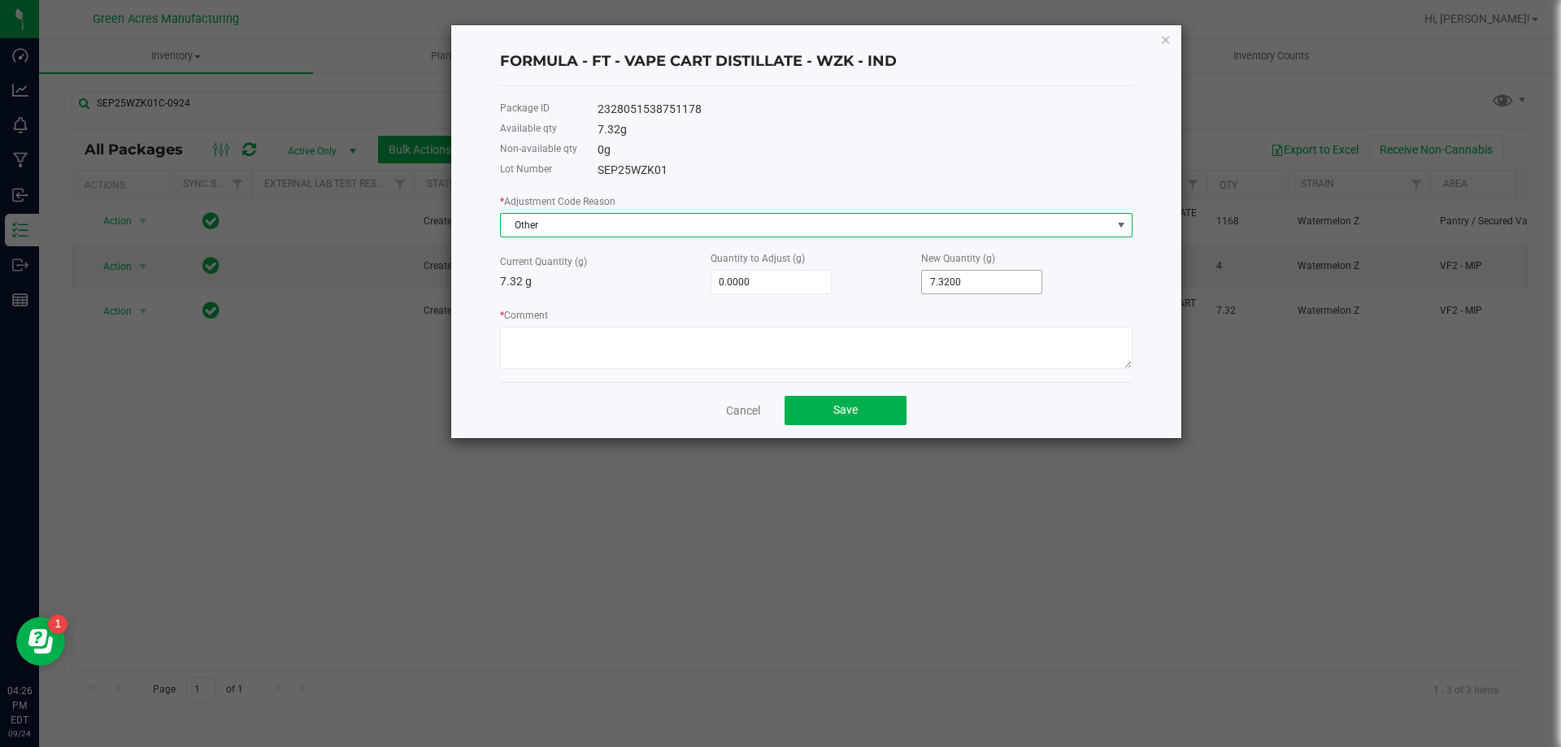
type input "7.32"
click at [971, 288] on input "7.32" at bounding box center [981, 282] width 119 height 23
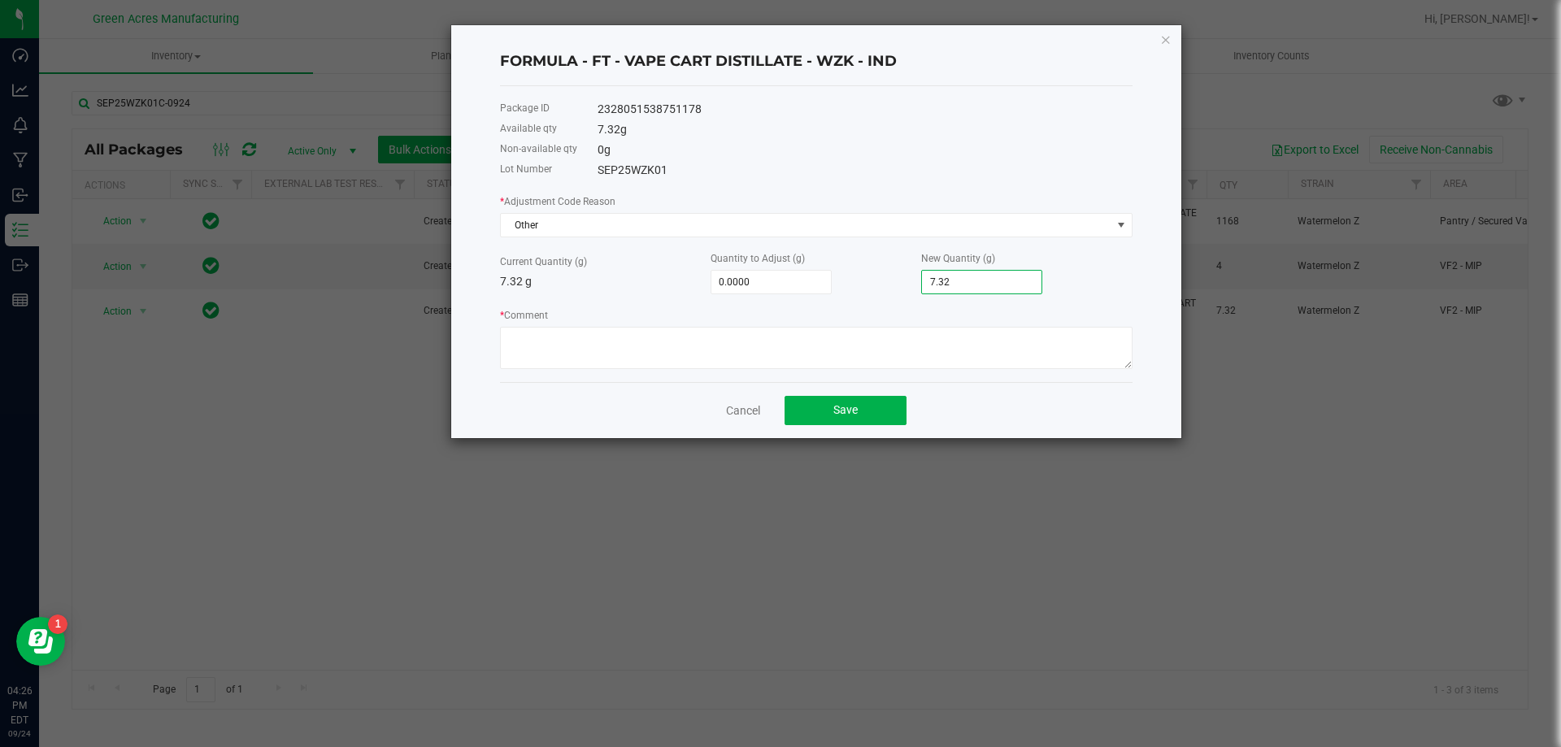
type input "-5.3200"
type input "2"
type input "21.6800"
type input "29"
type input "285.6800"
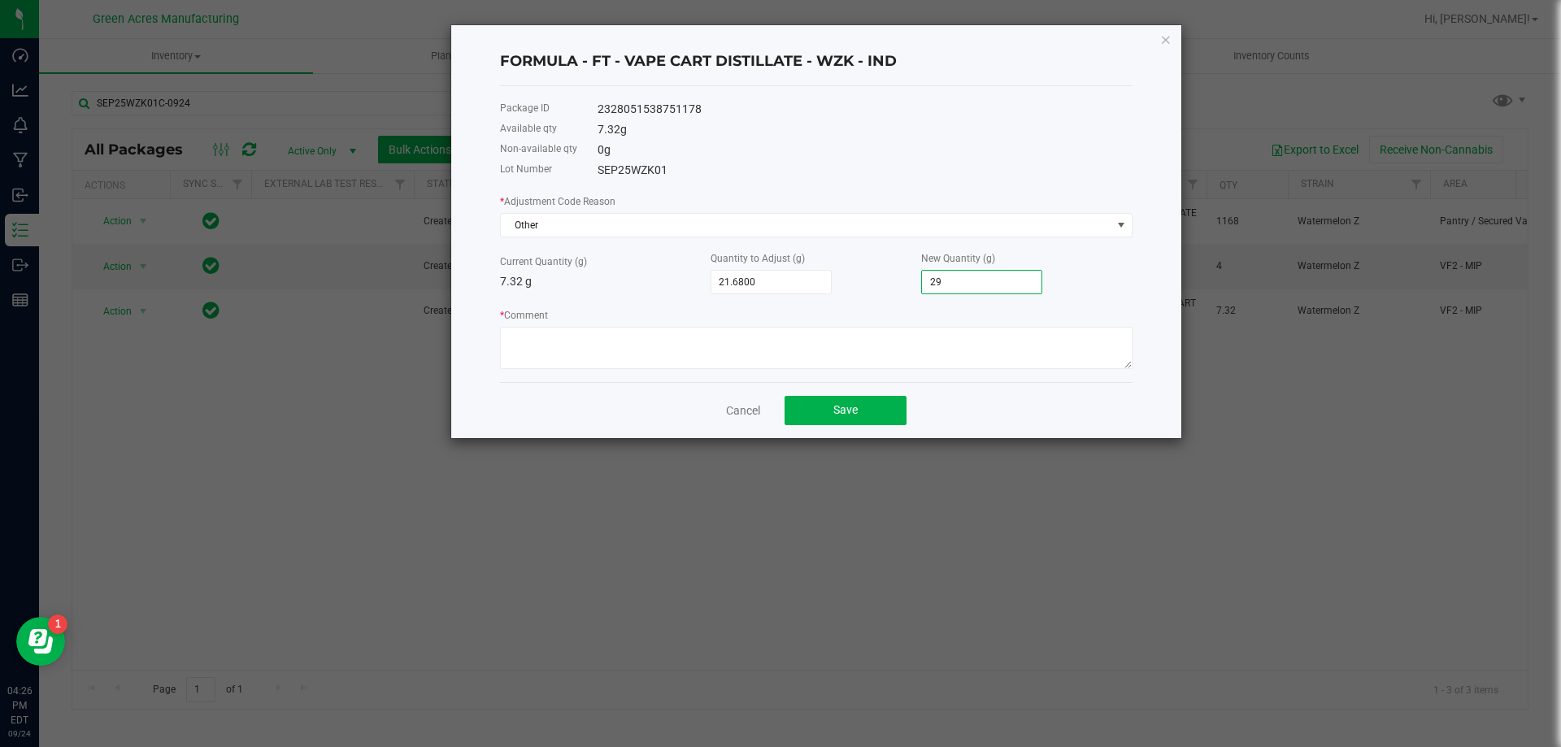
type input "293"
type input "21.6800"
type input "29."
type input "21.9800"
type input "29.3"
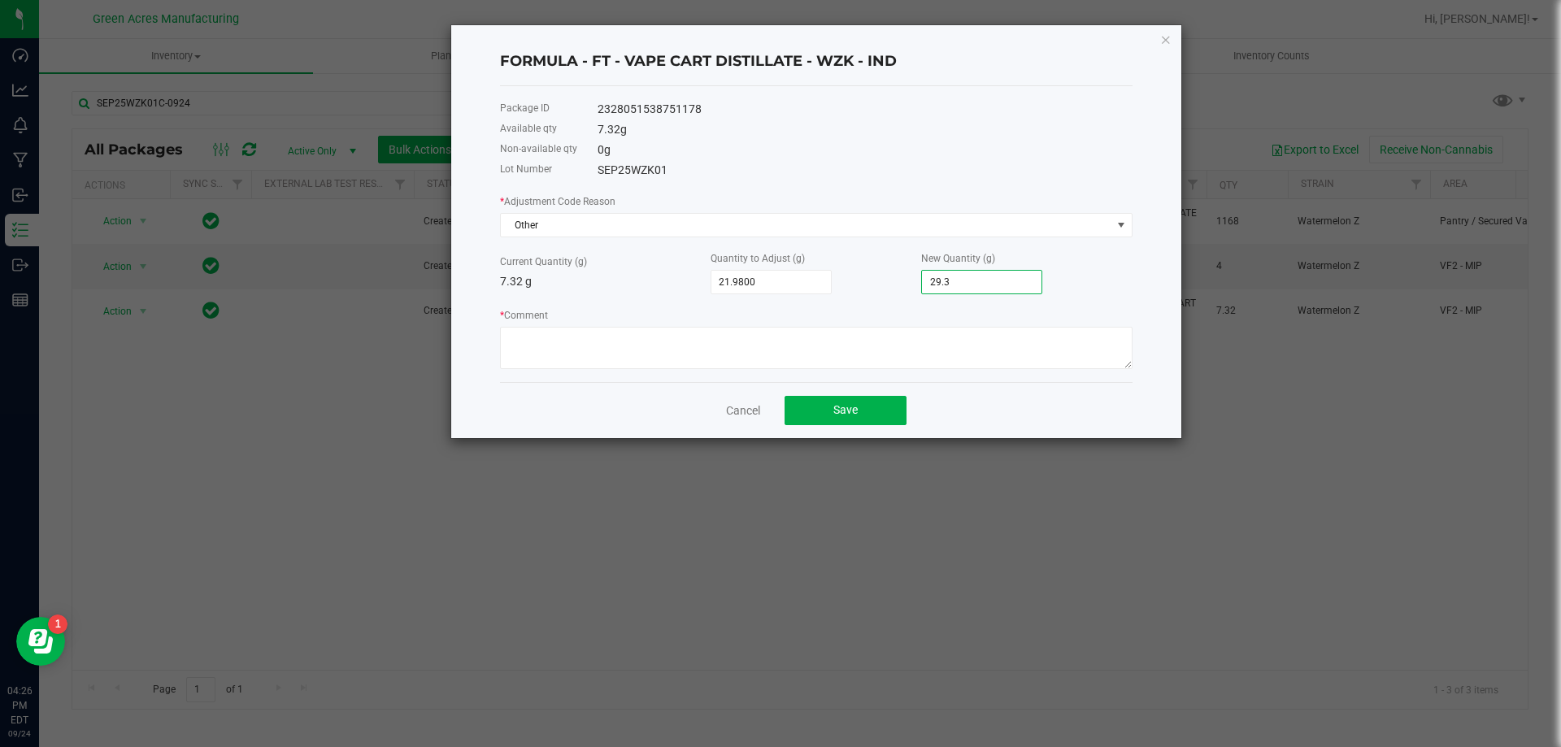
type input "22.0500"
type input "29.3700"
click at [764, 347] on textarea "* Comment" at bounding box center [816, 348] width 632 height 42
type textarea "r"
type textarea "Priming and calibration. Run completed. RD"
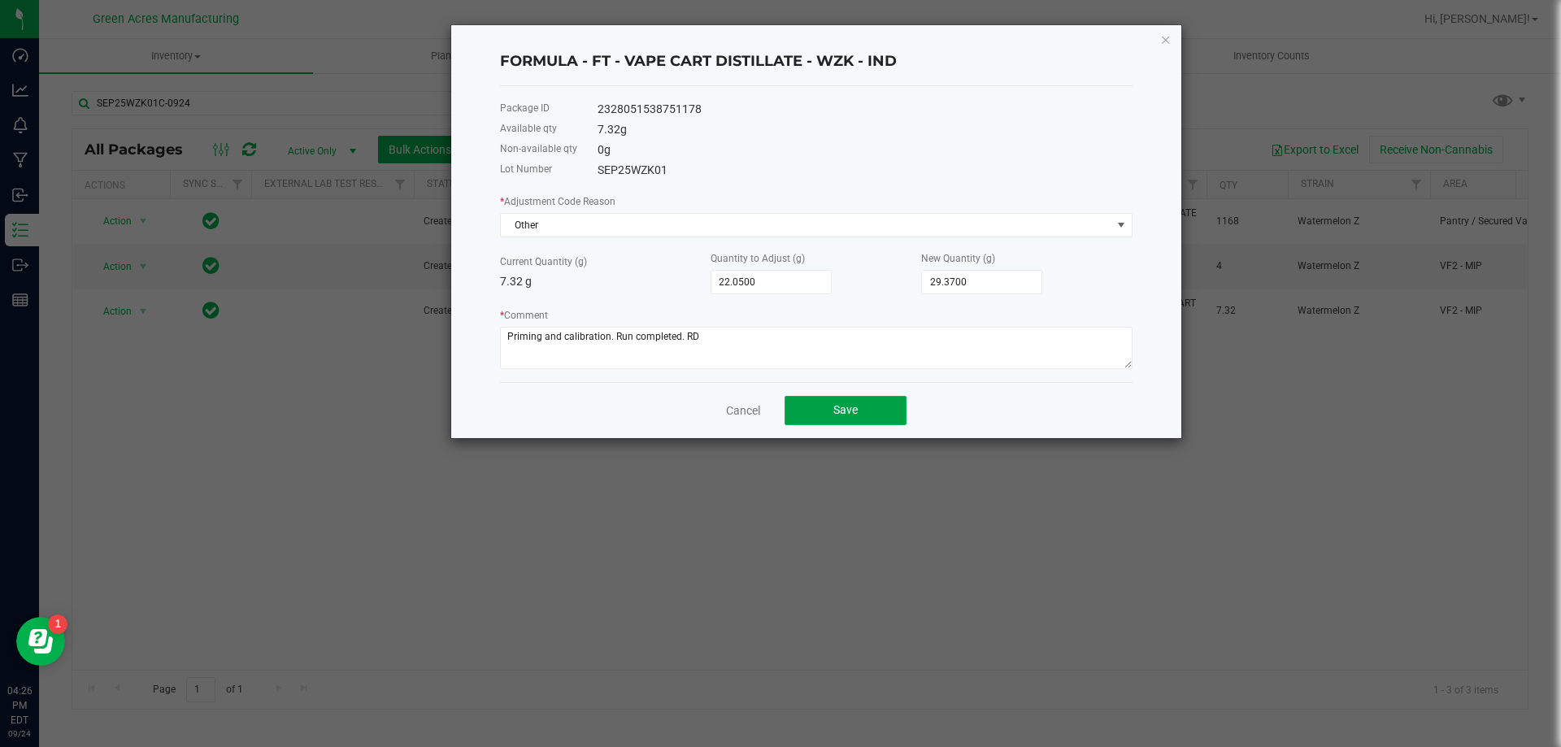
click at [861, 415] on button "Save" at bounding box center [845, 410] width 122 height 29
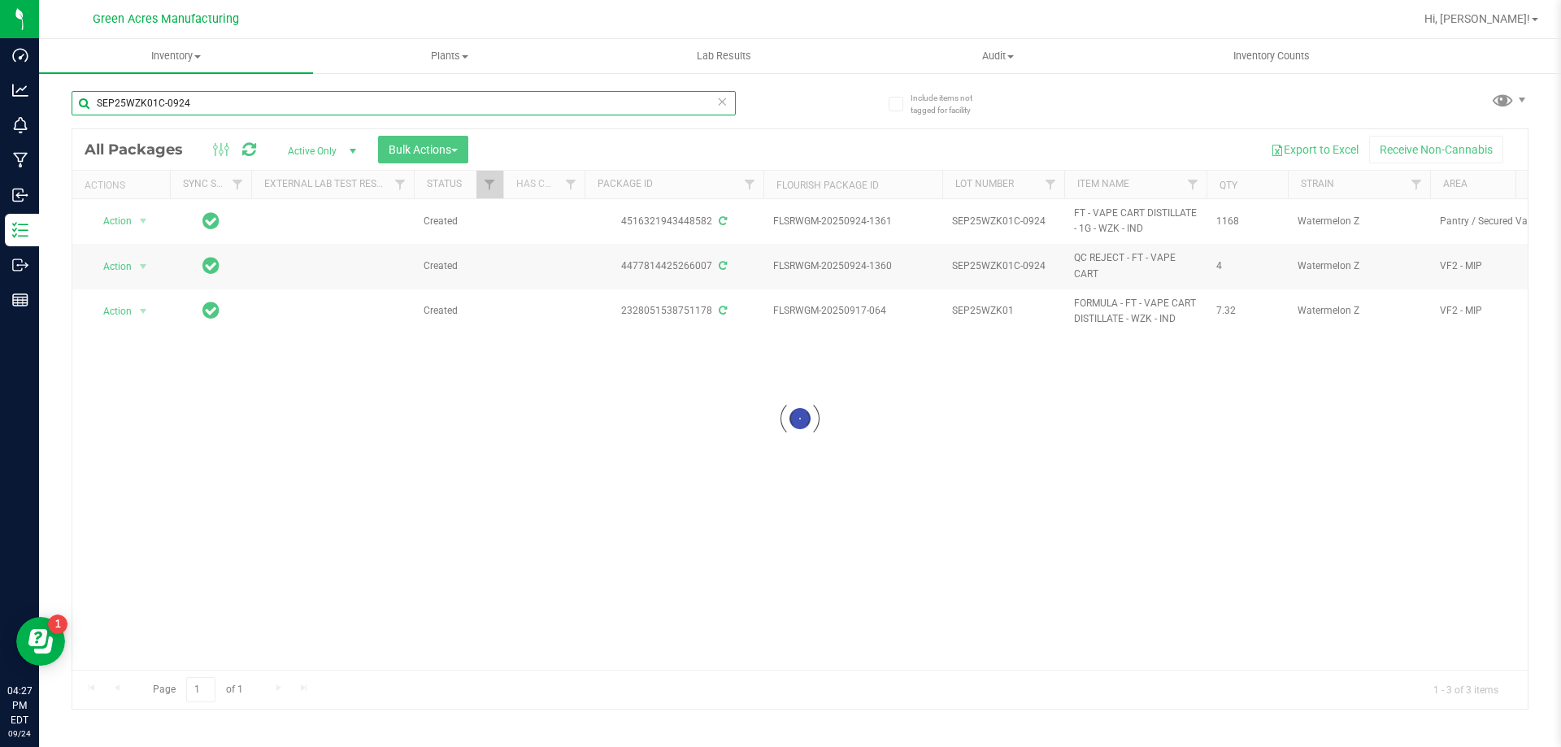
drag, startPoint x: 254, startPoint y: 98, endPoint x: 157, endPoint y: 115, distance: 99.2
click at [157, 115] on div "SEP25WZK01C-0924" at bounding box center [404, 109] width 664 height 37
type input "SEP25WZK01"
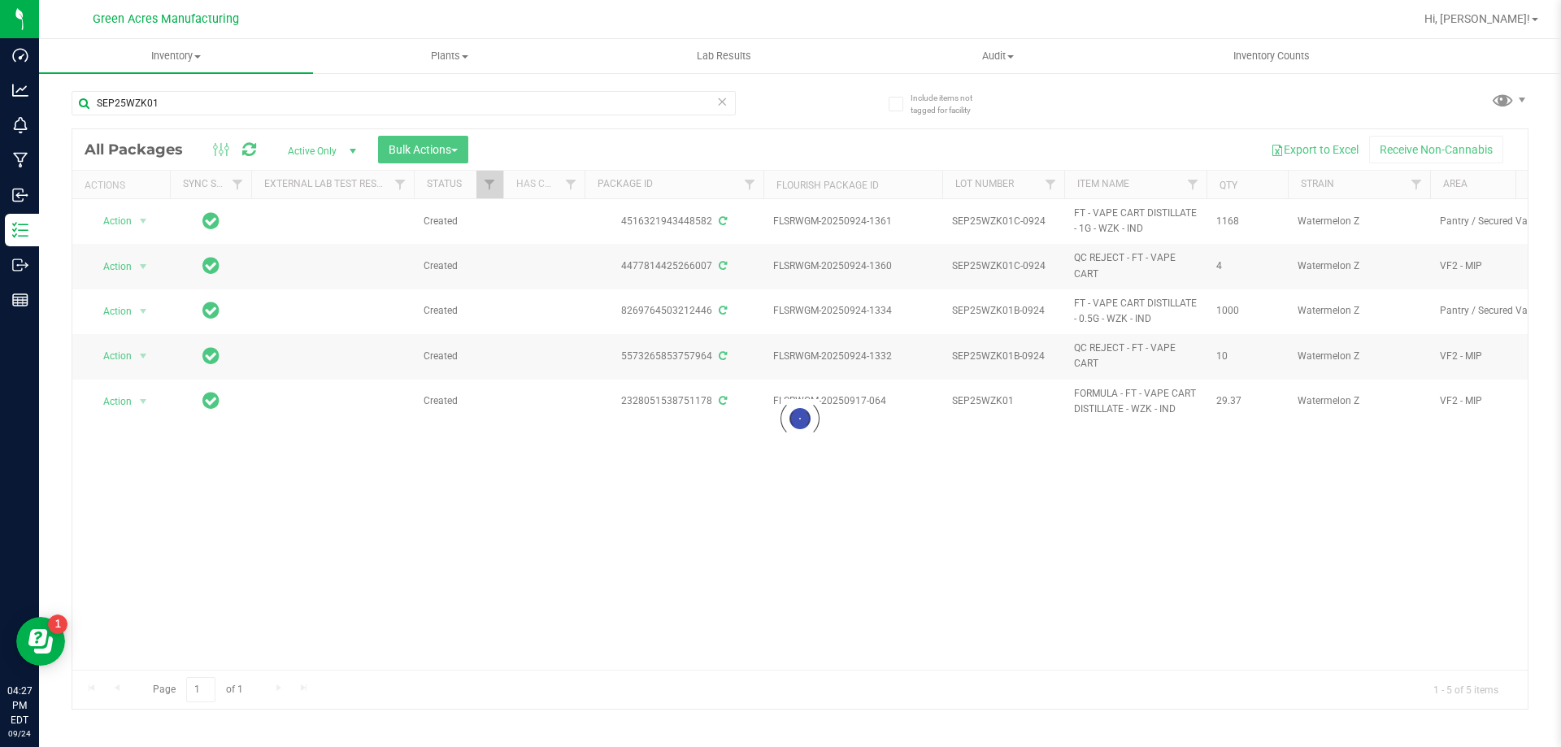
click at [526, 497] on div at bounding box center [799, 419] width 1455 height 580
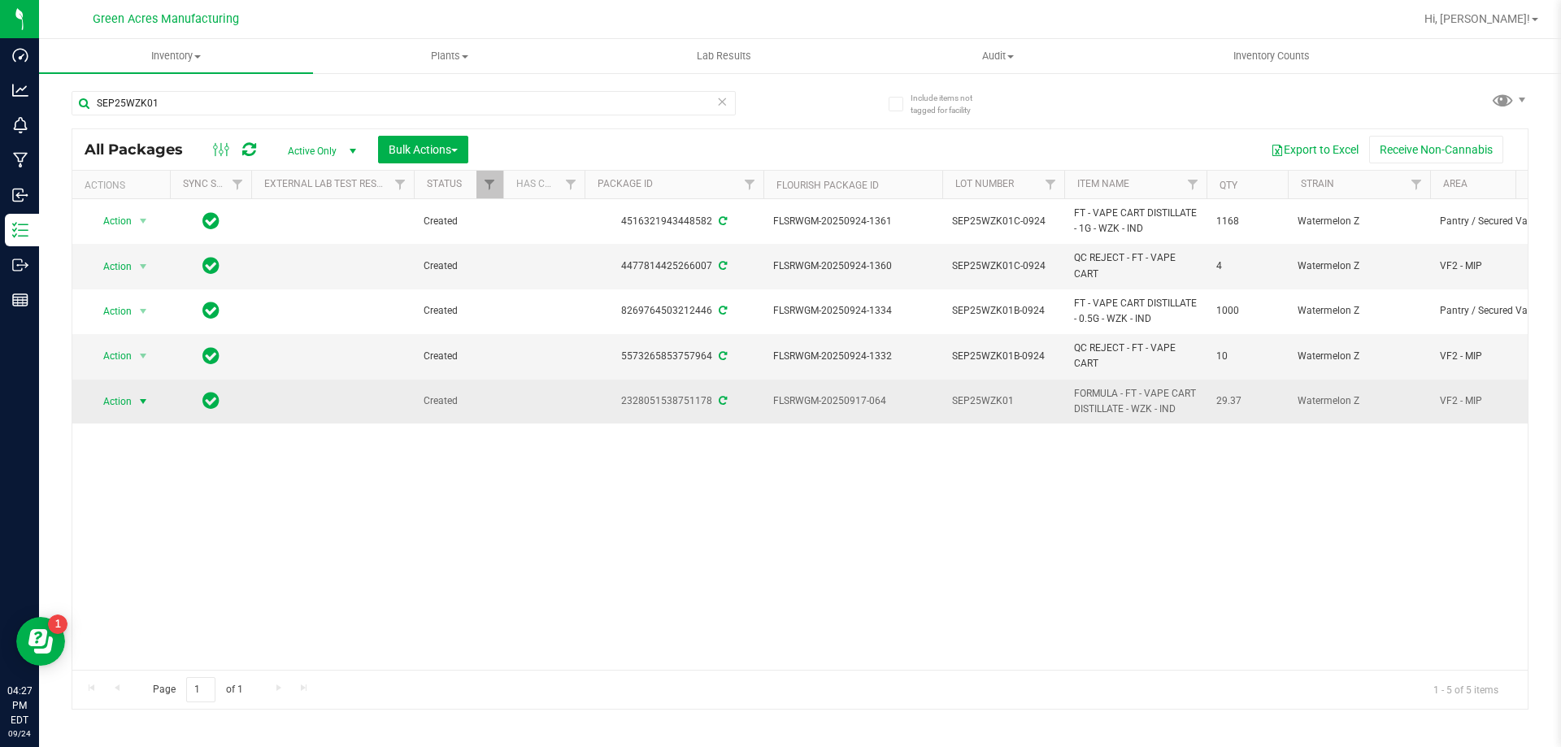
click at [137, 403] on span "select" at bounding box center [143, 401] width 13 height 13
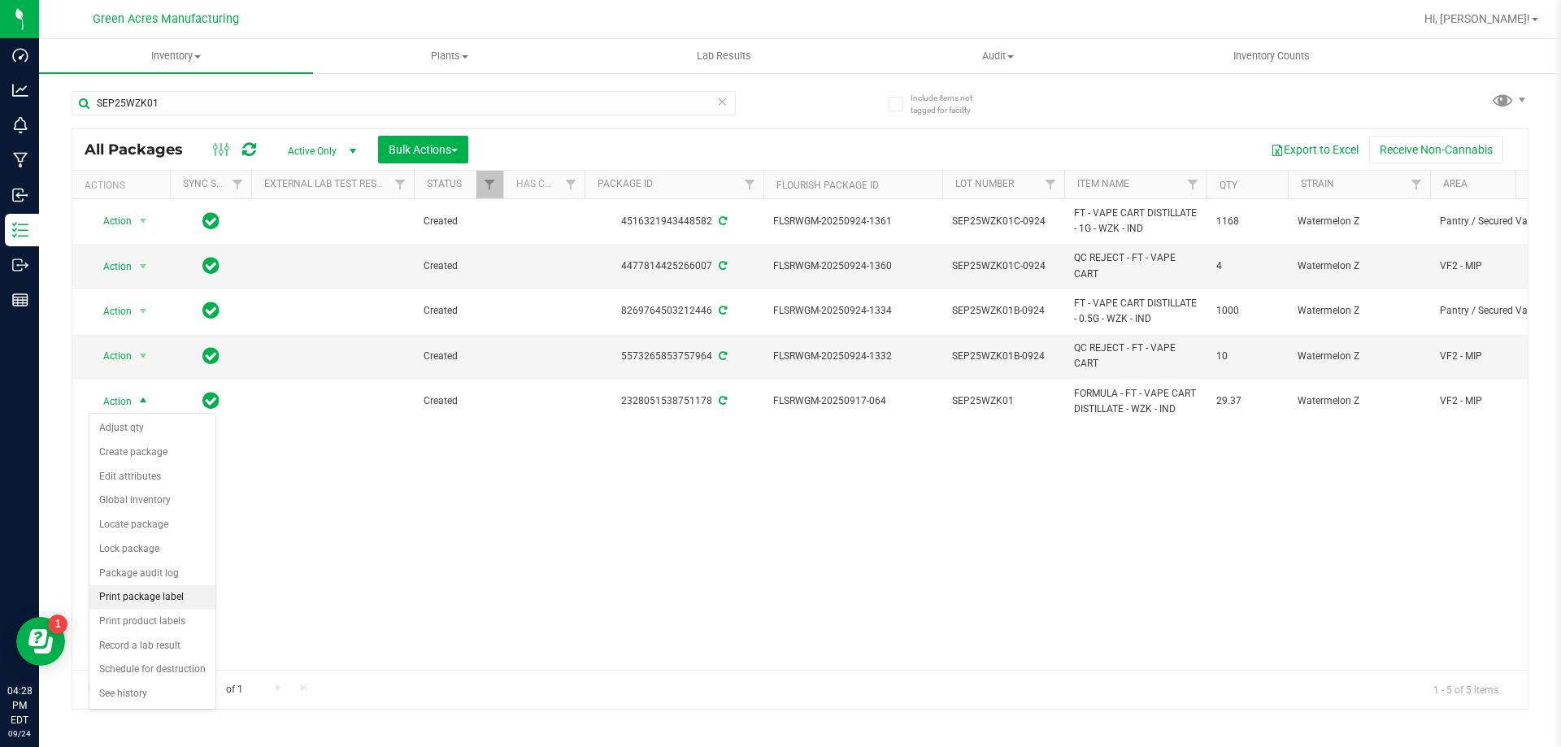
click at [174, 602] on li "Print package label" at bounding box center [152, 597] width 126 height 24
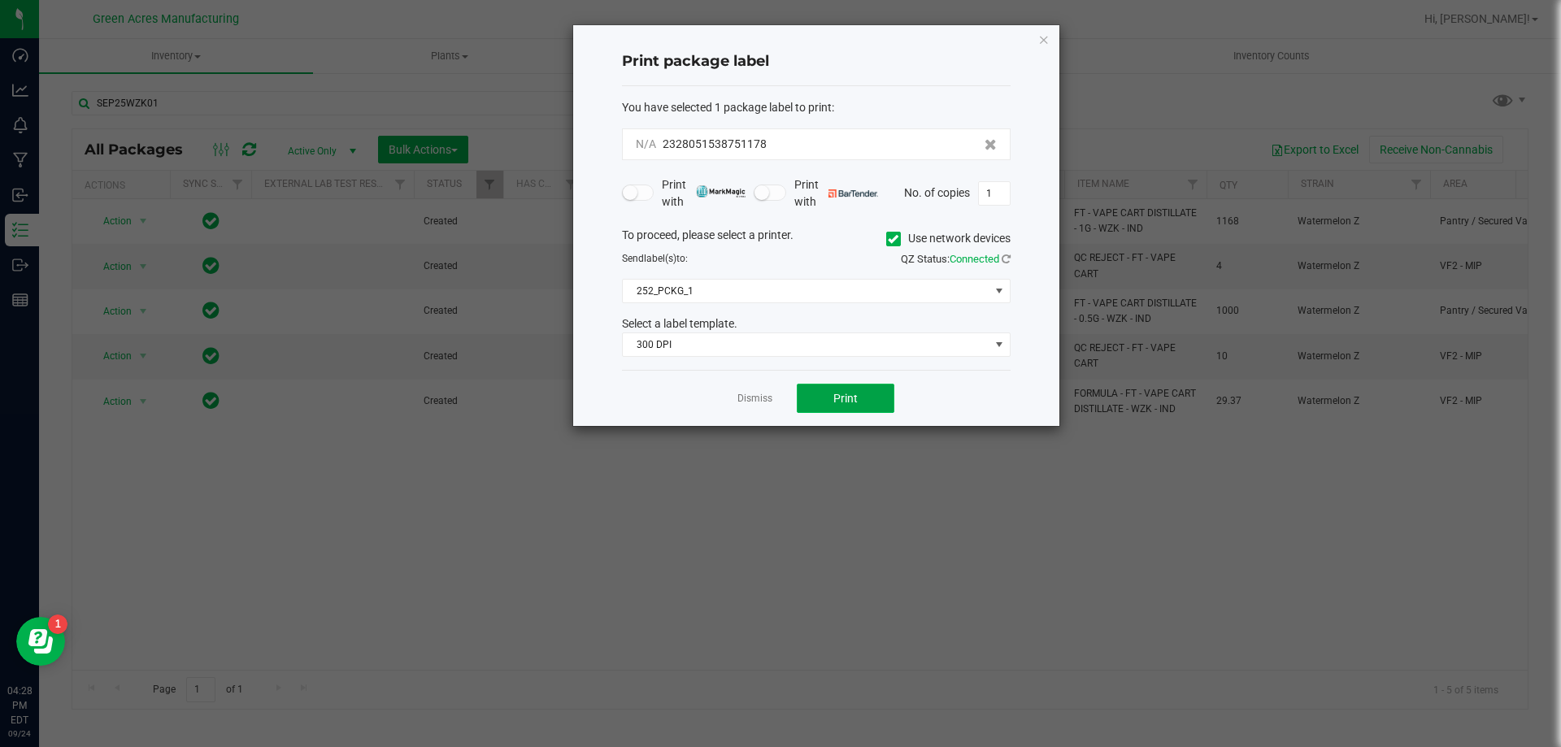
click at [823, 392] on button "Print" at bounding box center [846, 398] width 98 height 29
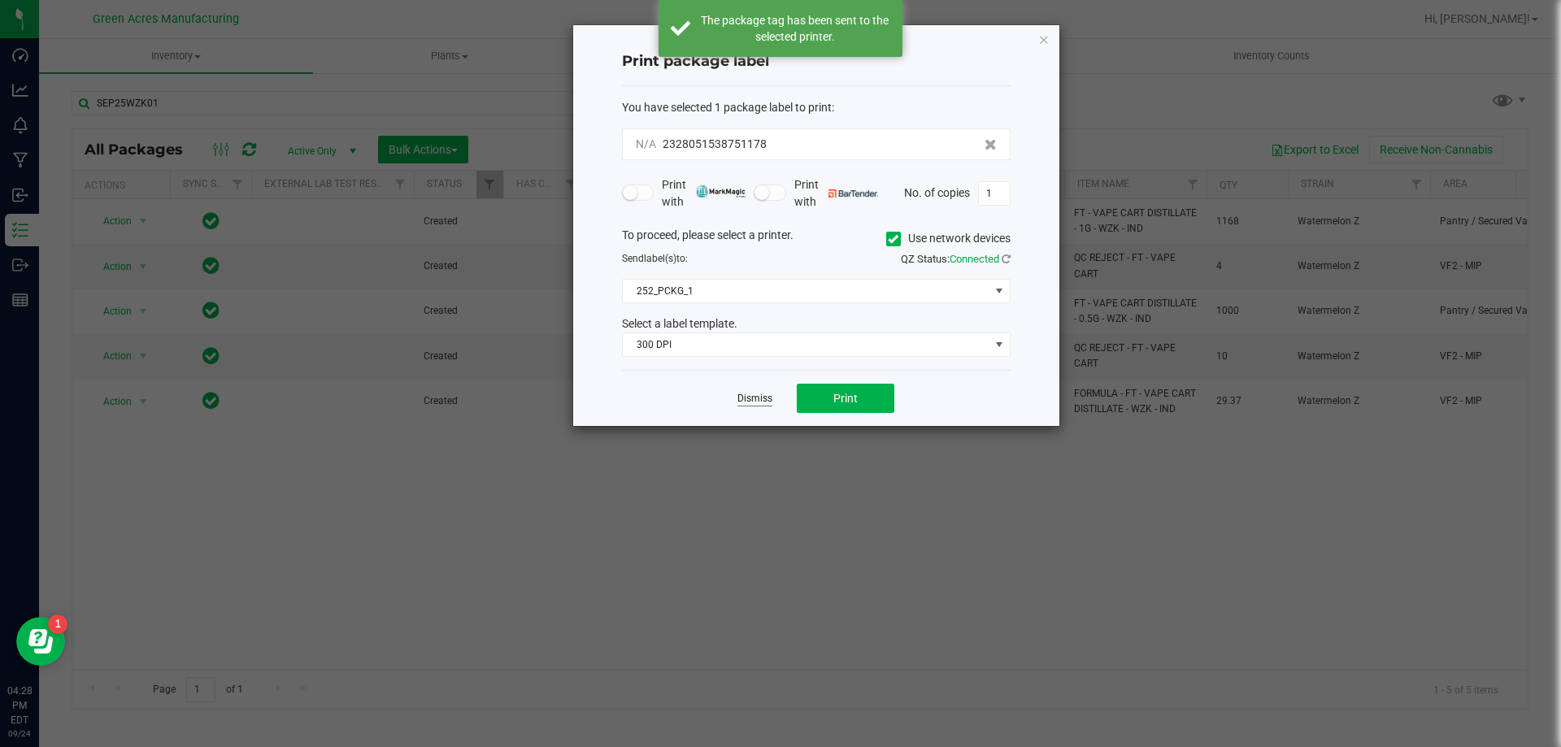
click at [744, 397] on link "Dismiss" at bounding box center [754, 399] width 35 height 14
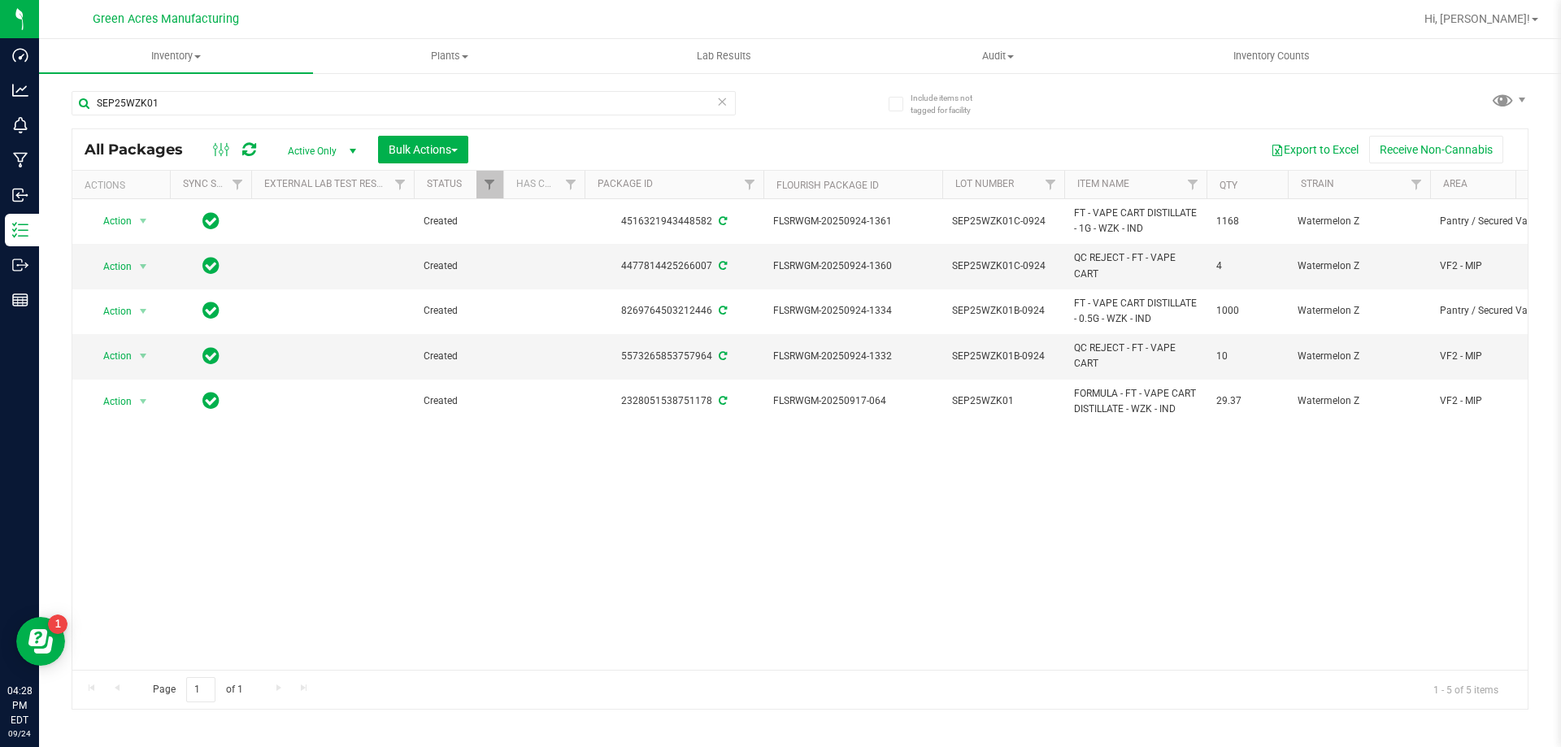
click at [1499, 28] on div "Hi, [PERSON_NAME]!" at bounding box center [1481, 19] width 127 height 28
click at [1506, 24] on span "Hi, [PERSON_NAME]!" at bounding box center [1477, 18] width 106 height 13
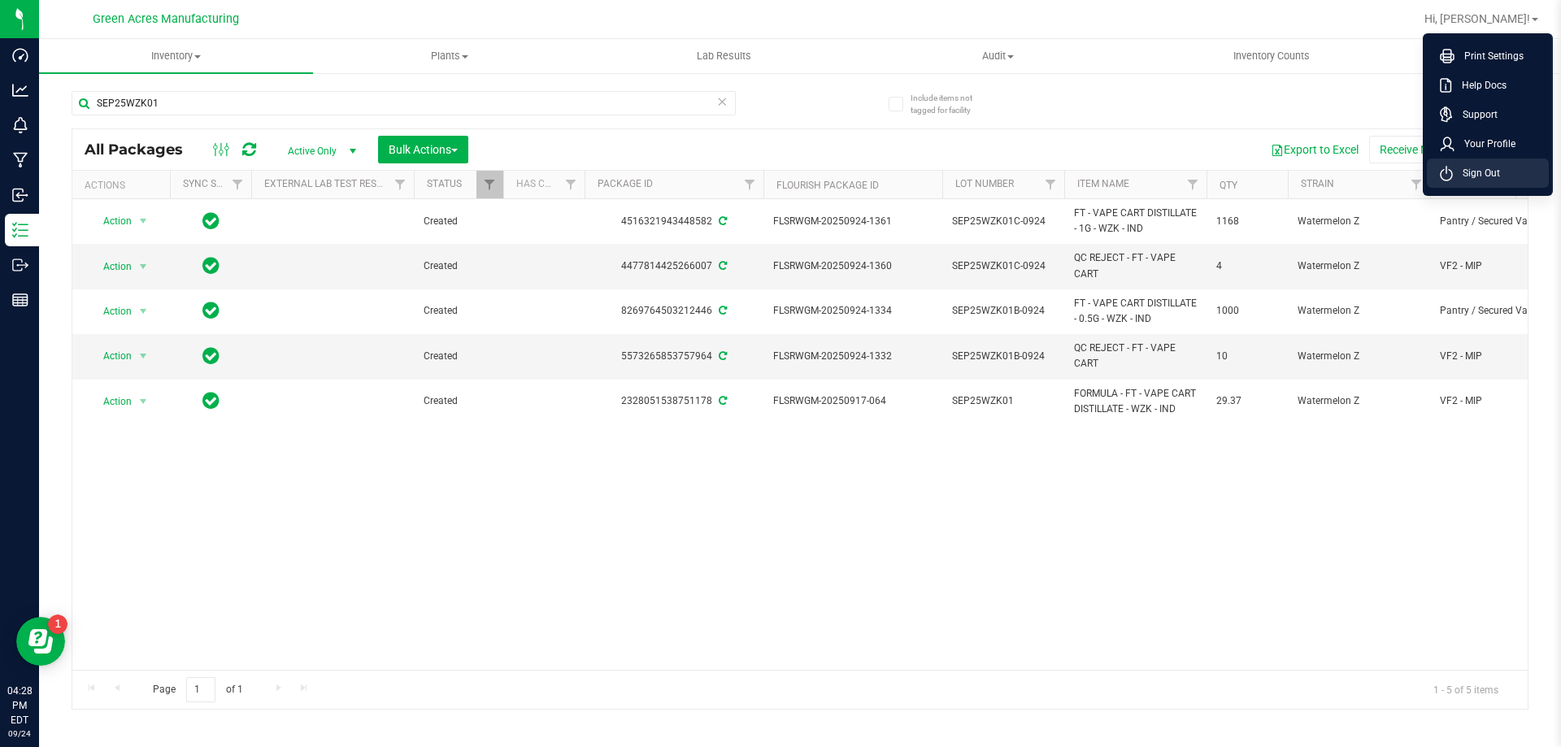
click at [1489, 167] on span "Sign Out" at bounding box center [1475, 173] width 47 height 16
